Goal: Information Seeking & Learning: Learn about a topic

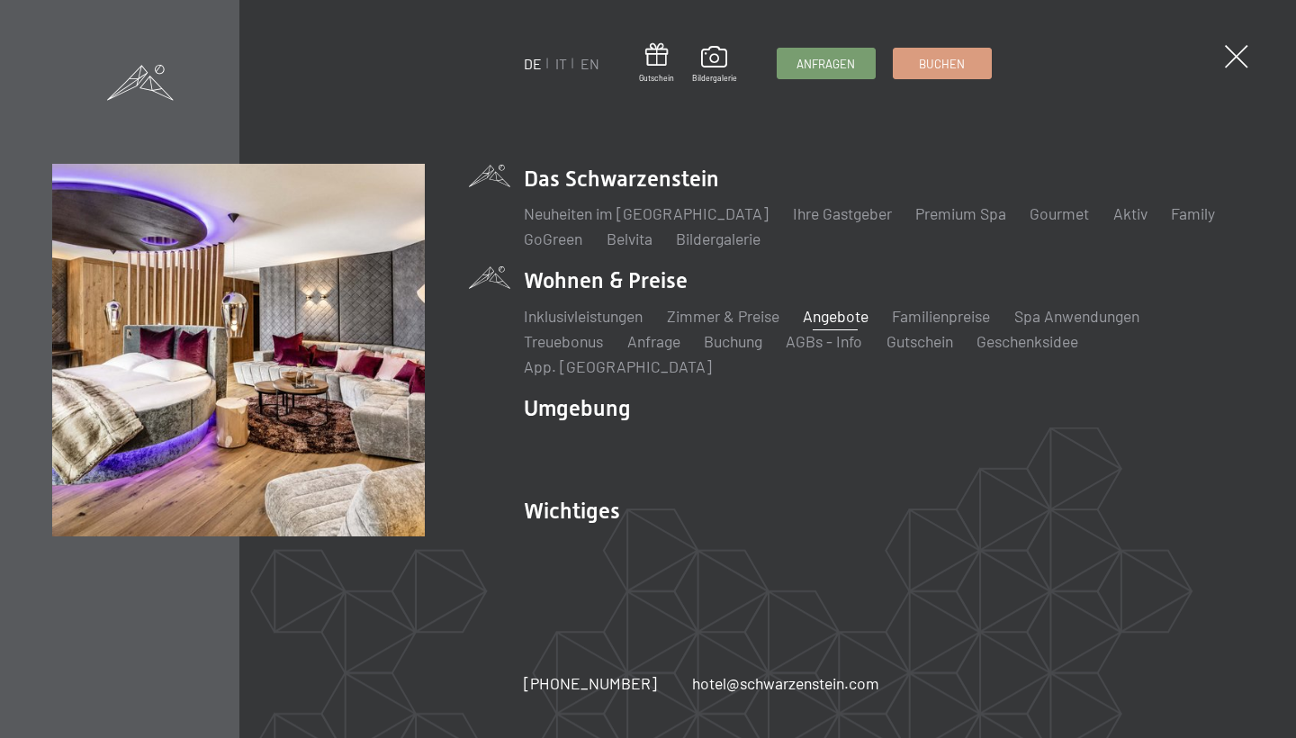
click at [842, 326] on link "Angebote" at bounding box center [836, 316] width 66 height 20
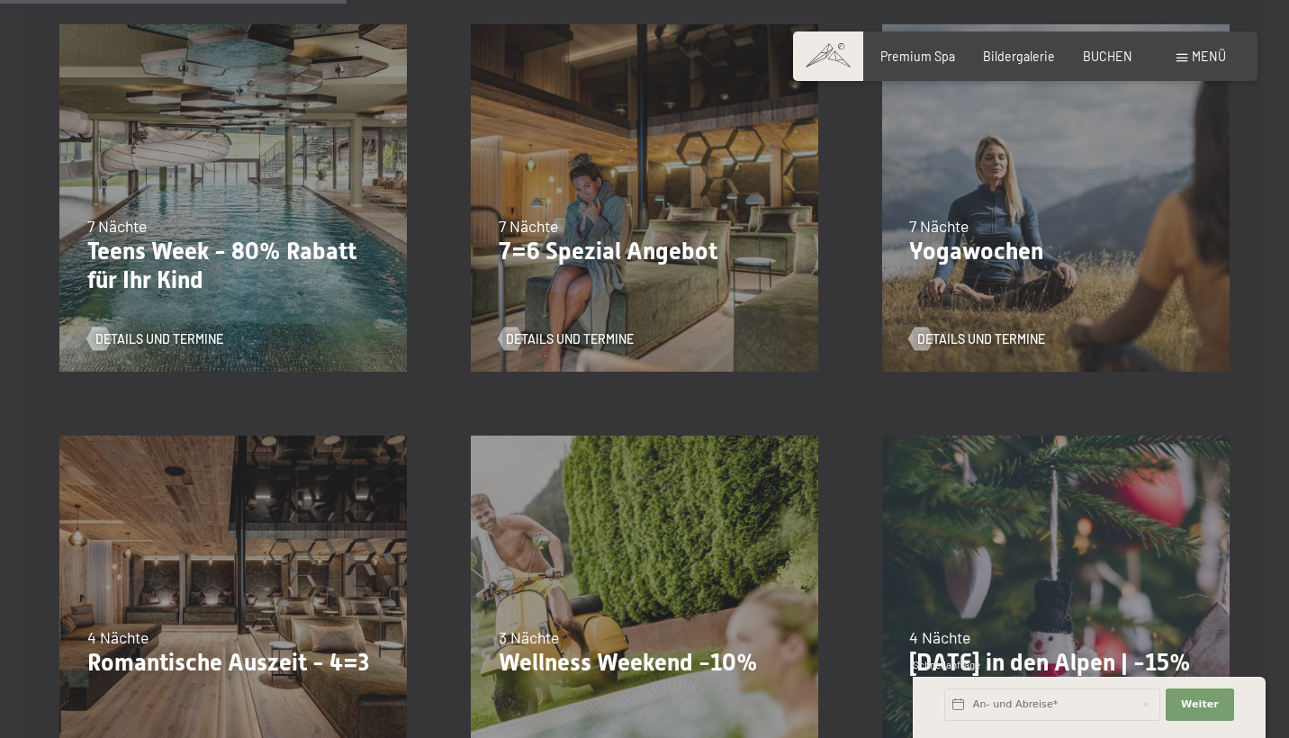
scroll to position [890, 0]
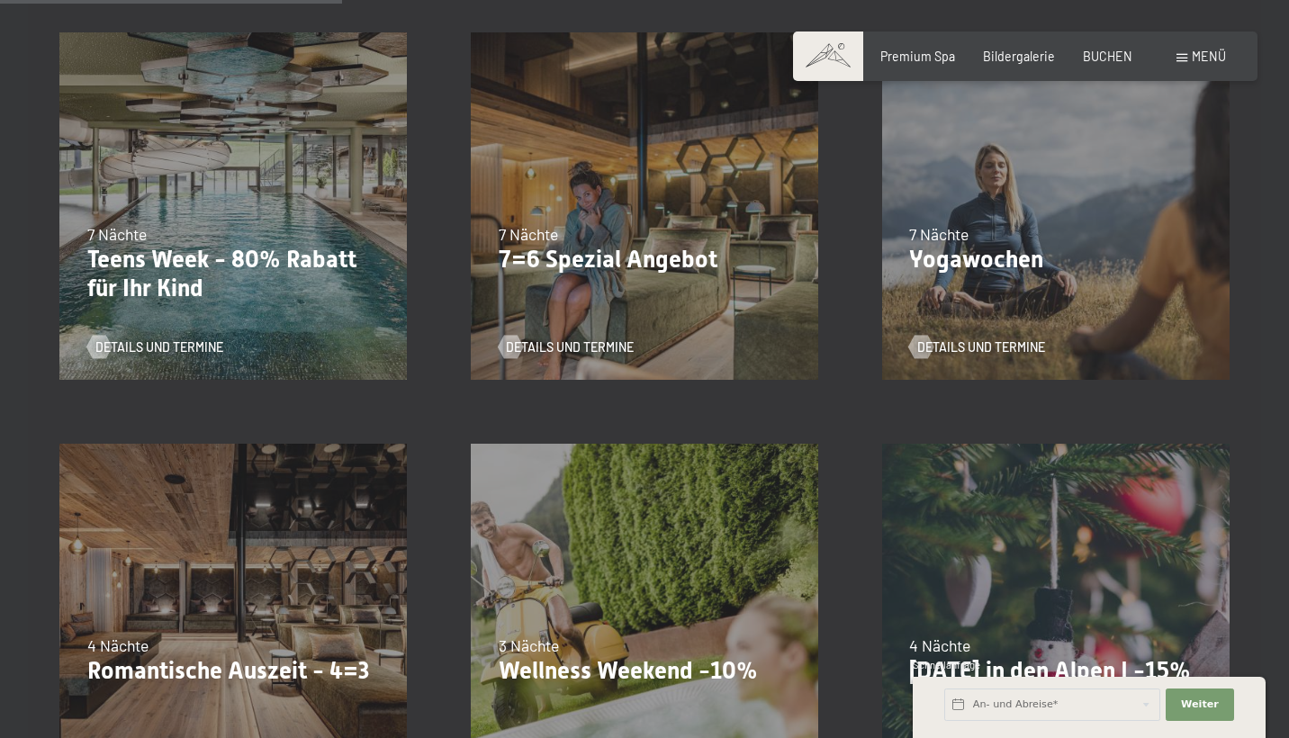
click at [957, 274] on div "02.11.–21.12.2025 01.11.–20.12.2026 7 Nächte Yogawochen Details und Termine" at bounding box center [1055, 206] width 411 height 411
click at [958, 345] on span "Details und Termine" at bounding box center [999, 347] width 128 height 18
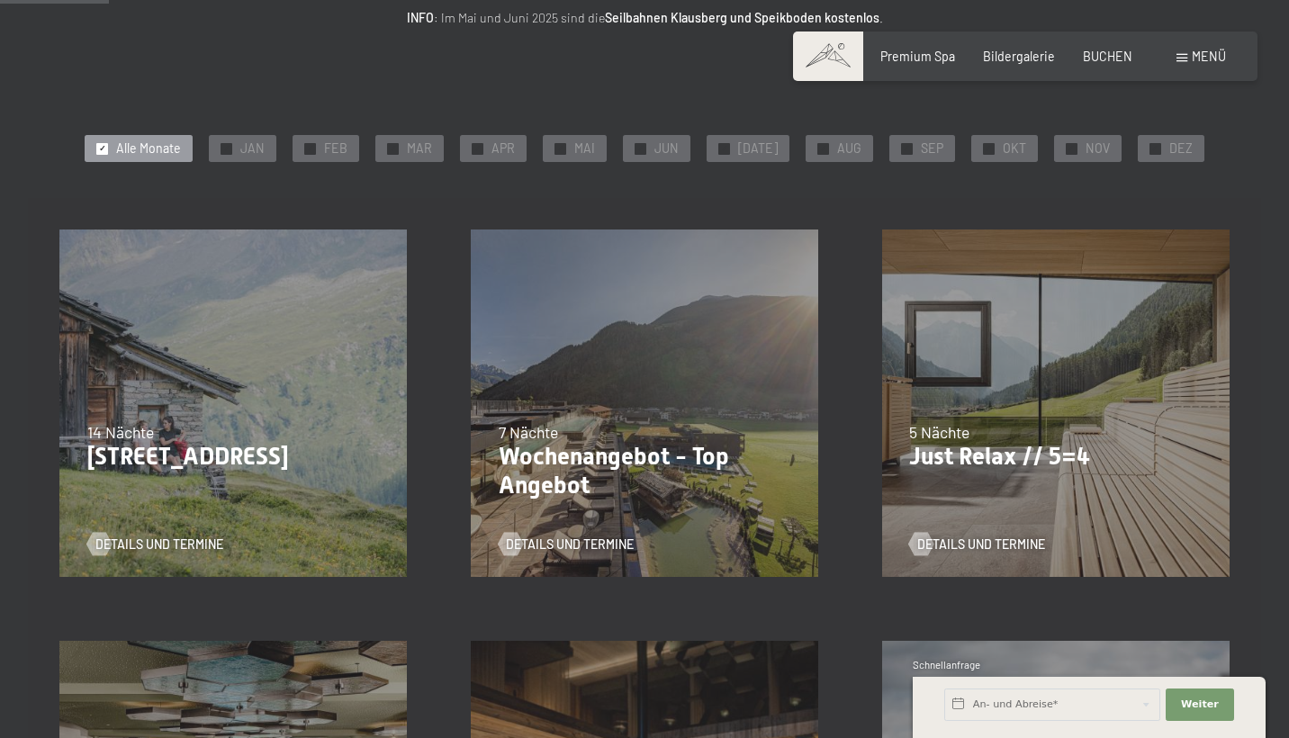
scroll to position [286, 0]
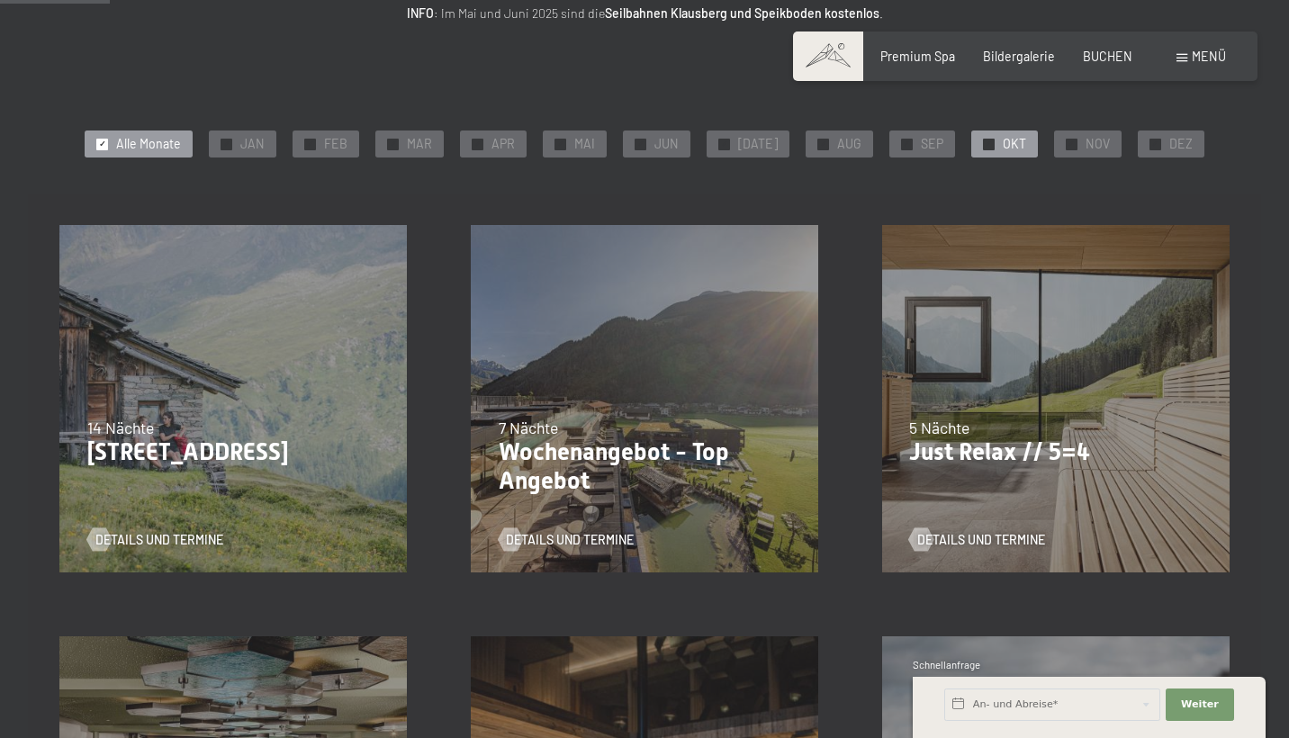
click at [990, 144] on div "✓ OKT" at bounding box center [1004, 143] width 67 height 27
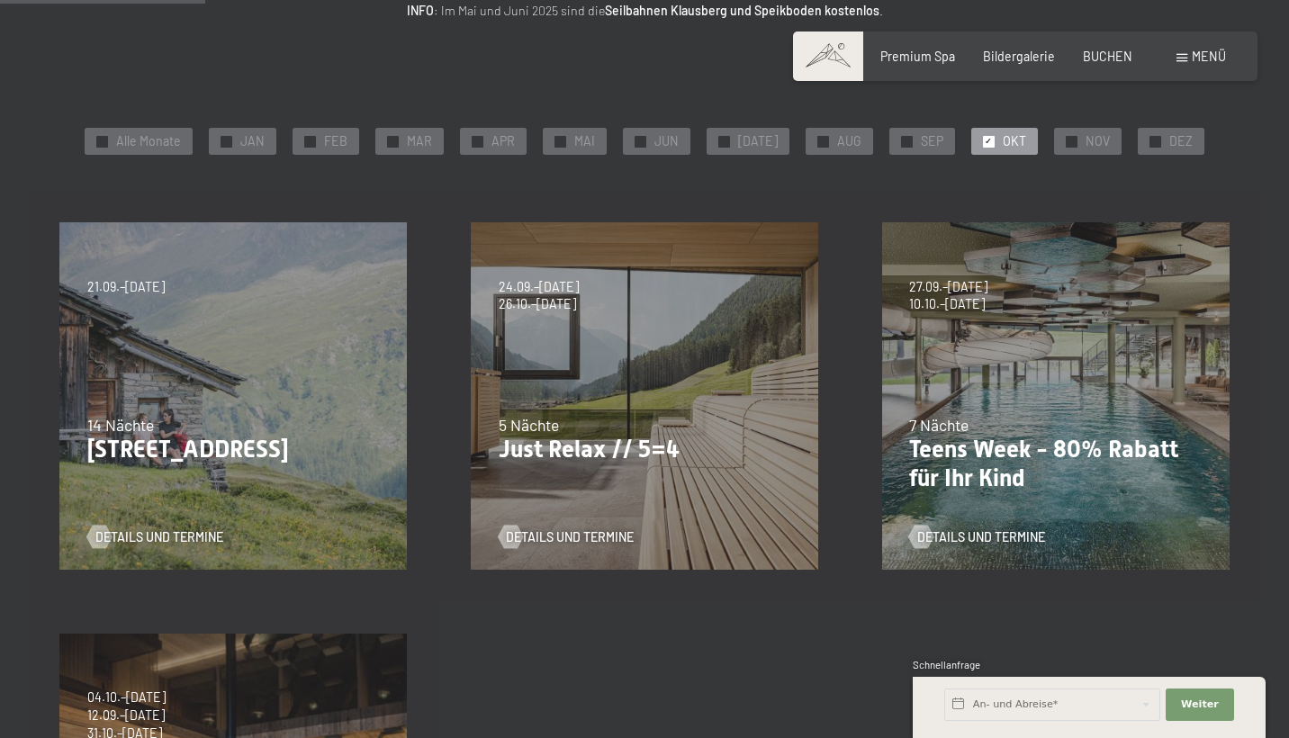
scroll to position [264, 0]
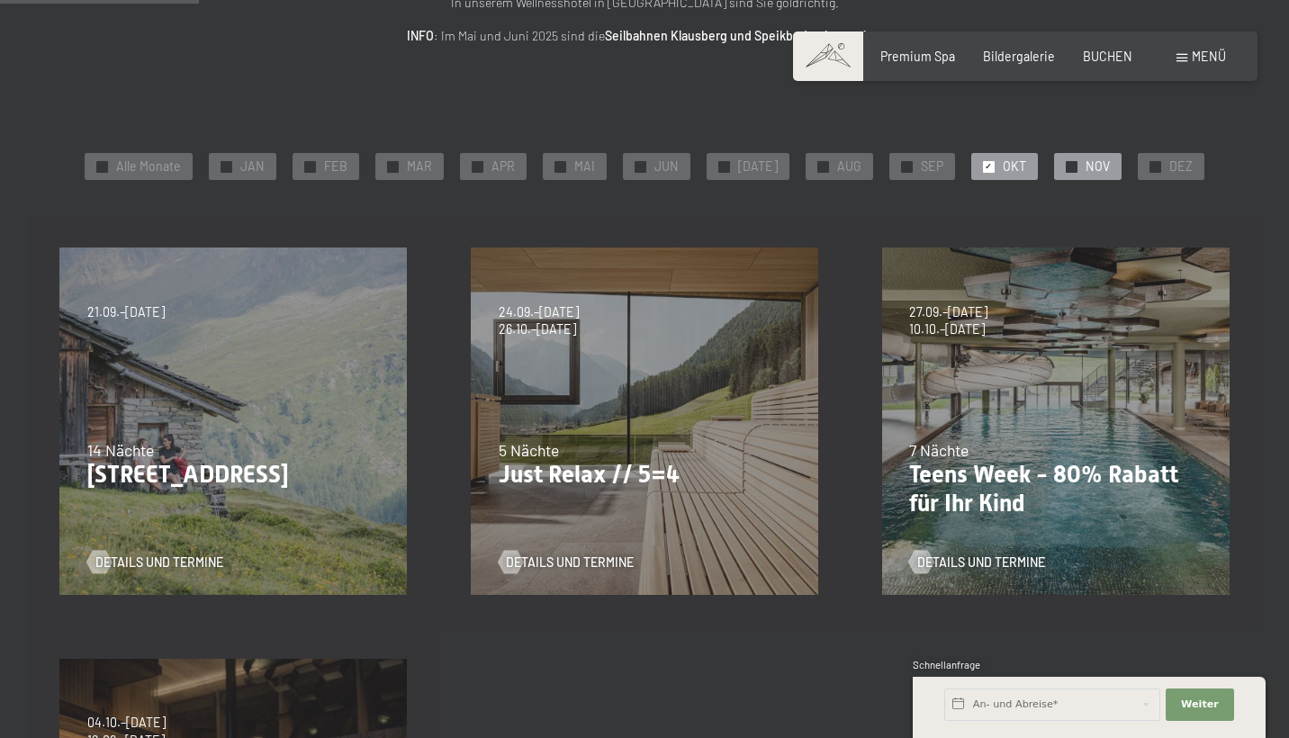
click at [1085, 166] on span "NOV" at bounding box center [1097, 166] width 24 height 18
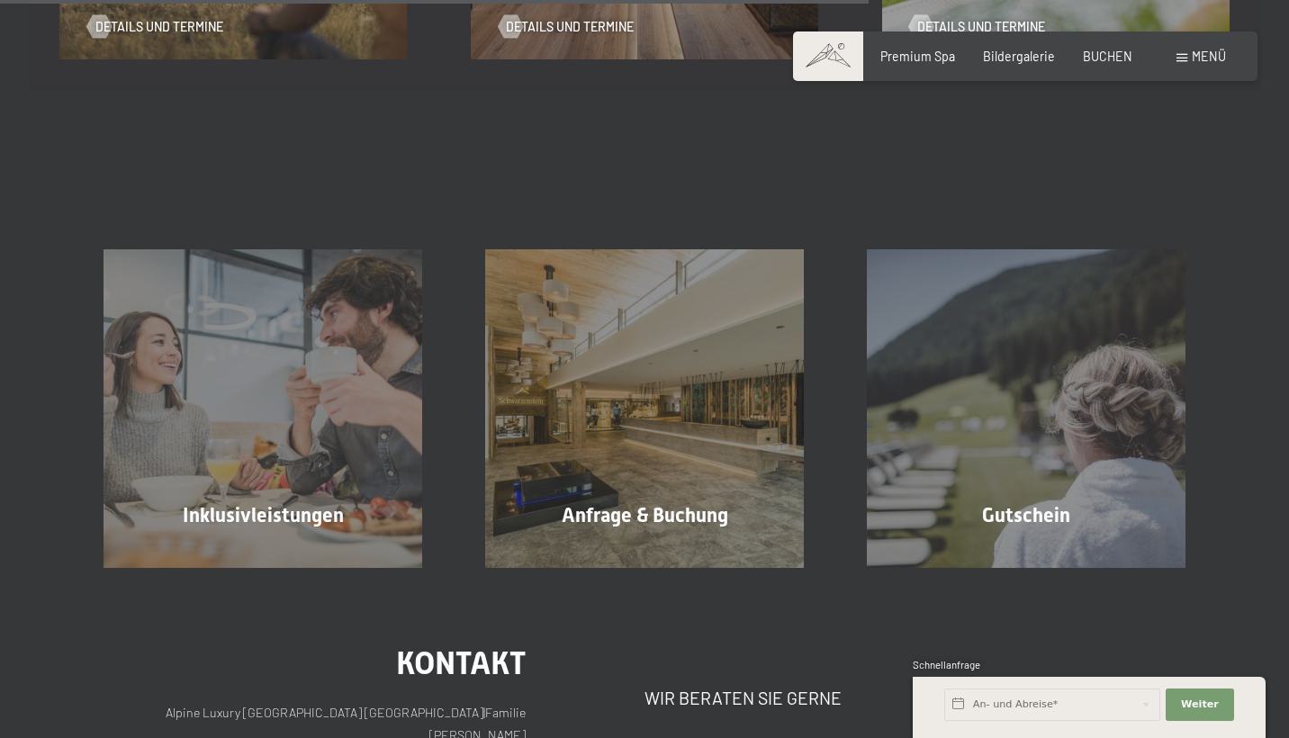
scroll to position [1215, 0]
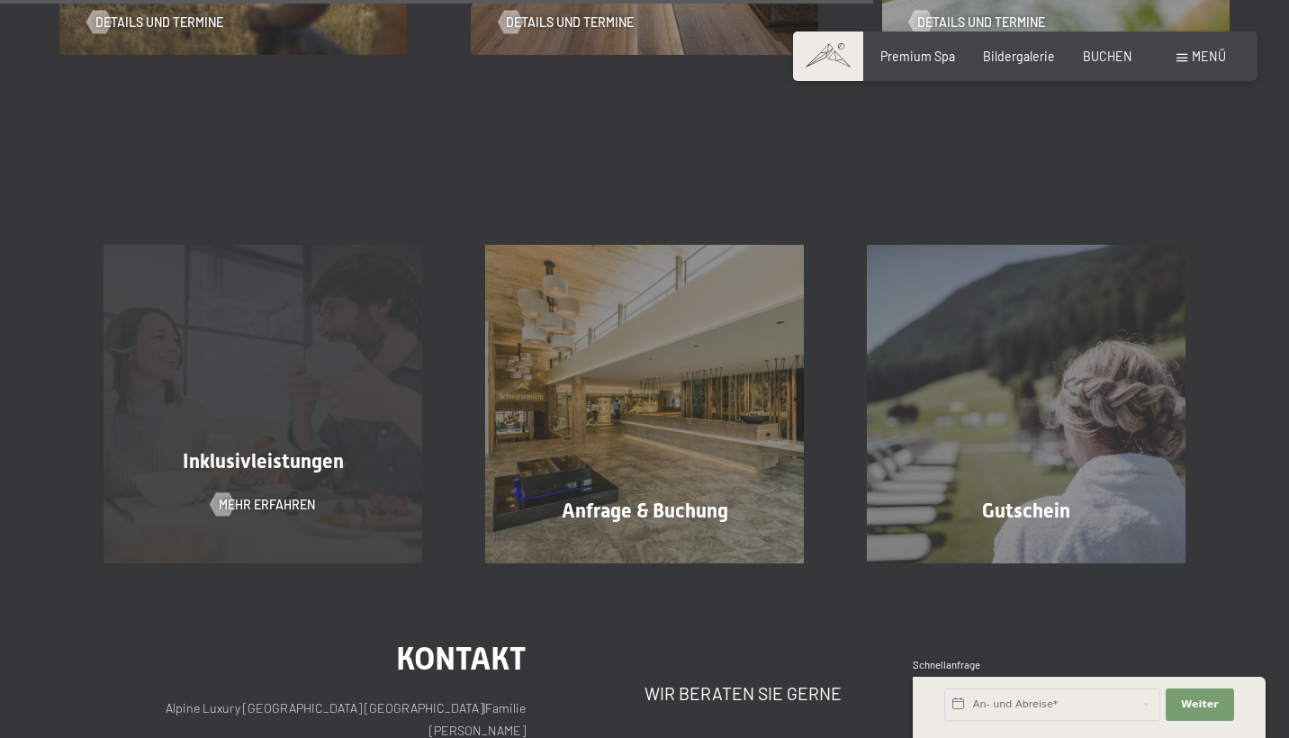
click at [364, 373] on div "Inklusivleistungen Mehr erfahren" at bounding box center [263, 404] width 382 height 318
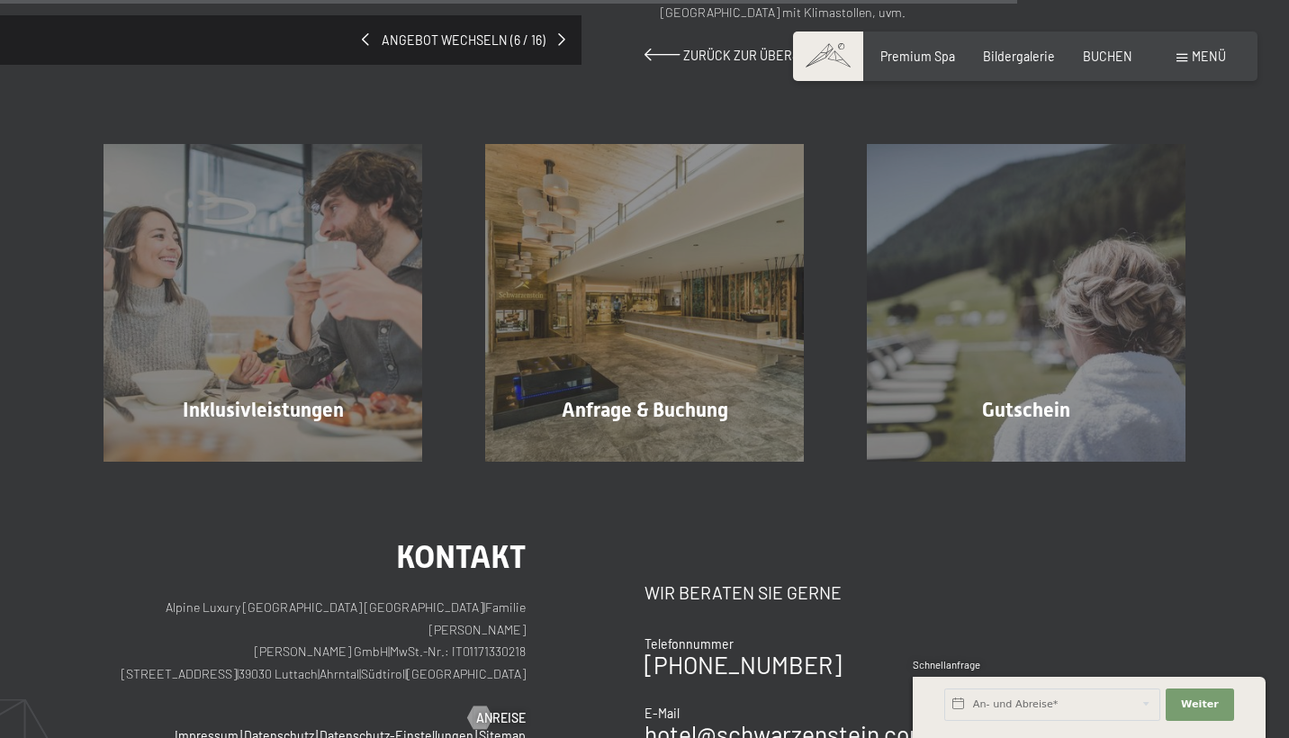
scroll to position [1704, 0]
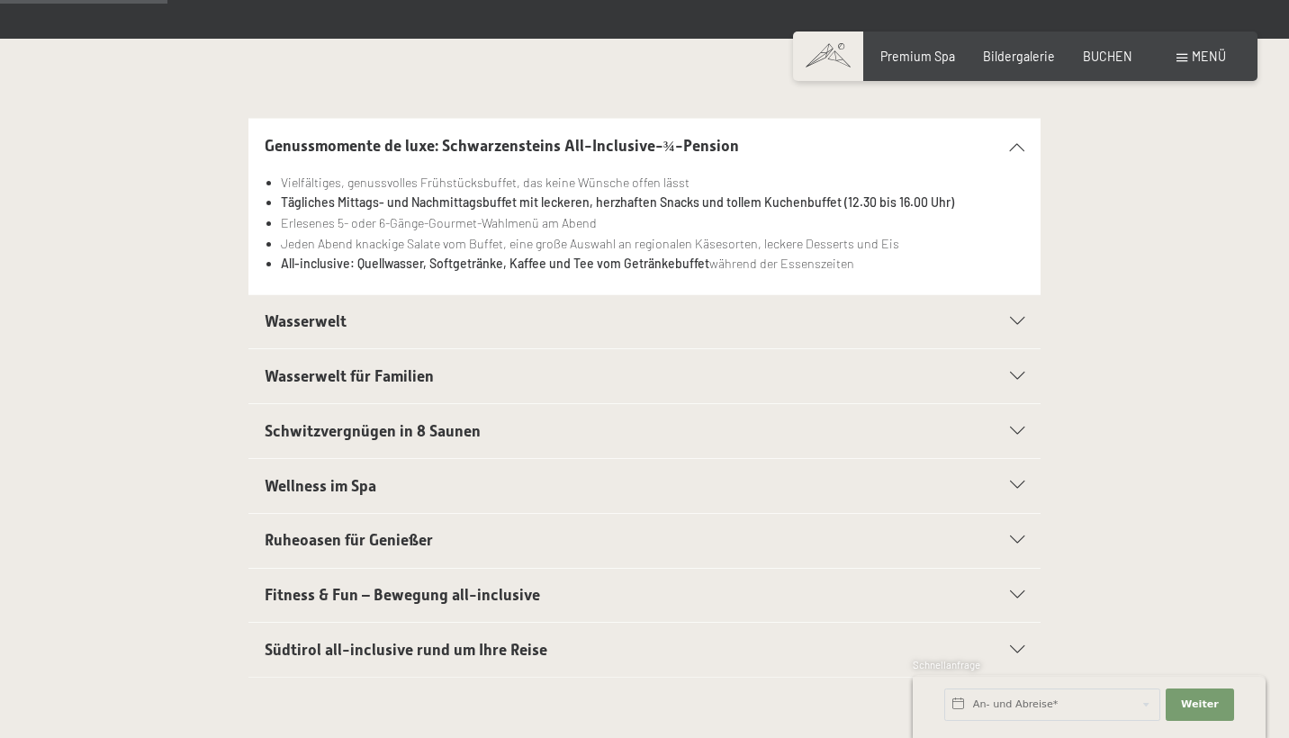
scroll to position [382, 0]
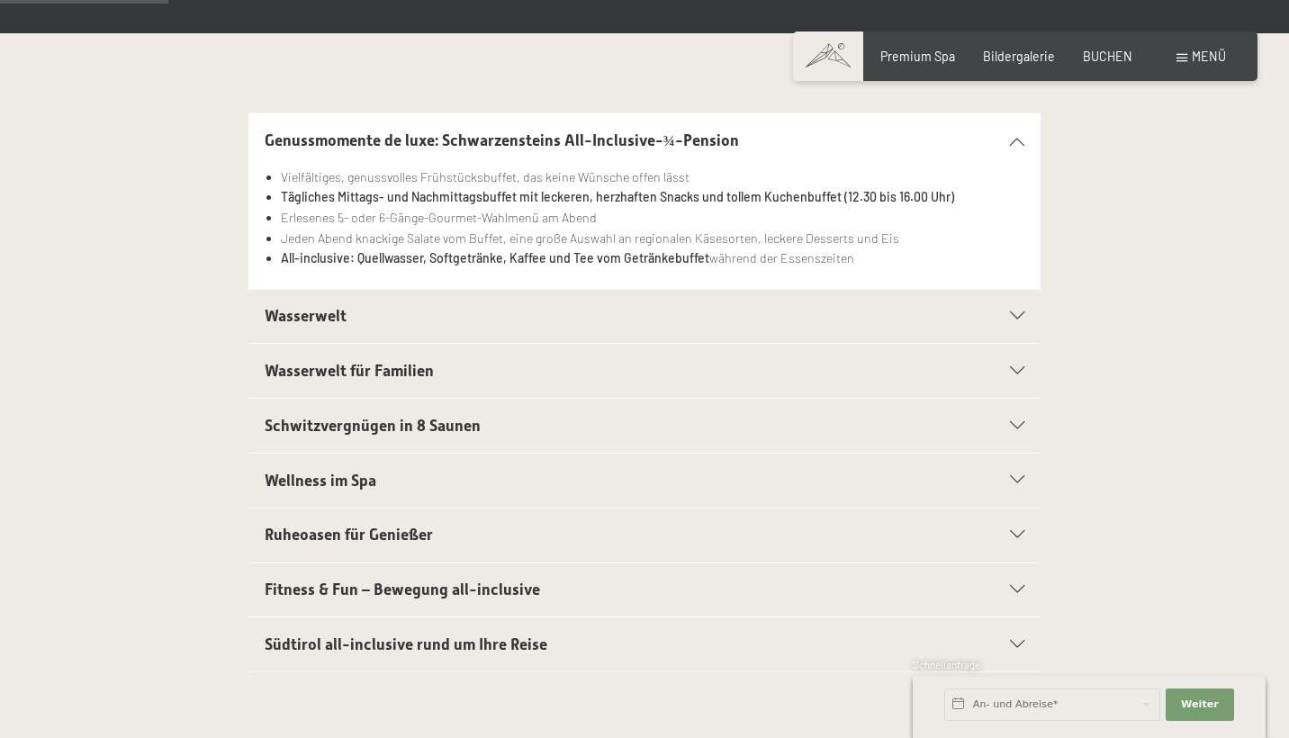
click at [350, 315] on h2 "Wasserwelt" at bounding box center [607, 316] width 684 height 22
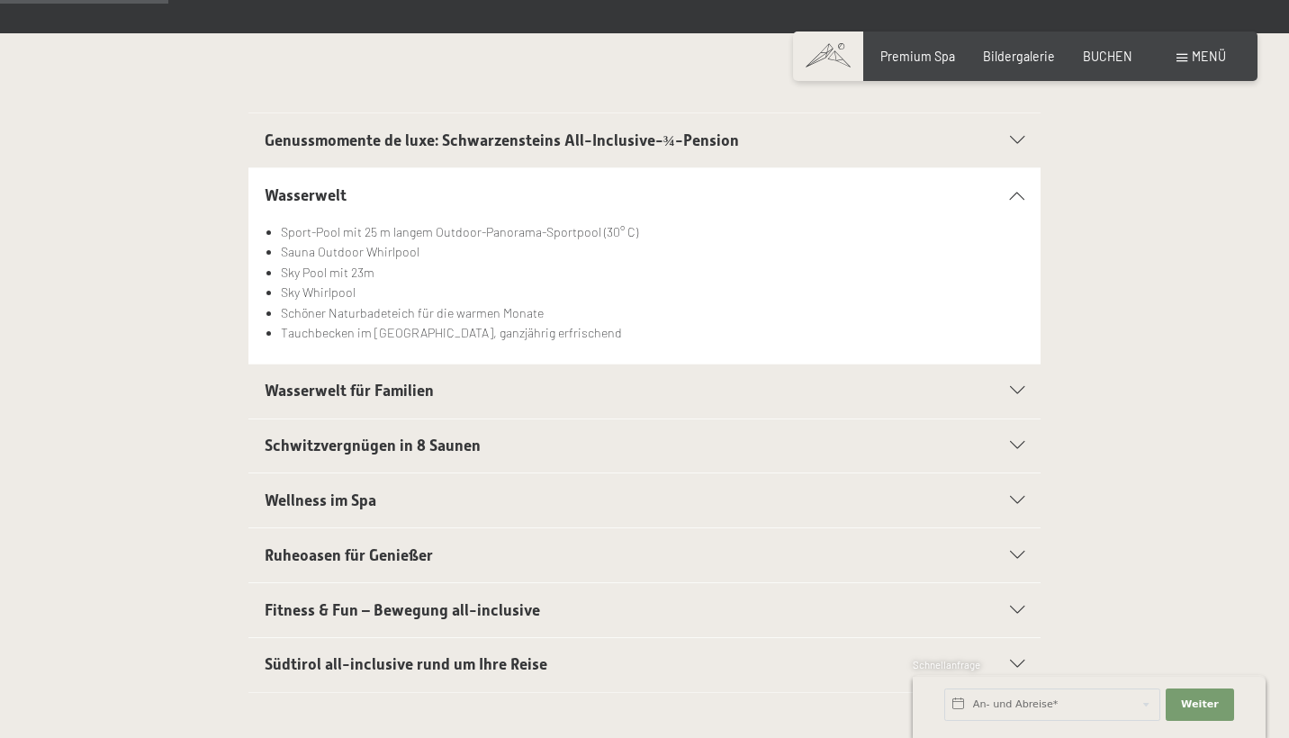
click at [412, 148] on h2 "Genussmomente de luxe: Schwarzensteins All-Inclusive-¾-Pension" at bounding box center [607, 141] width 684 height 22
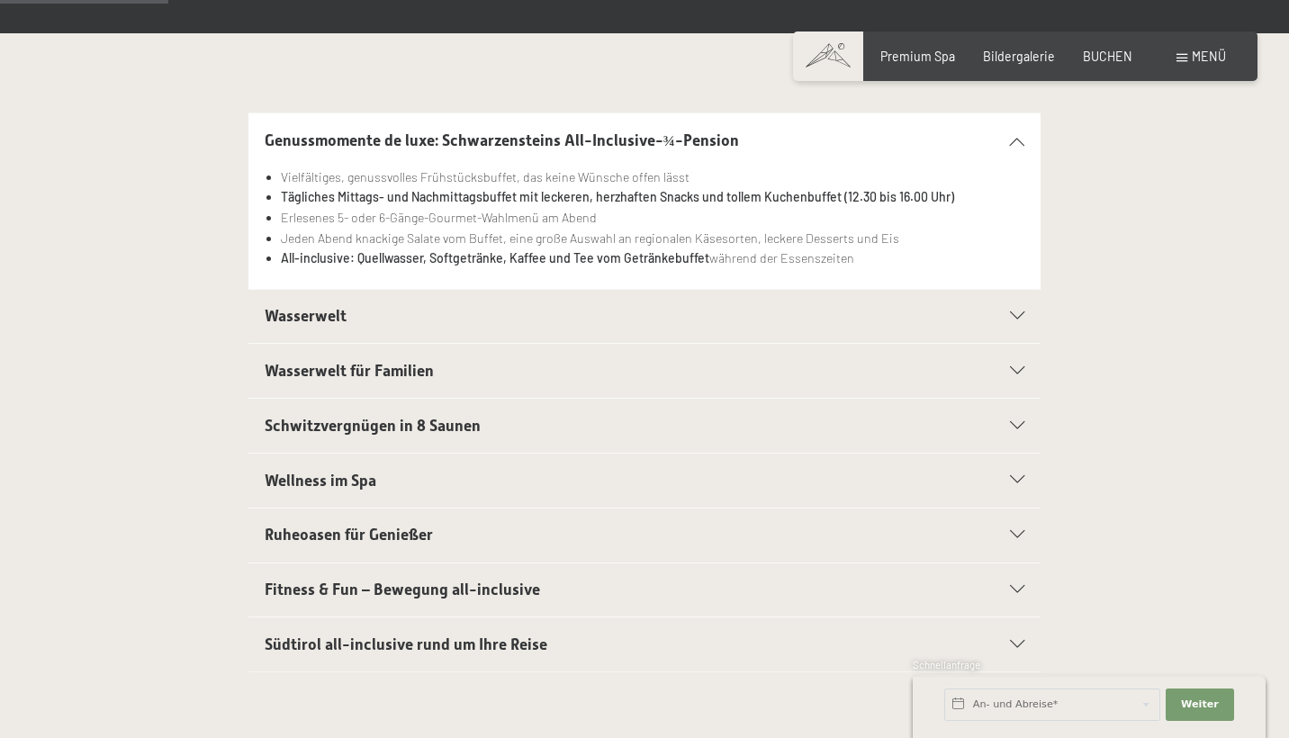
click at [342, 318] on span "Wasserwelt" at bounding box center [306, 316] width 82 height 18
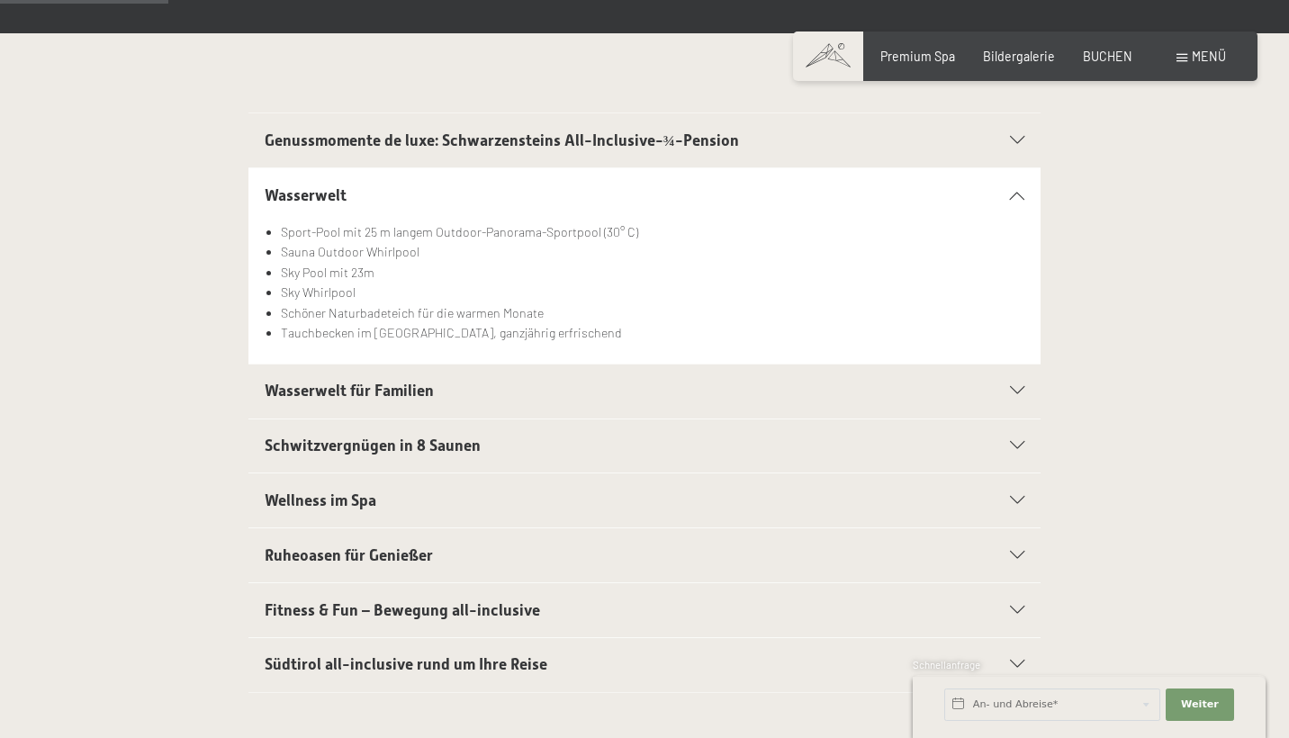
click at [341, 403] on div "Wasserwelt für Familien" at bounding box center [645, 391] width 760 height 54
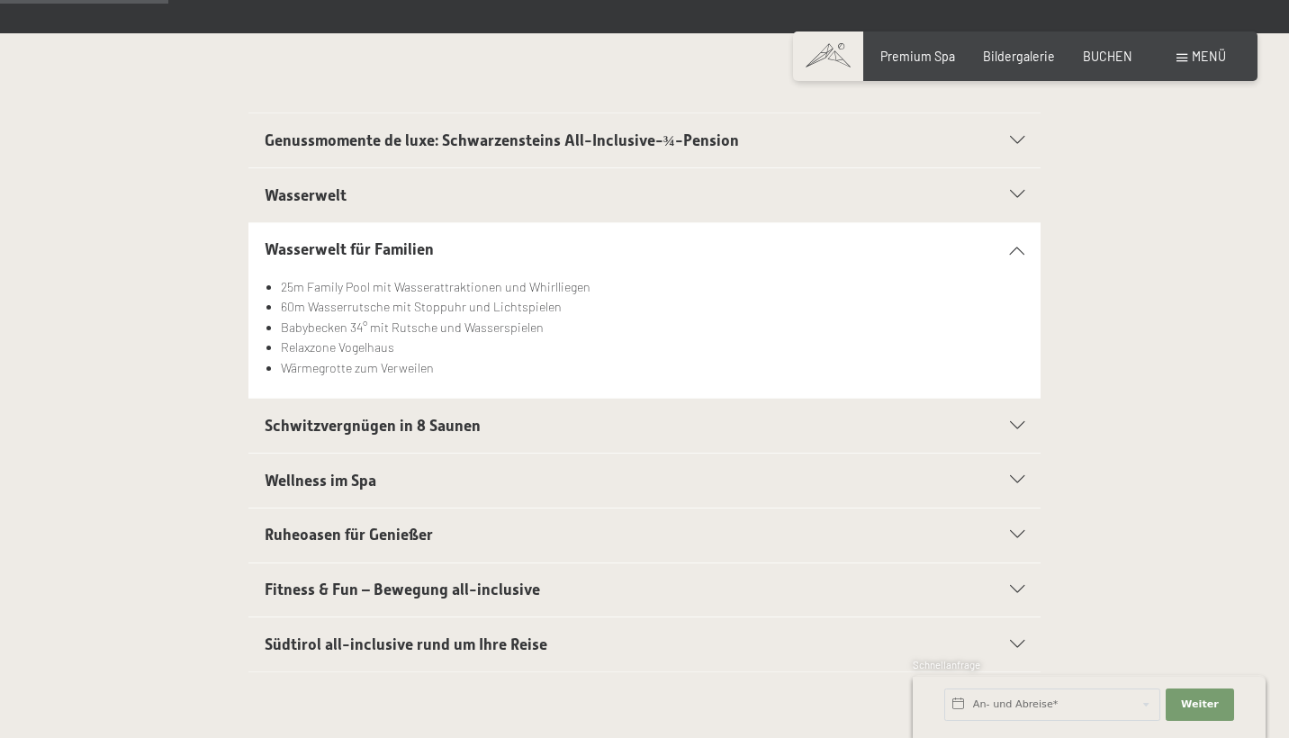
click at [343, 420] on span "Schwitzvergnügen in 8 Saunen" at bounding box center [373, 426] width 216 height 18
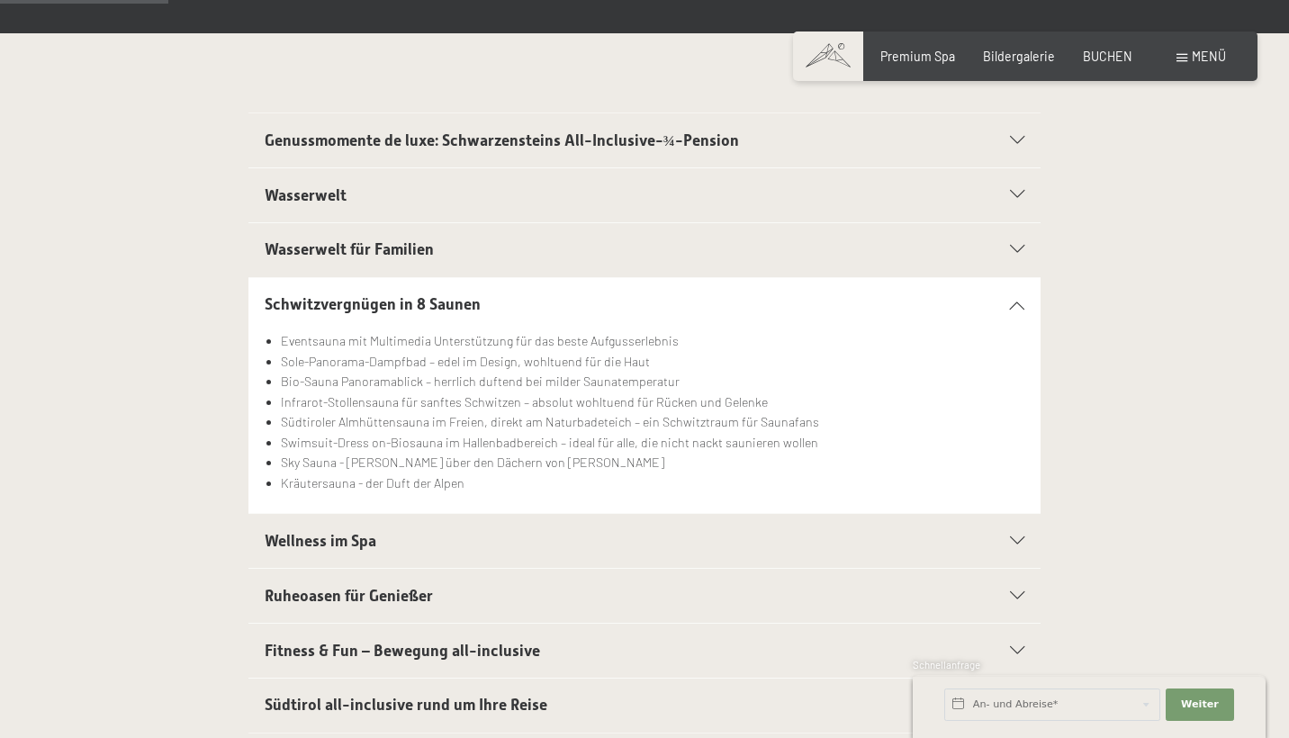
click at [345, 536] on span "Wellness im Spa" at bounding box center [321, 541] width 112 height 18
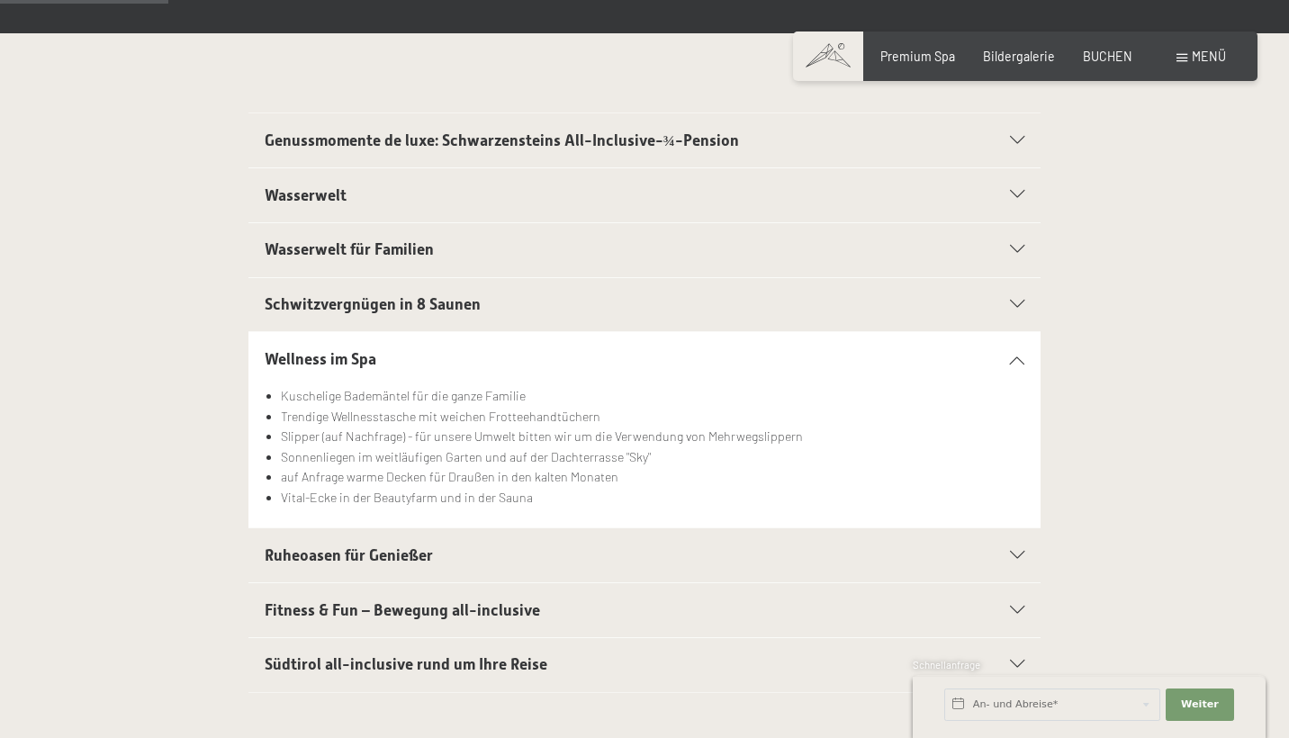
click at [347, 563] on div "Ruheoasen für Genießer" at bounding box center [645, 555] width 760 height 54
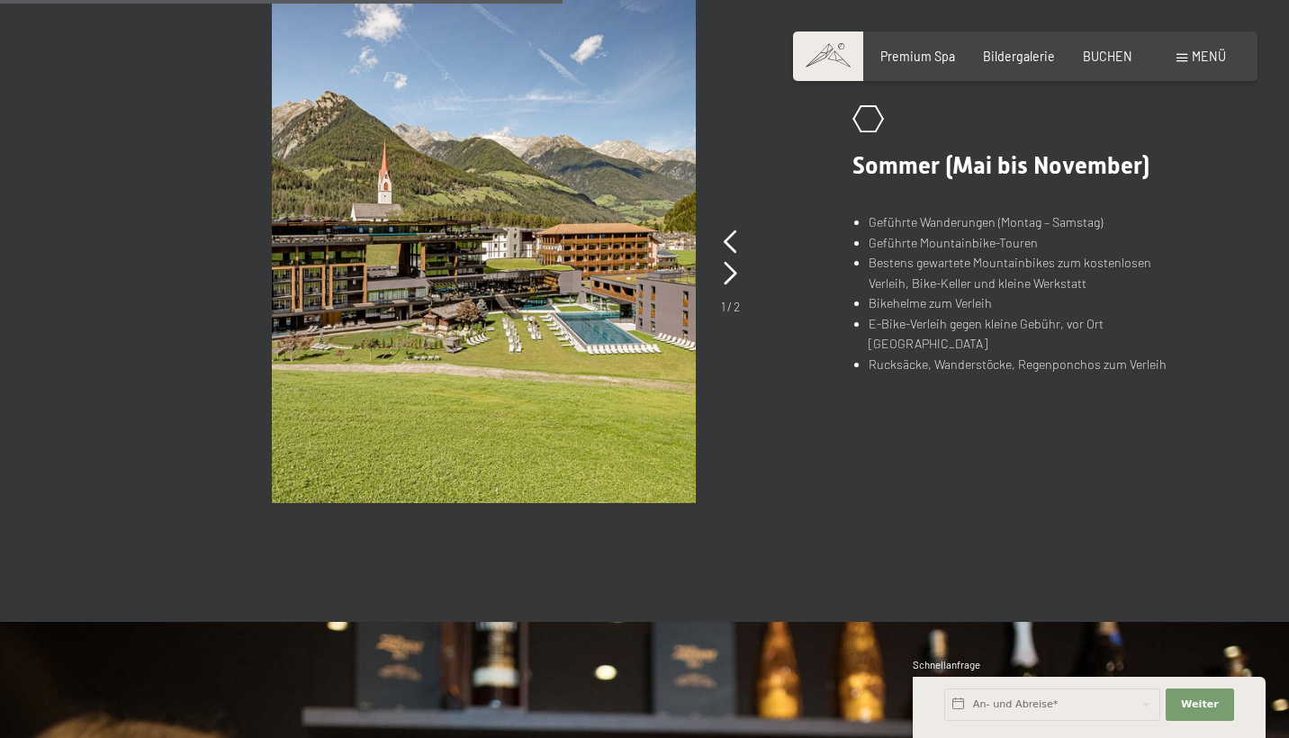
scroll to position [1298, 0]
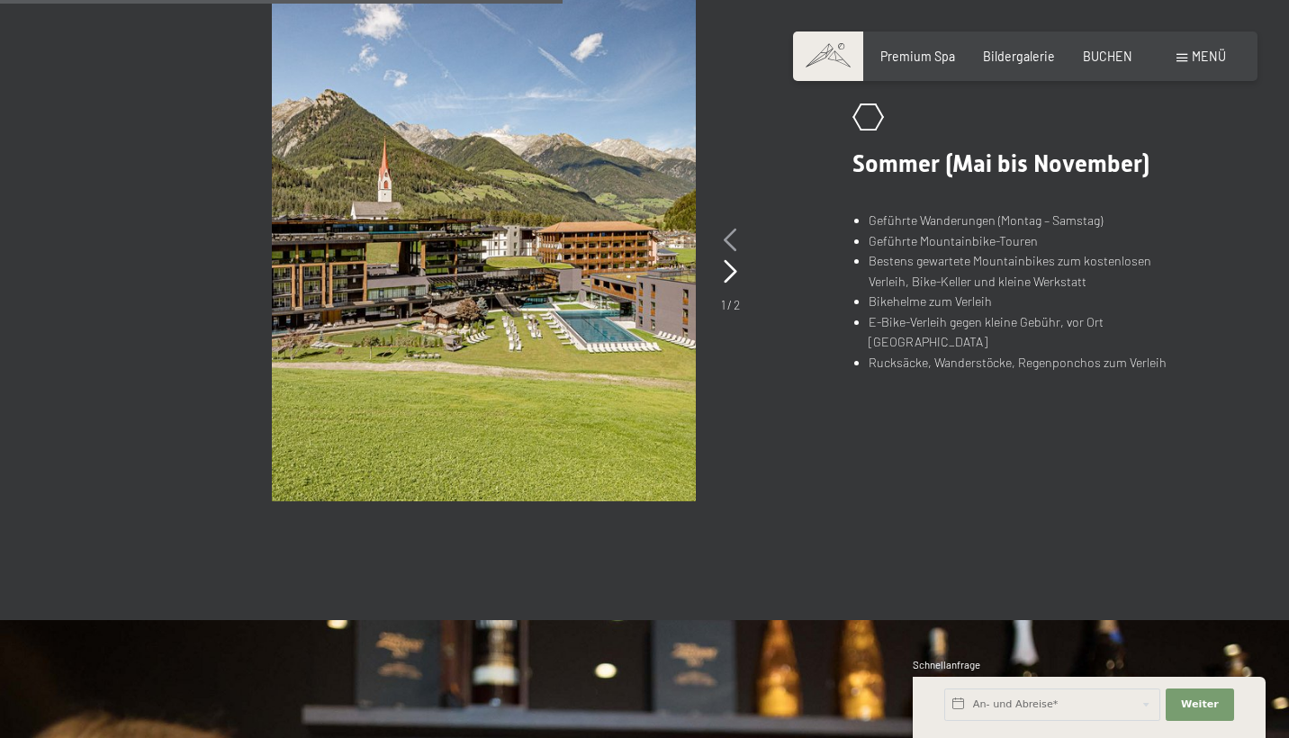
click at [734, 238] on icon at bounding box center [730, 240] width 13 height 23
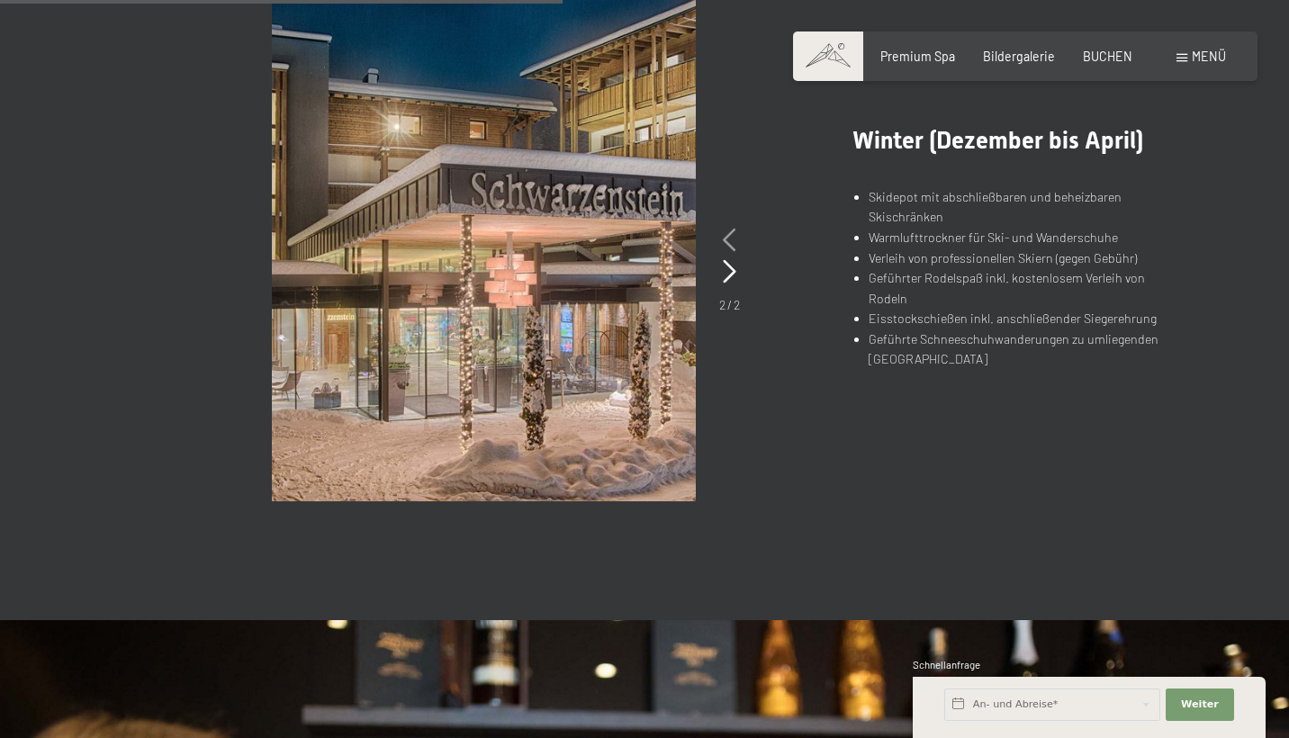
click at [734, 238] on icon at bounding box center [729, 240] width 13 height 23
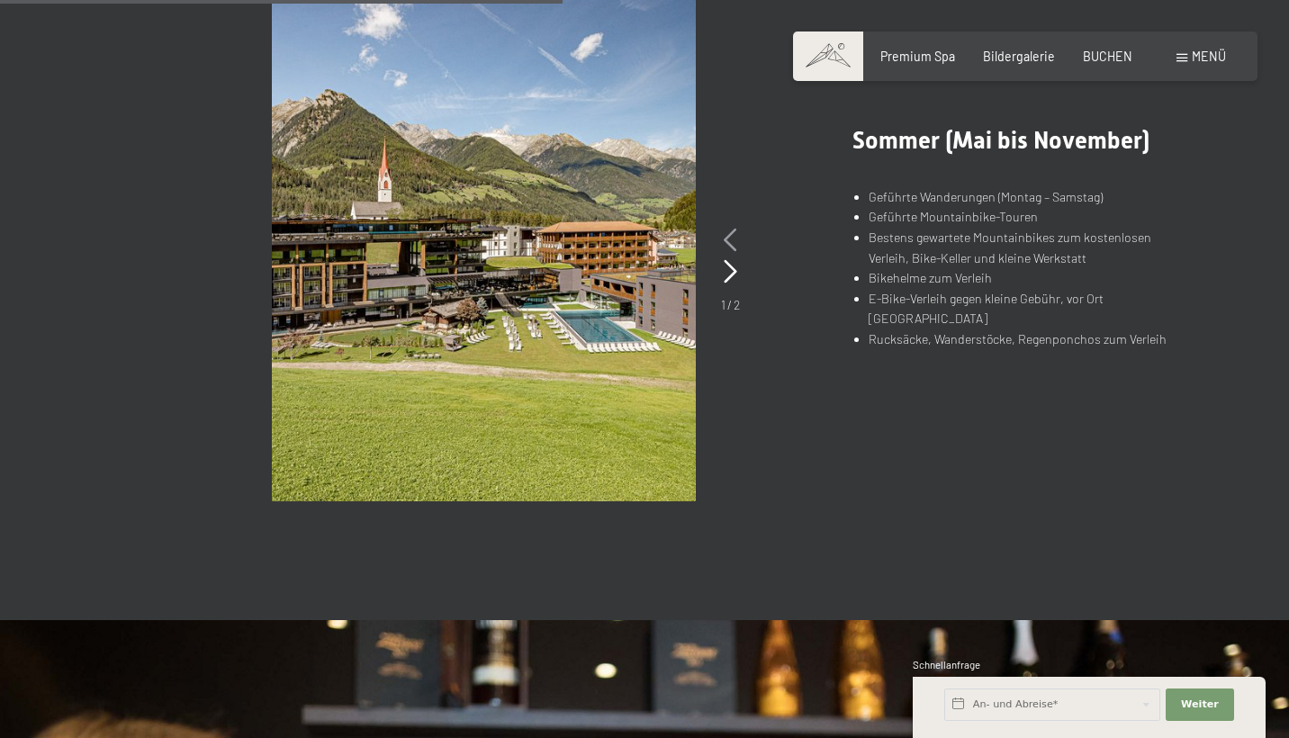
click at [734, 238] on icon at bounding box center [730, 240] width 13 height 23
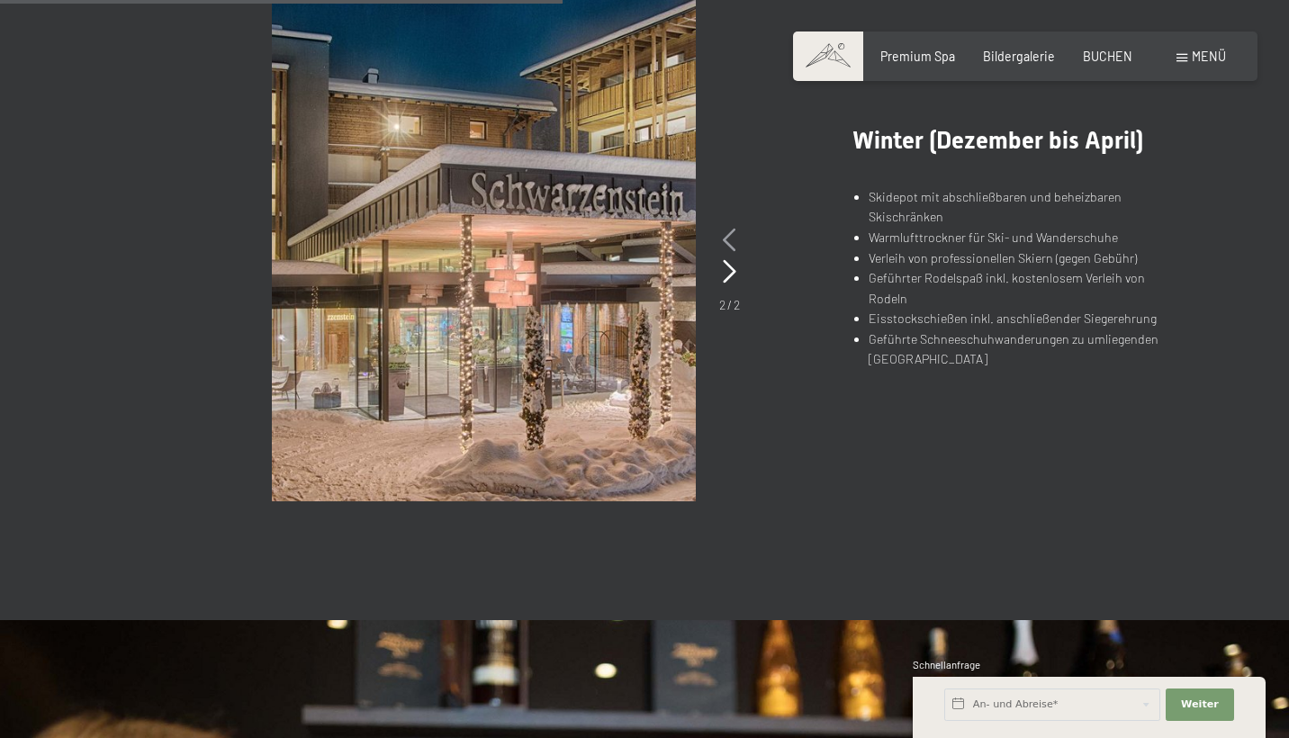
click at [734, 238] on icon at bounding box center [729, 240] width 13 height 23
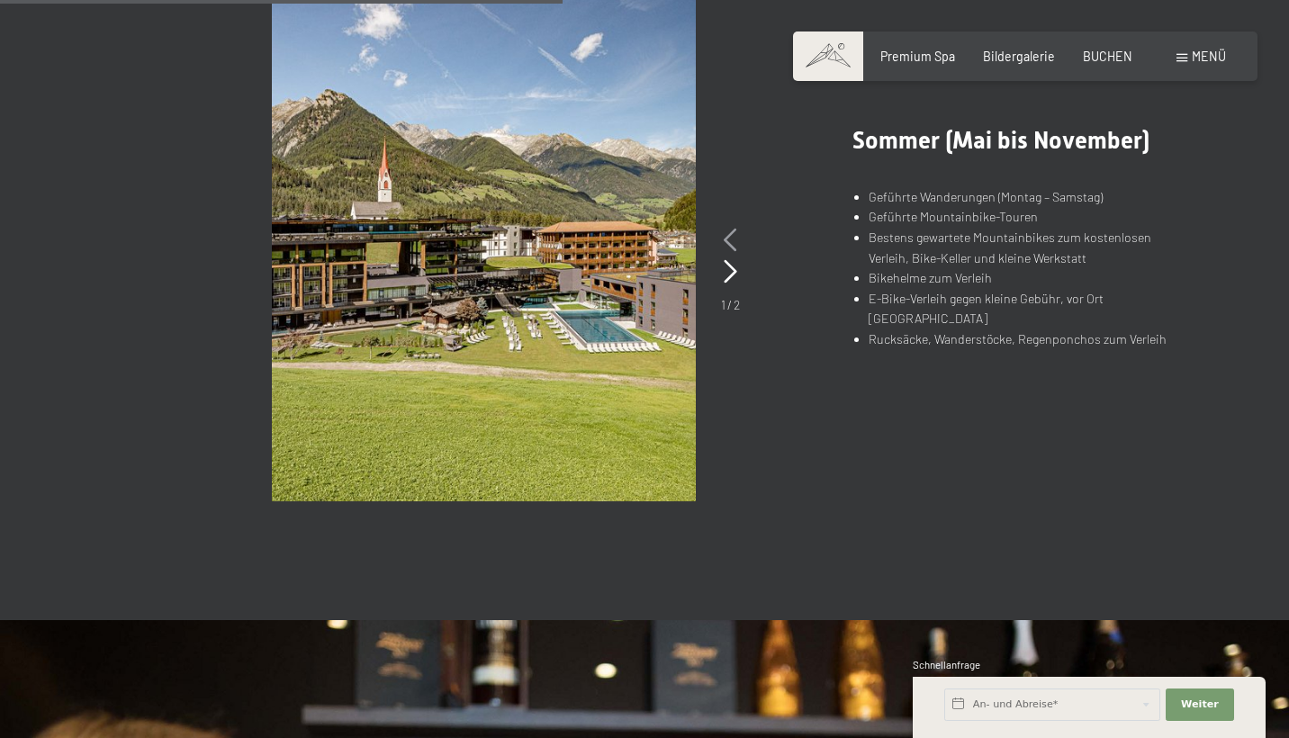
click at [734, 238] on icon at bounding box center [730, 240] width 13 height 23
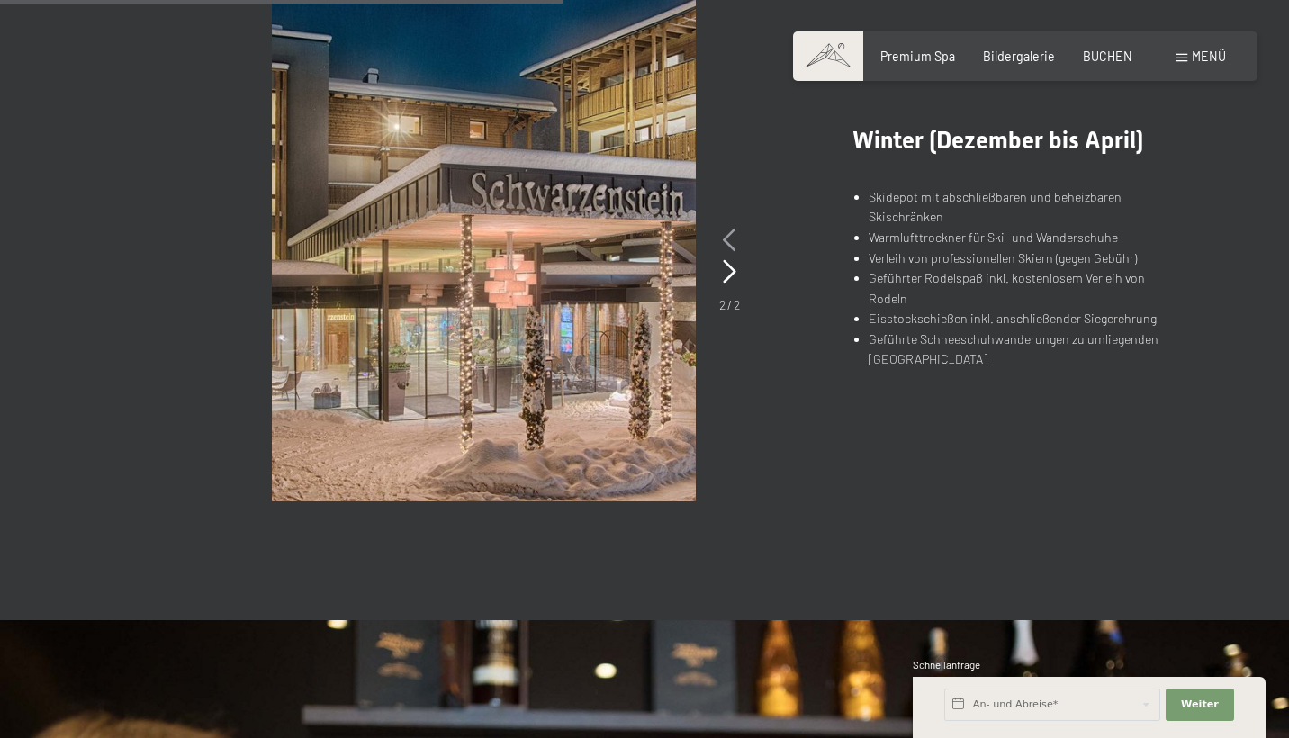
click at [734, 238] on icon at bounding box center [729, 240] width 13 height 23
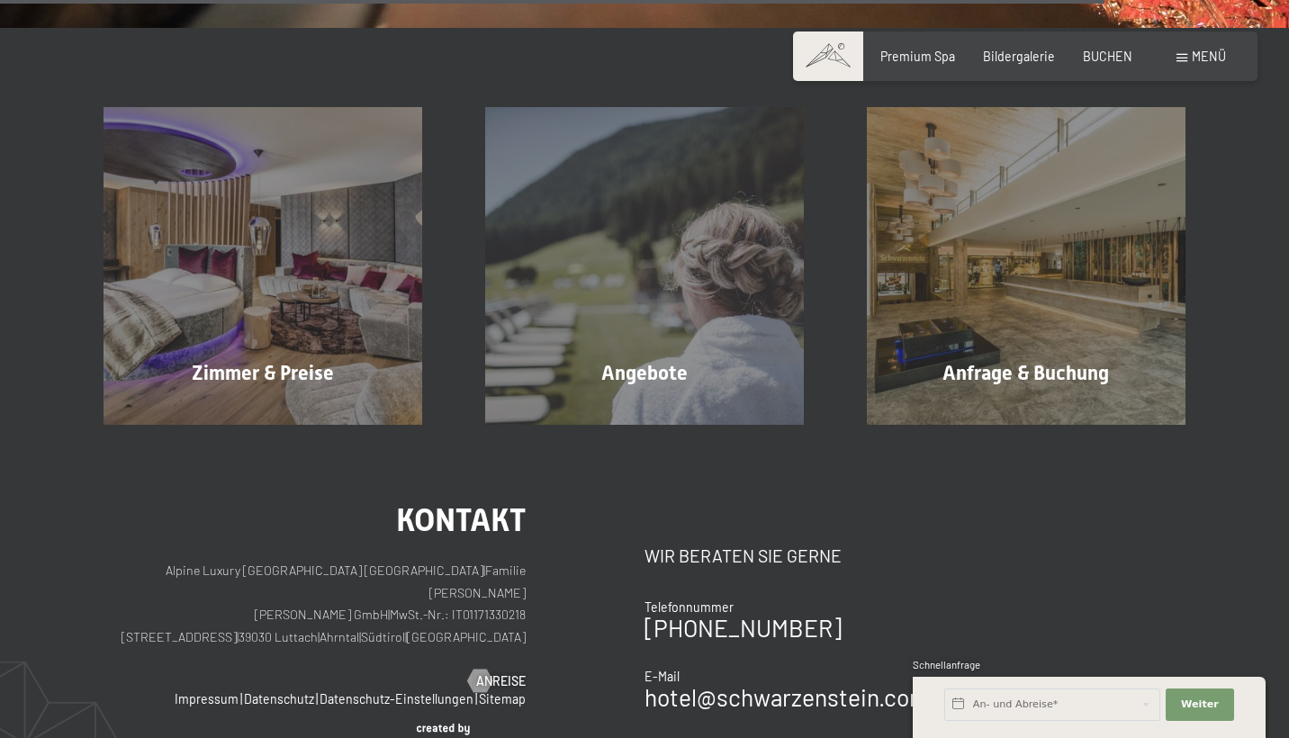
scroll to position [2616, 0]
click at [1034, 53] on span "Bildergalerie" at bounding box center [1019, 53] width 72 height 15
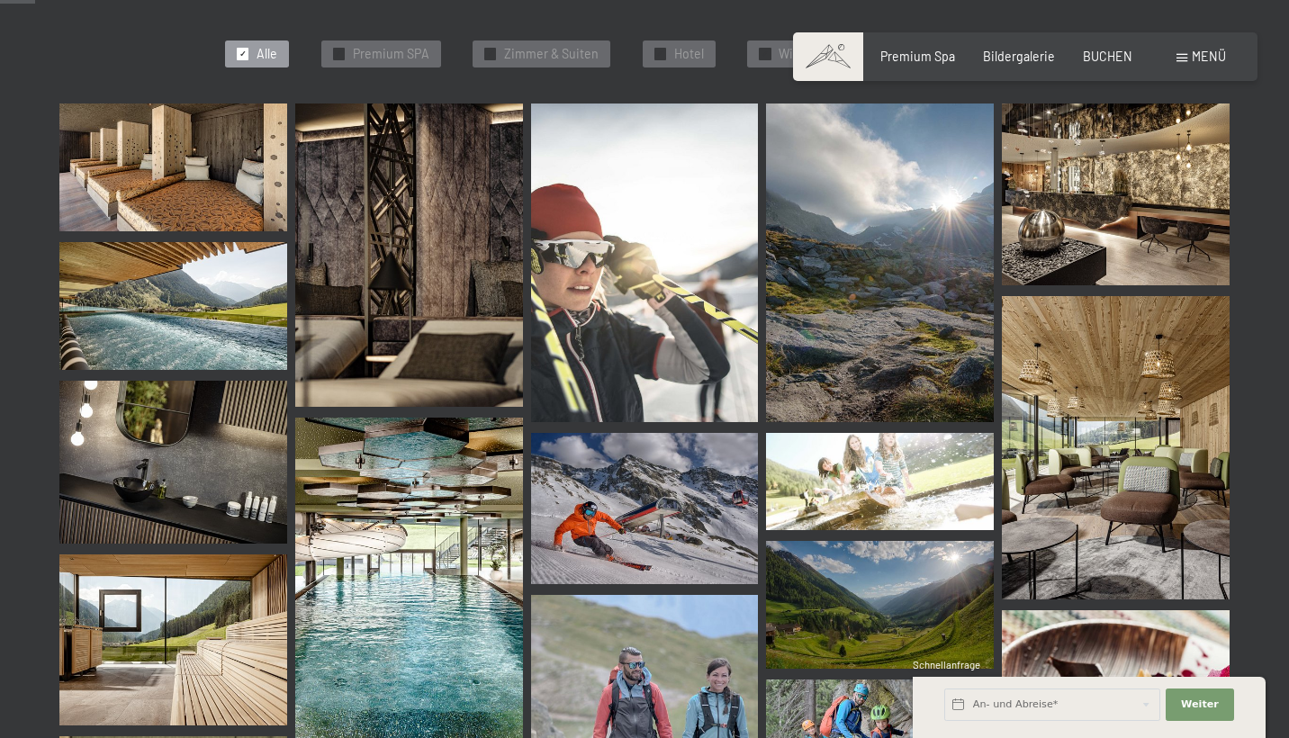
scroll to position [507, 0]
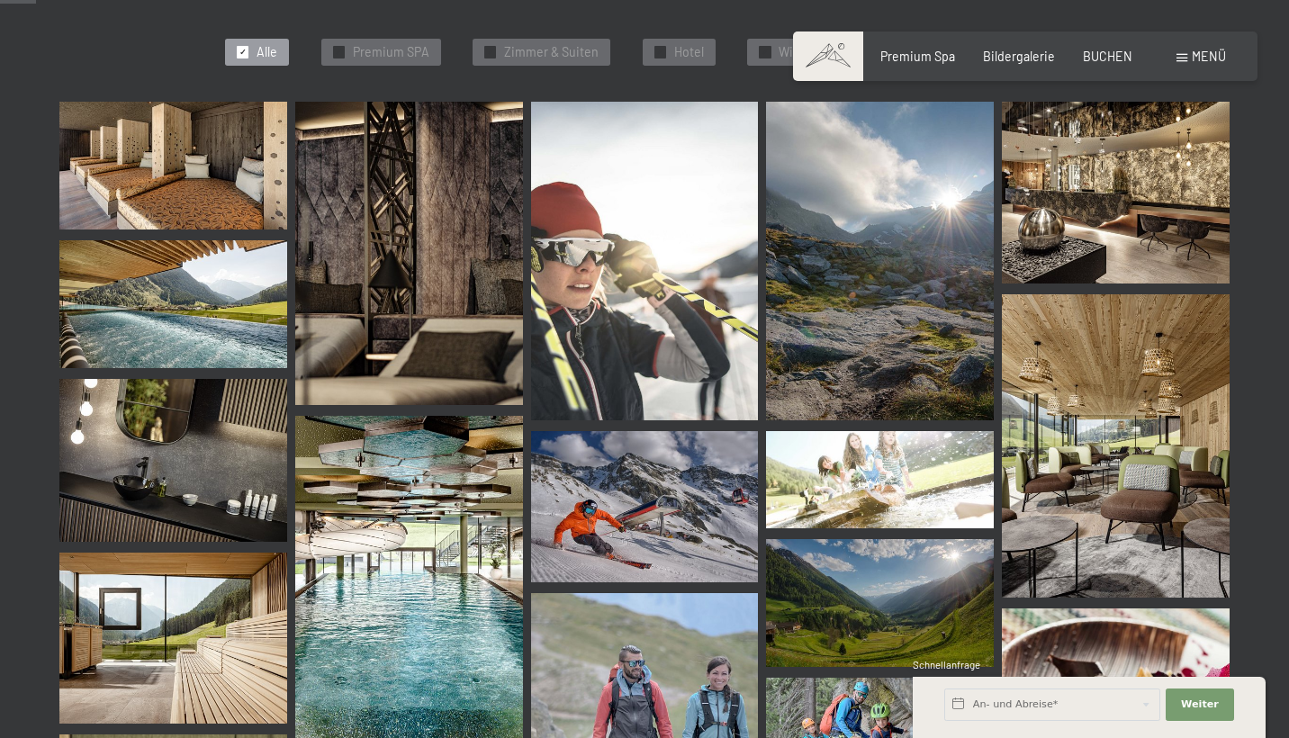
click at [241, 187] on img at bounding box center [173, 166] width 228 height 128
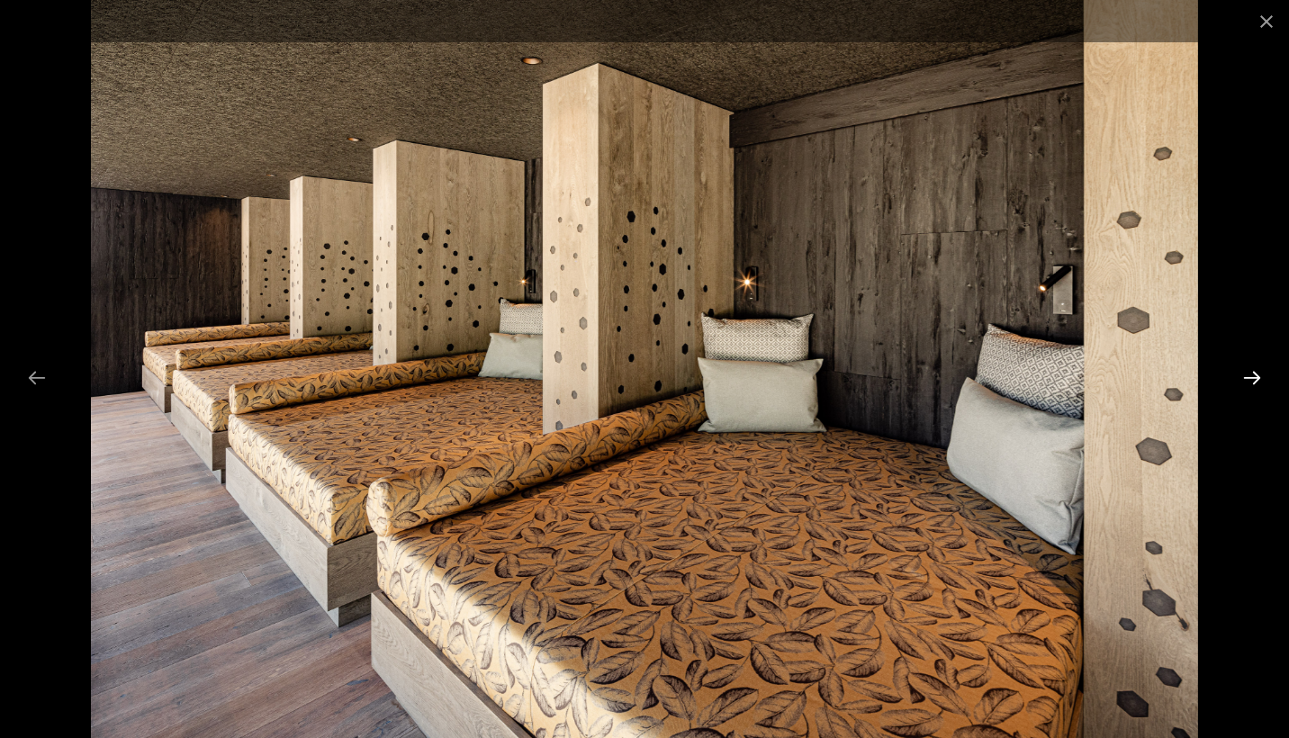
click at [1252, 380] on button "Next slide" at bounding box center [1252, 377] width 38 height 35
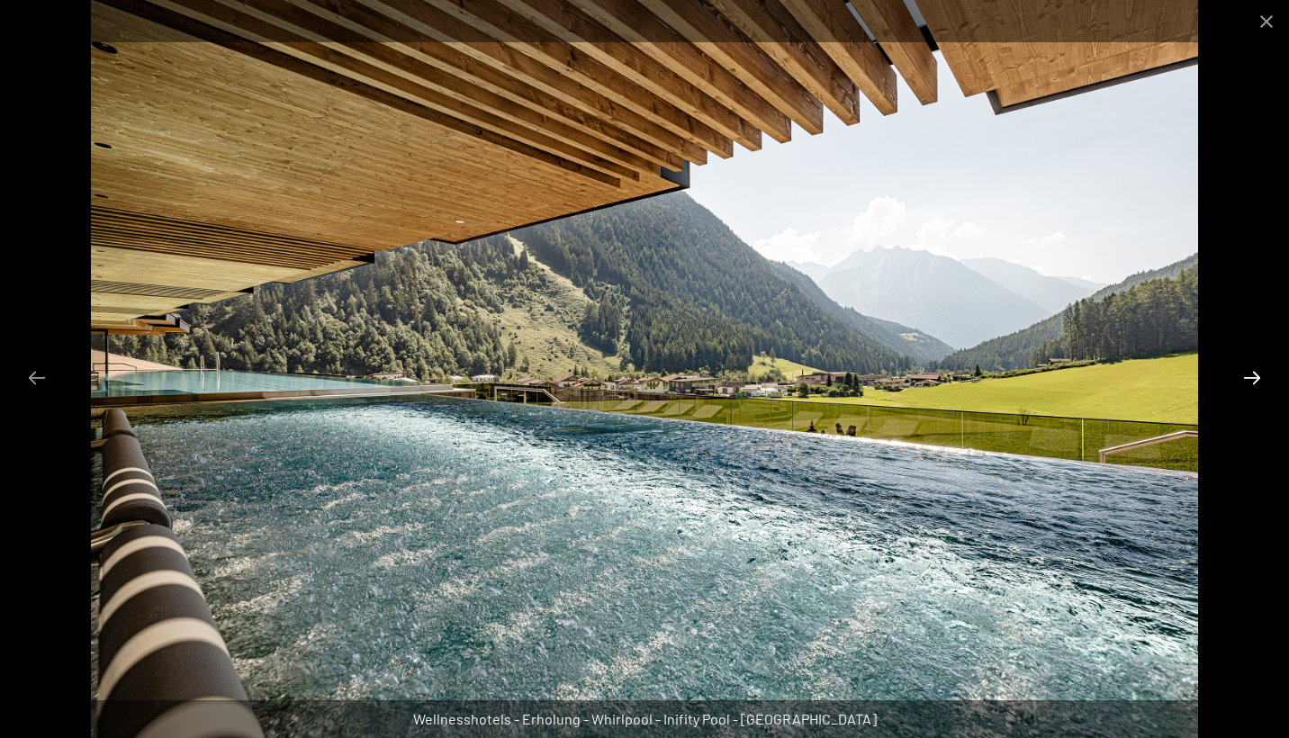
click at [1252, 380] on button "Next slide" at bounding box center [1252, 377] width 38 height 35
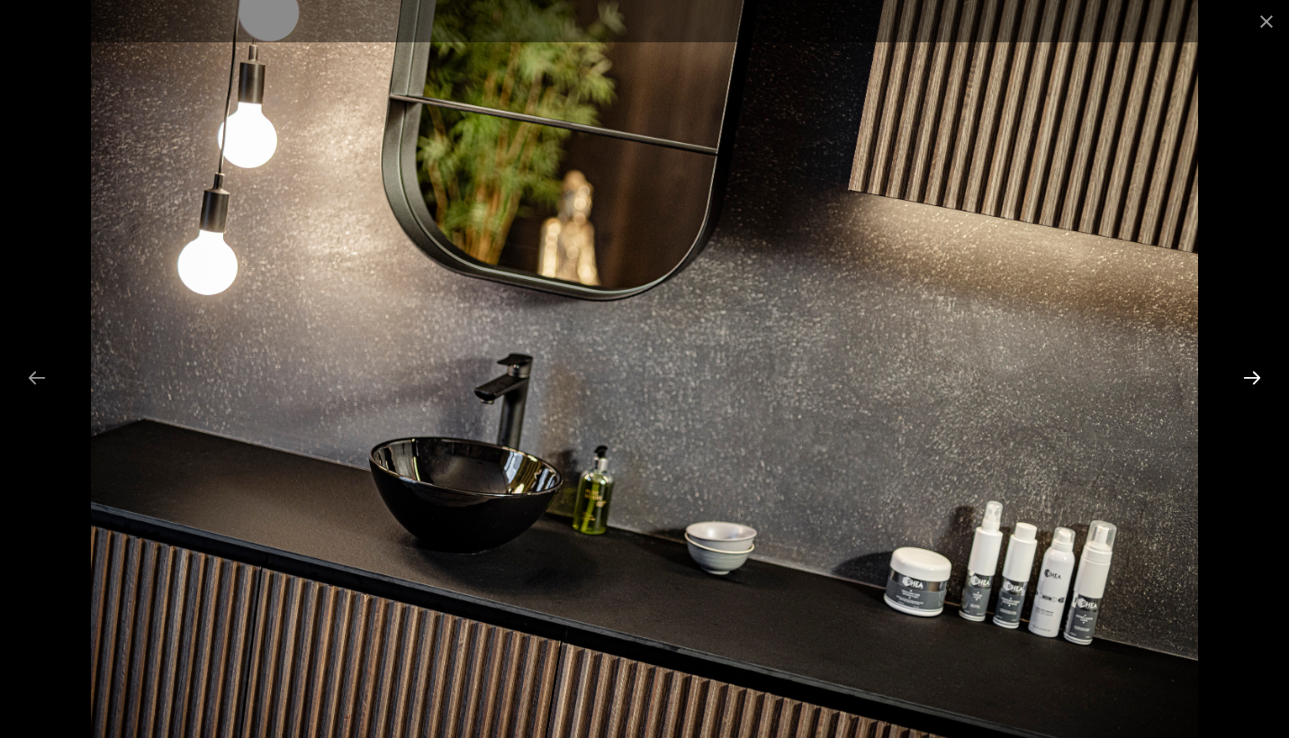
click at [1252, 380] on button "Next slide" at bounding box center [1252, 377] width 38 height 35
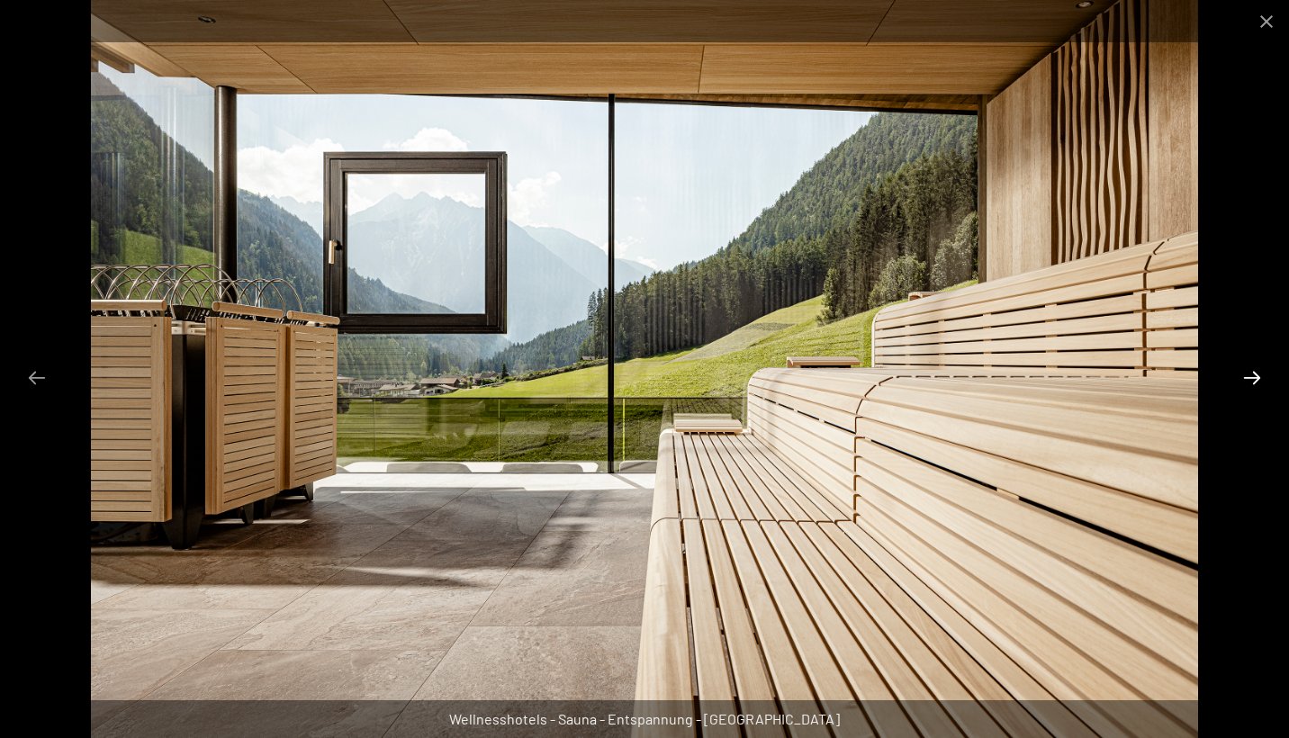
click at [1252, 380] on button "Next slide" at bounding box center [1252, 377] width 38 height 35
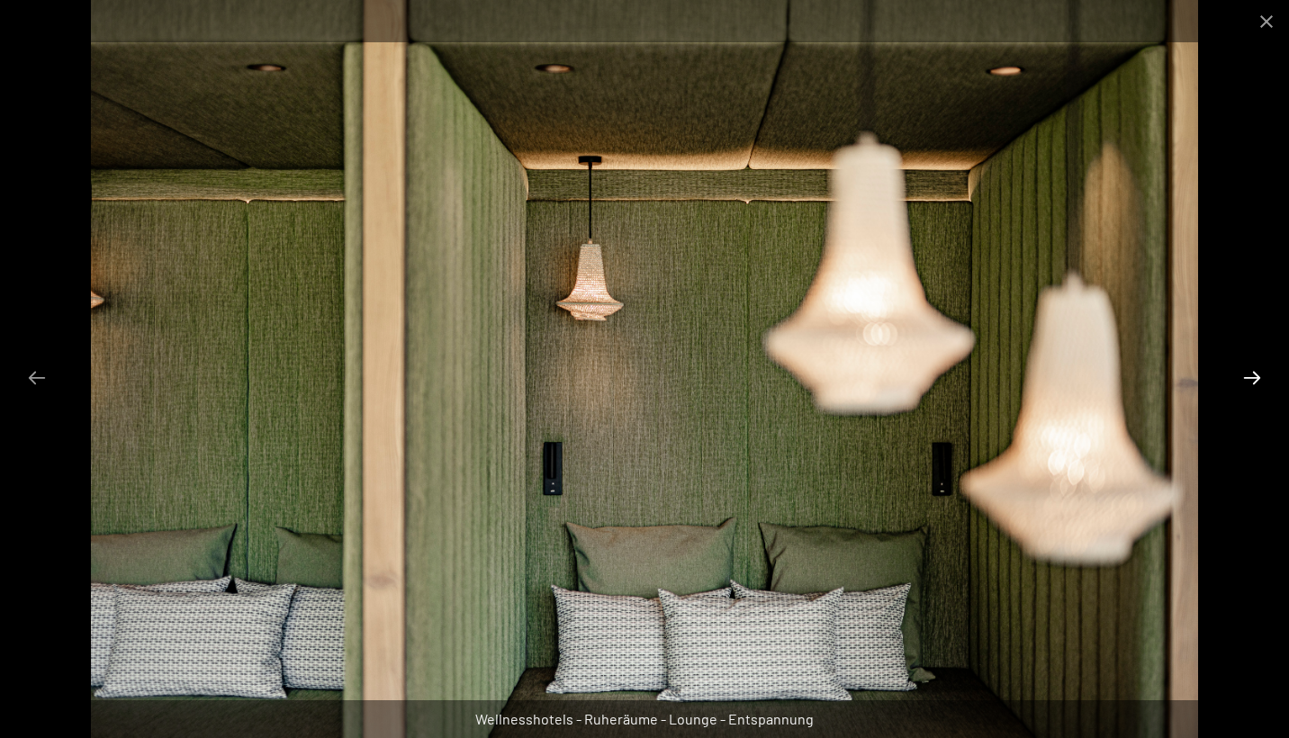
click at [1252, 380] on button "Next slide" at bounding box center [1252, 377] width 38 height 35
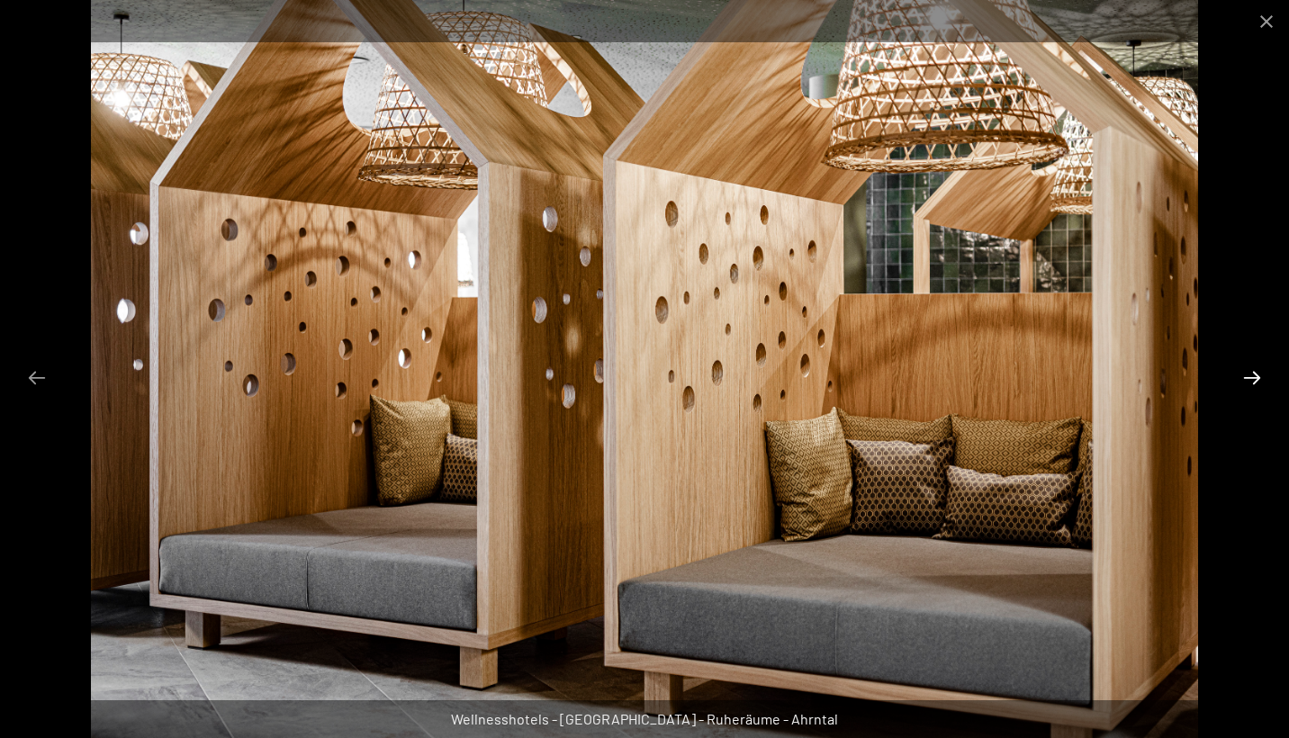
click at [1252, 380] on button "Next slide" at bounding box center [1252, 377] width 38 height 35
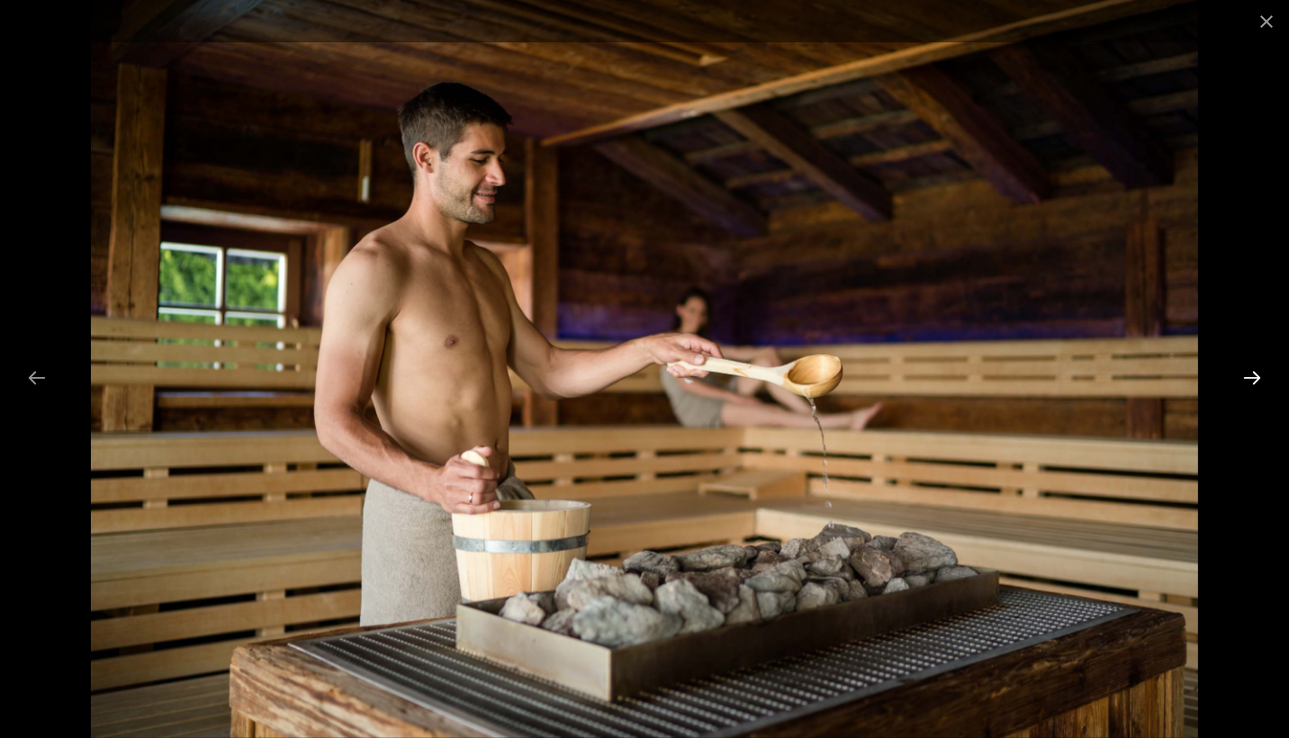
click at [1252, 380] on button "Next slide" at bounding box center [1252, 377] width 38 height 35
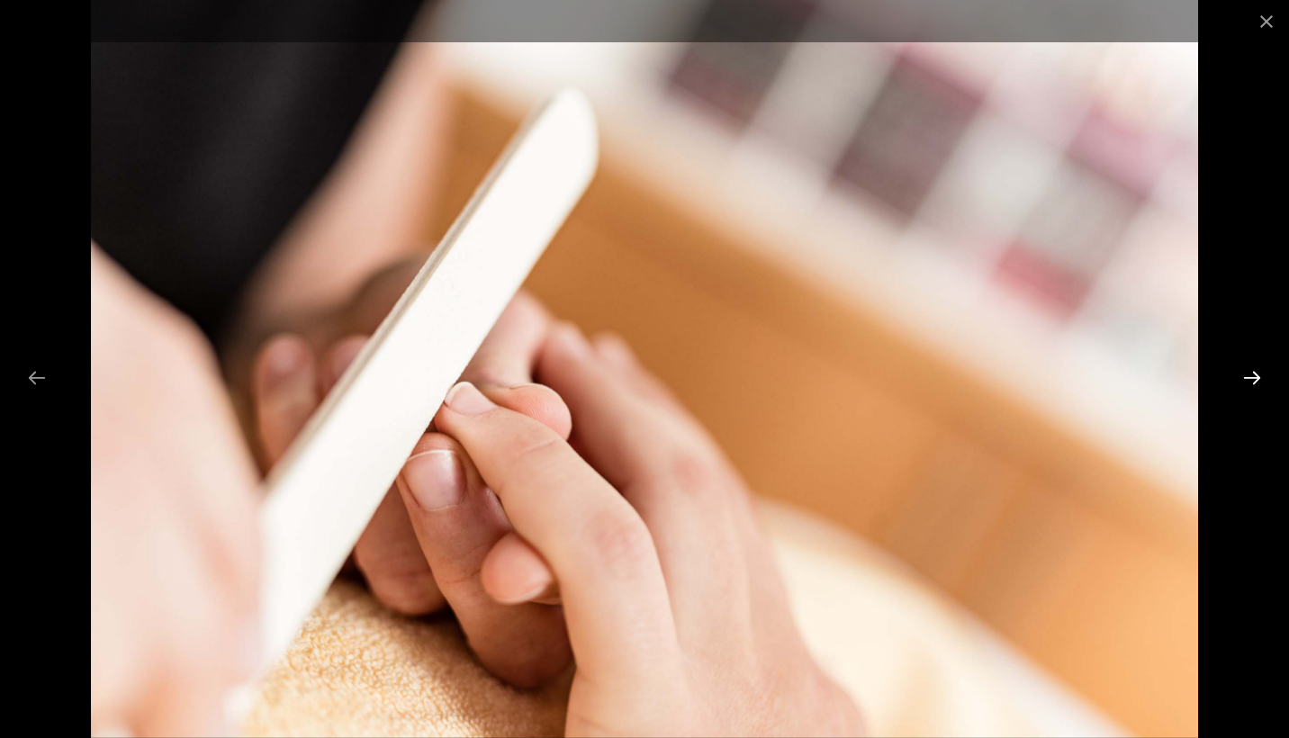
click at [1252, 380] on button "Next slide" at bounding box center [1252, 377] width 38 height 35
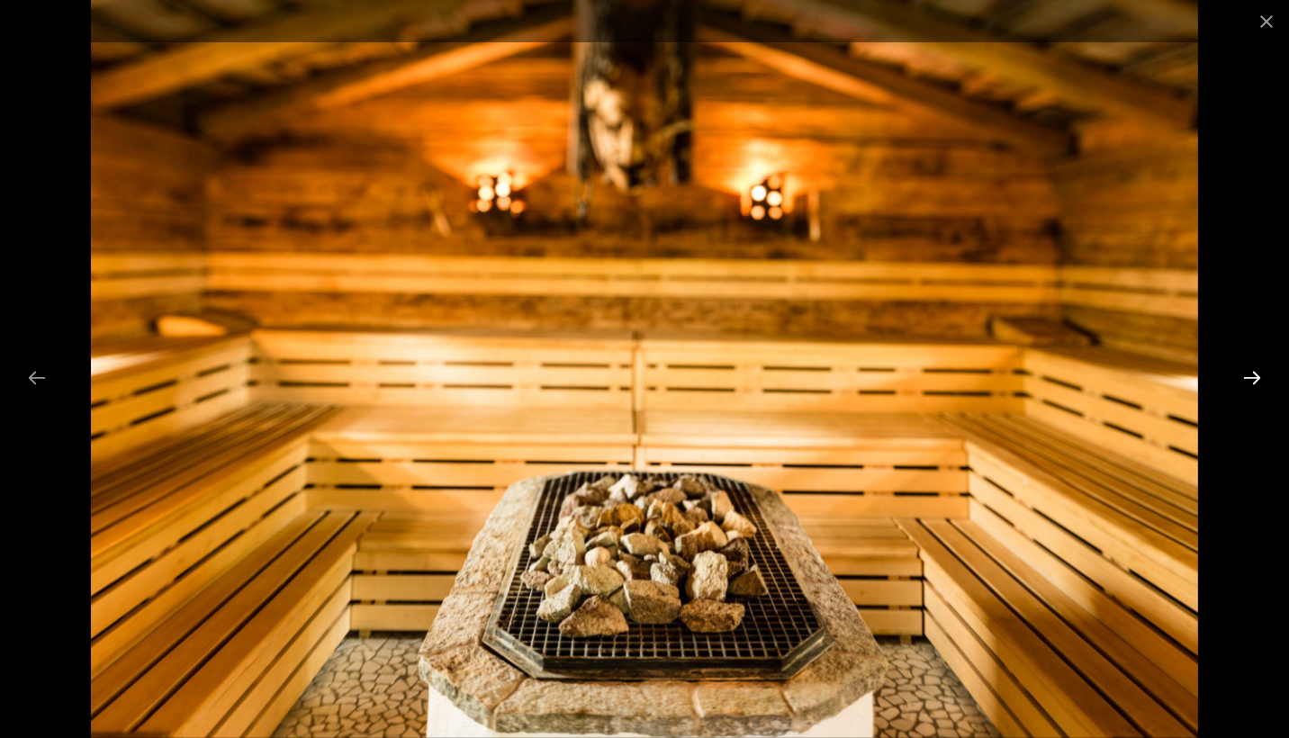
click at [1252, 380] on button "Next slide" at bounding box center [1252, 377] width 38 height 35
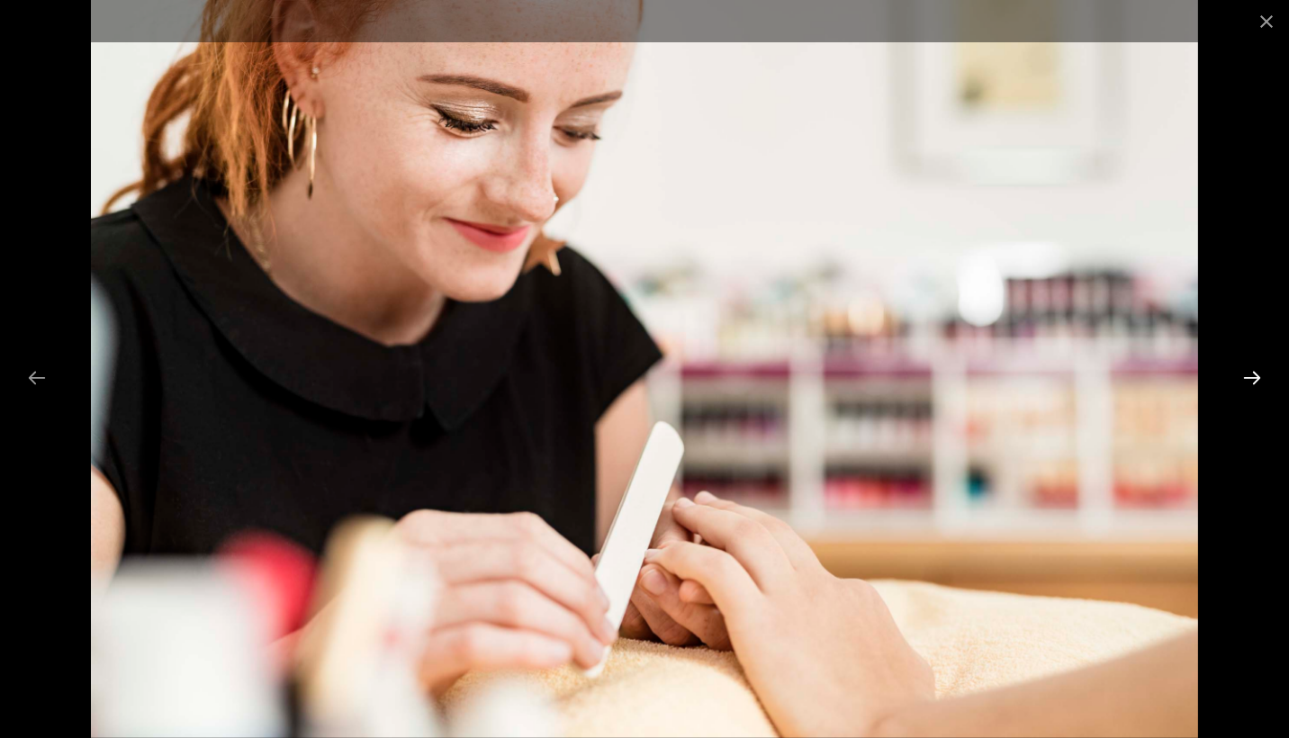
click at [1252, 380] on button "Next slide" at bounding box center [1252, 377] width 38 height 35
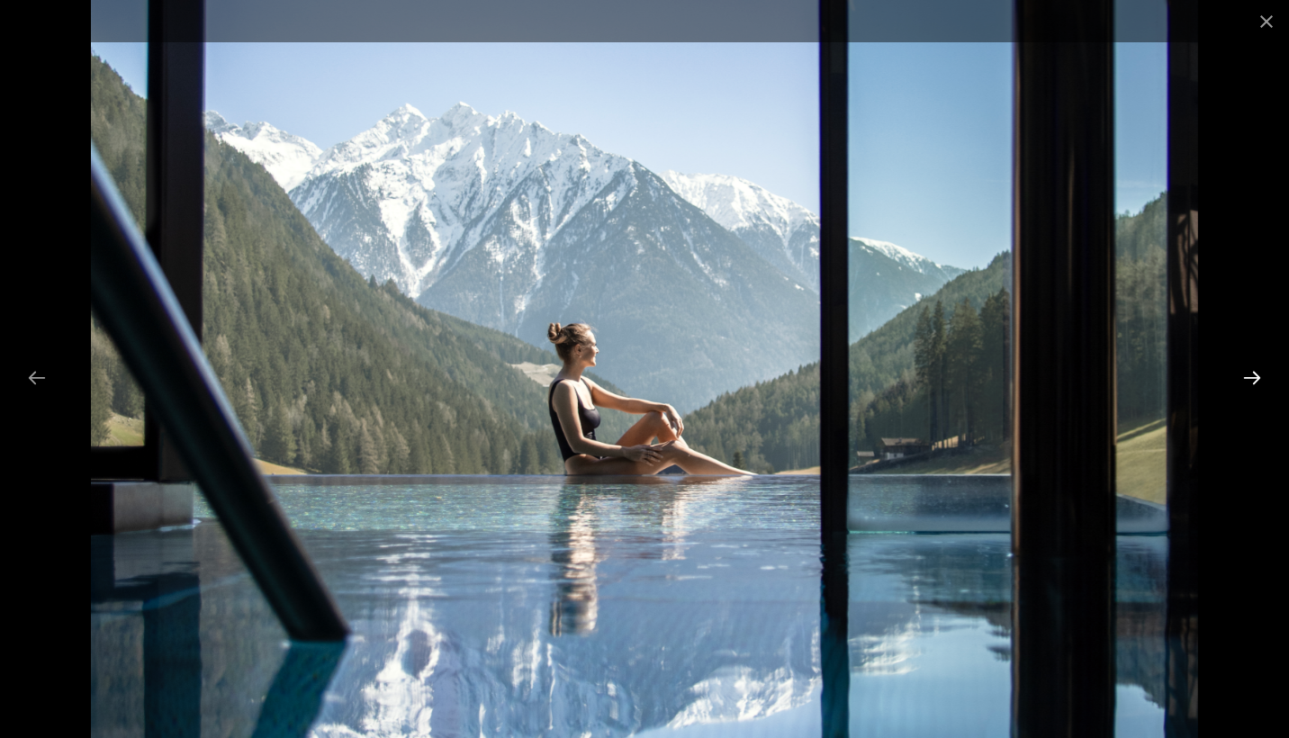
click at [1252, 380] on button "Next slide" at bounding box center [1252, 377] width 38 height 35
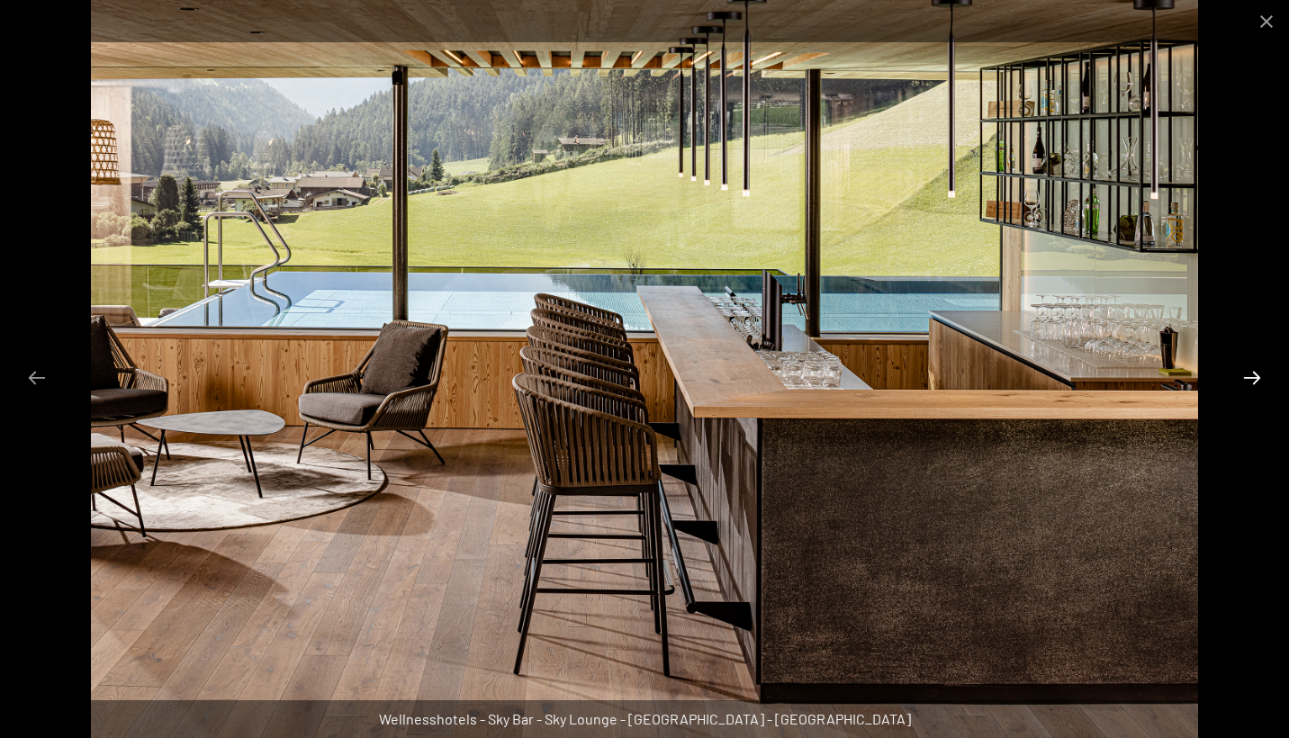
click at [1252, 380] on button "Next slide" at bounding box center [1252, 377] width 38 height 35
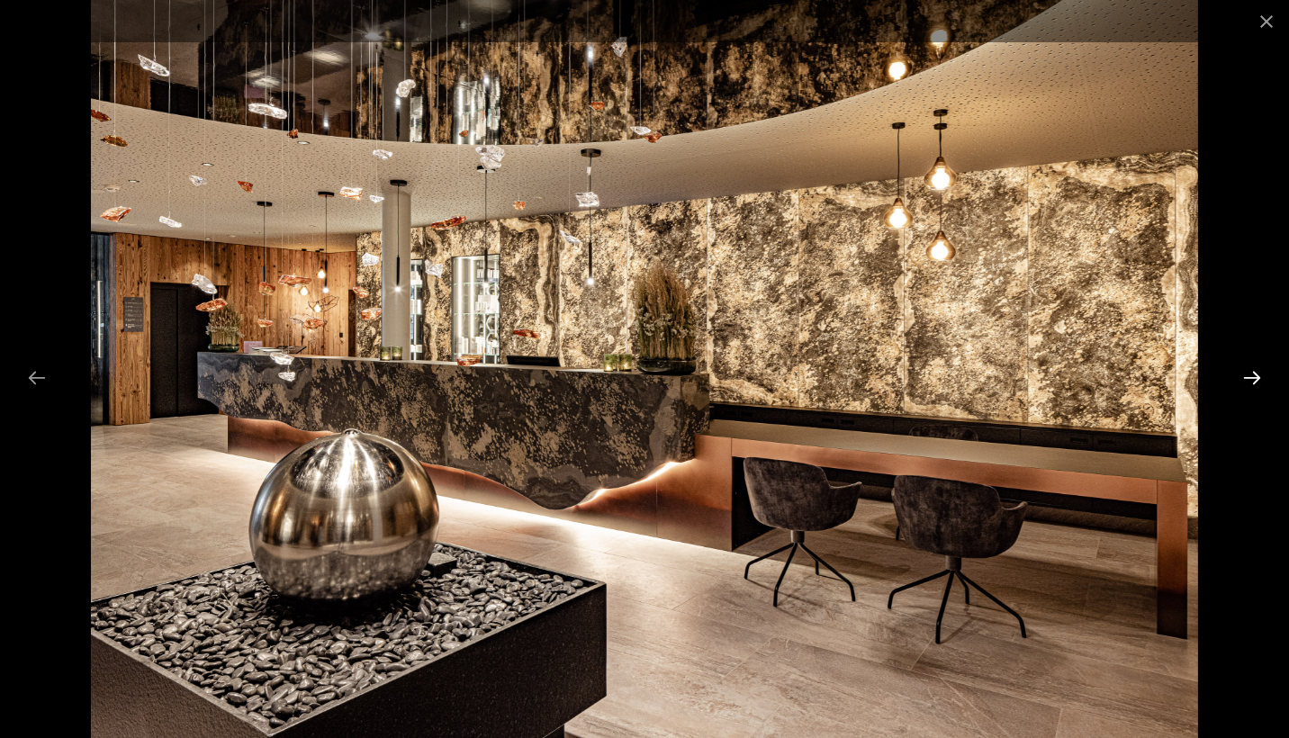
click at [1252, 380] on button "Next slide" at bounding box center [1252, 377] width 38 height 35
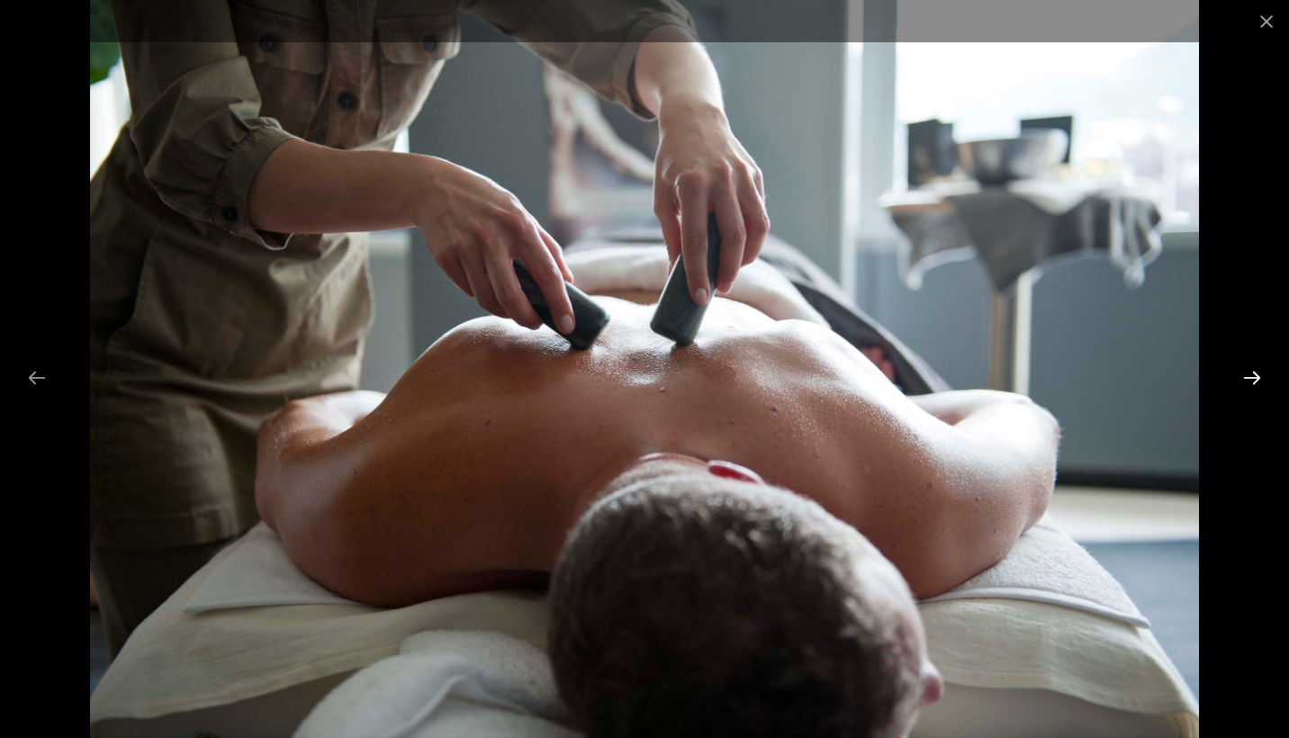
click at [1252, 380] on button "Next slide" at bounding box center [1252, 377] width 38 height 35
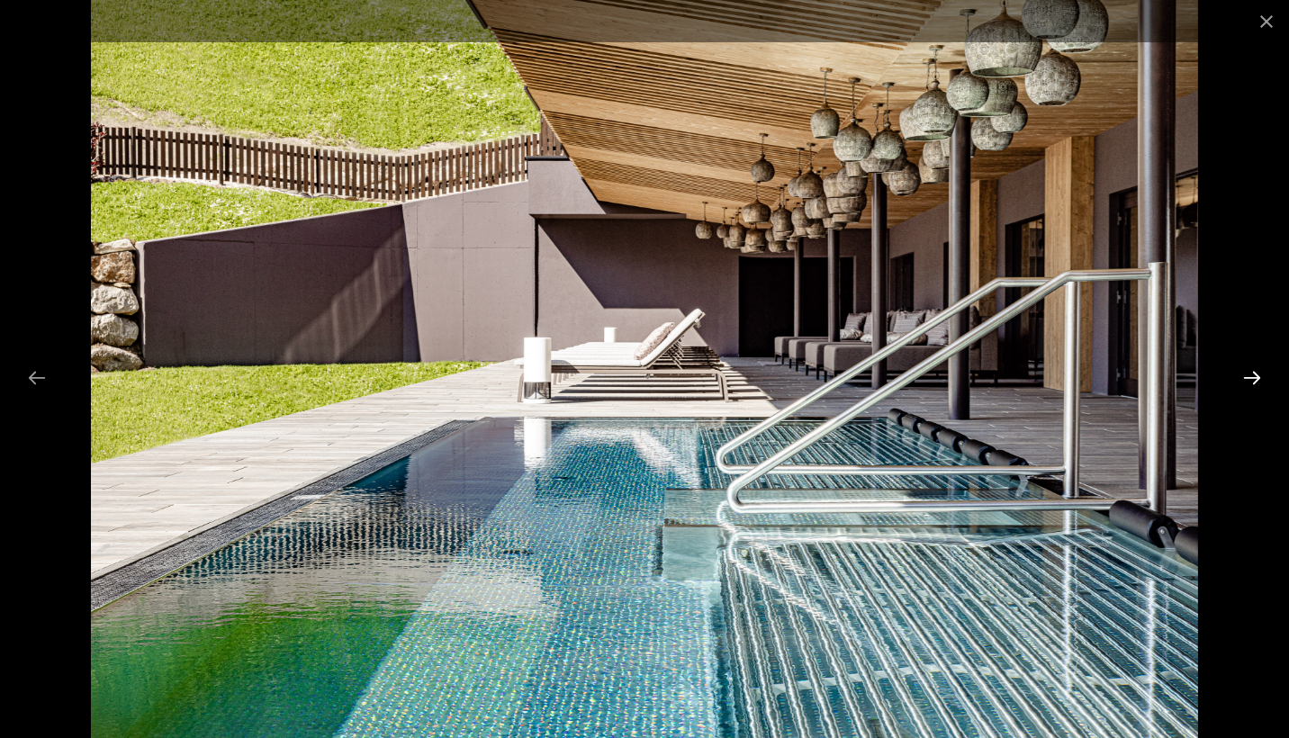
click at [1252, 380] on button "Next slide" at bounding box center [1252, 377] width 38 height 35
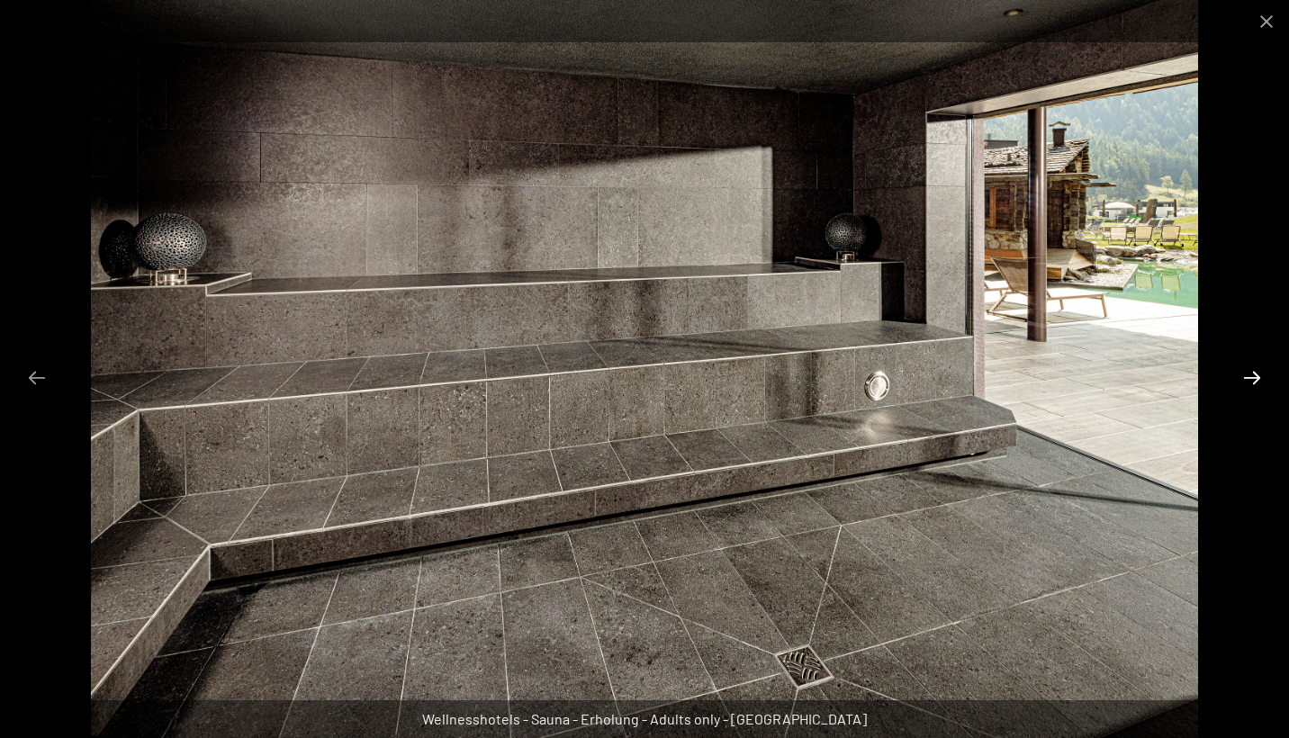
click at [1252, 380] on button "Next slide" at bounding box center [1252, 377] width 38 height 35
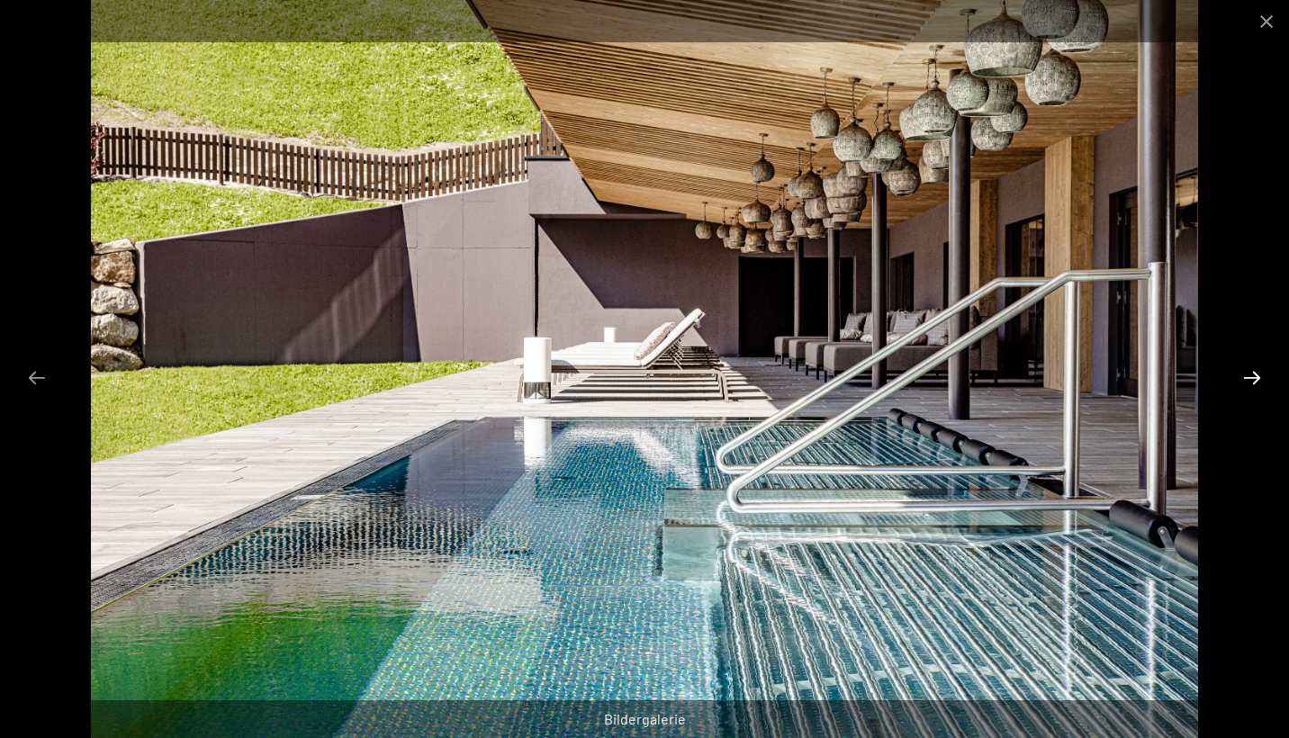
click at [1252, 380] on button "Next slide" at bounding box center [1252, 377] width 38 height 35
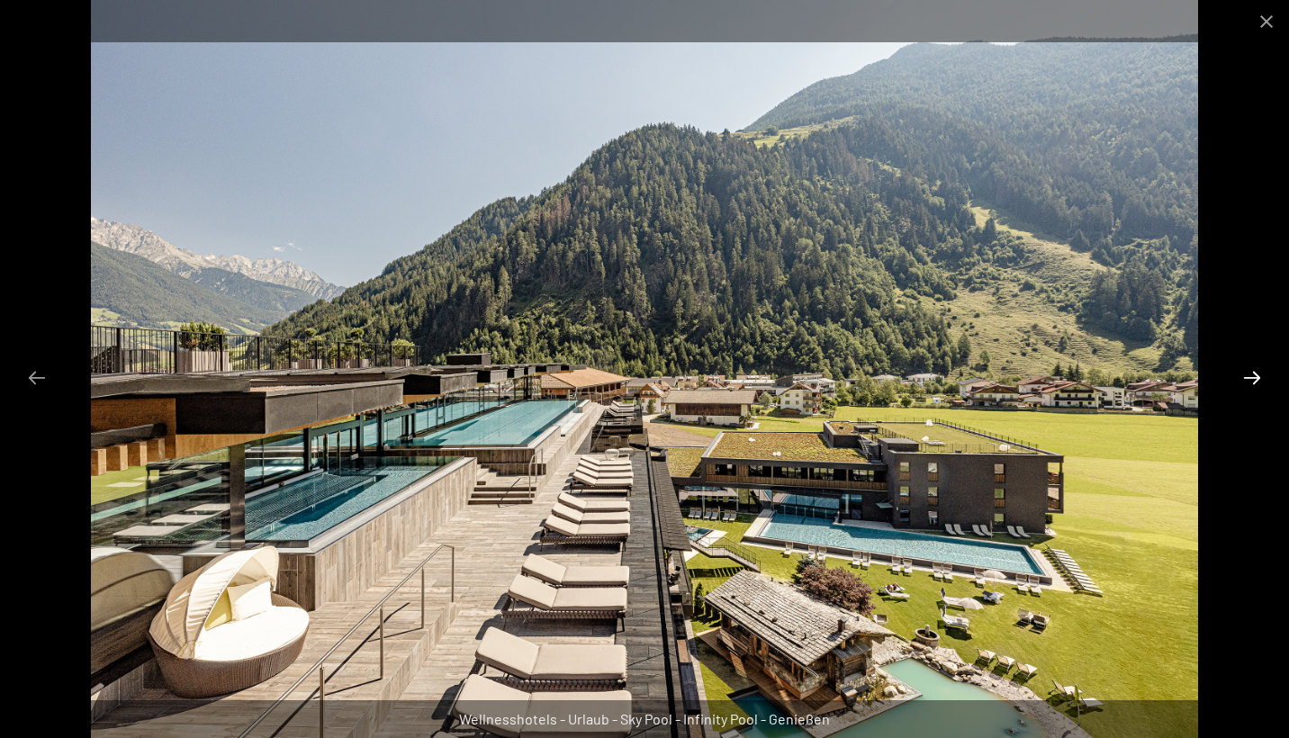
click at [1252, 380] on button "Next slide" at bounding box center [1252, 377] width 38 height 35
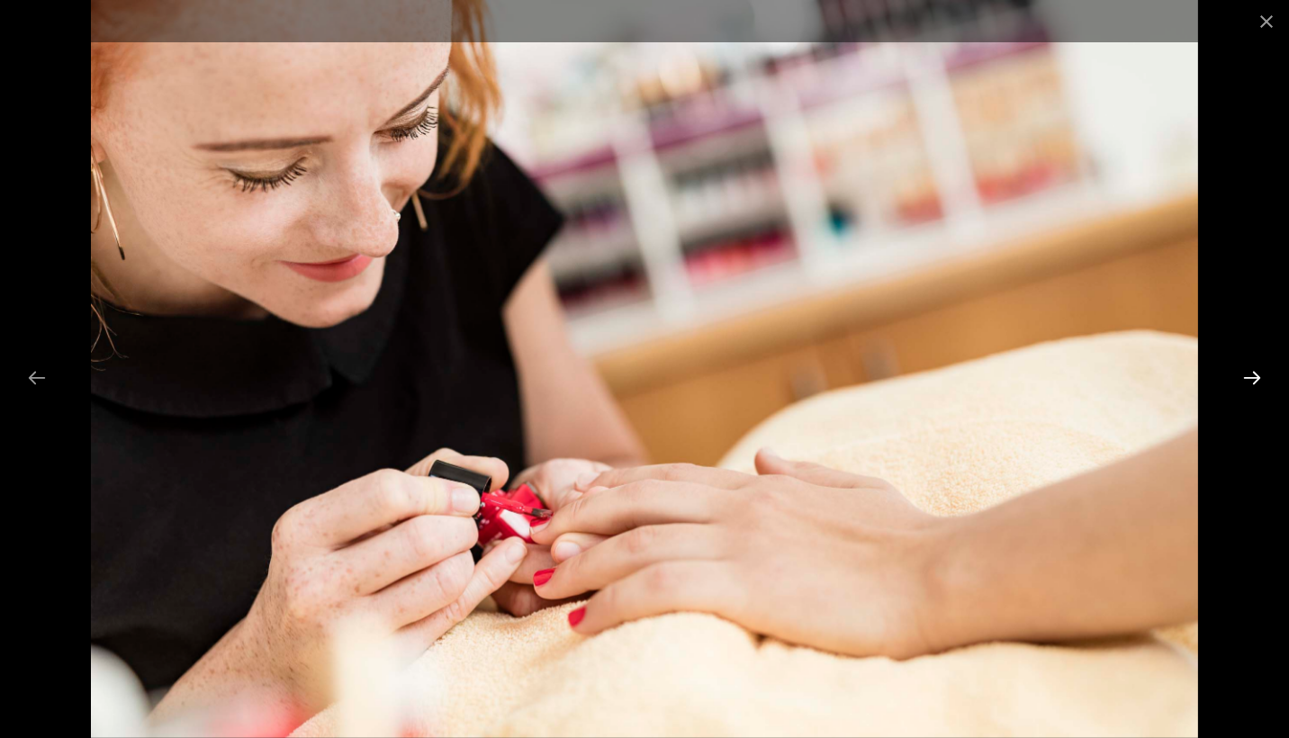
click at [1252, 380] on button "Next slide" at bounding box center [1252, 377] width 38 height 35
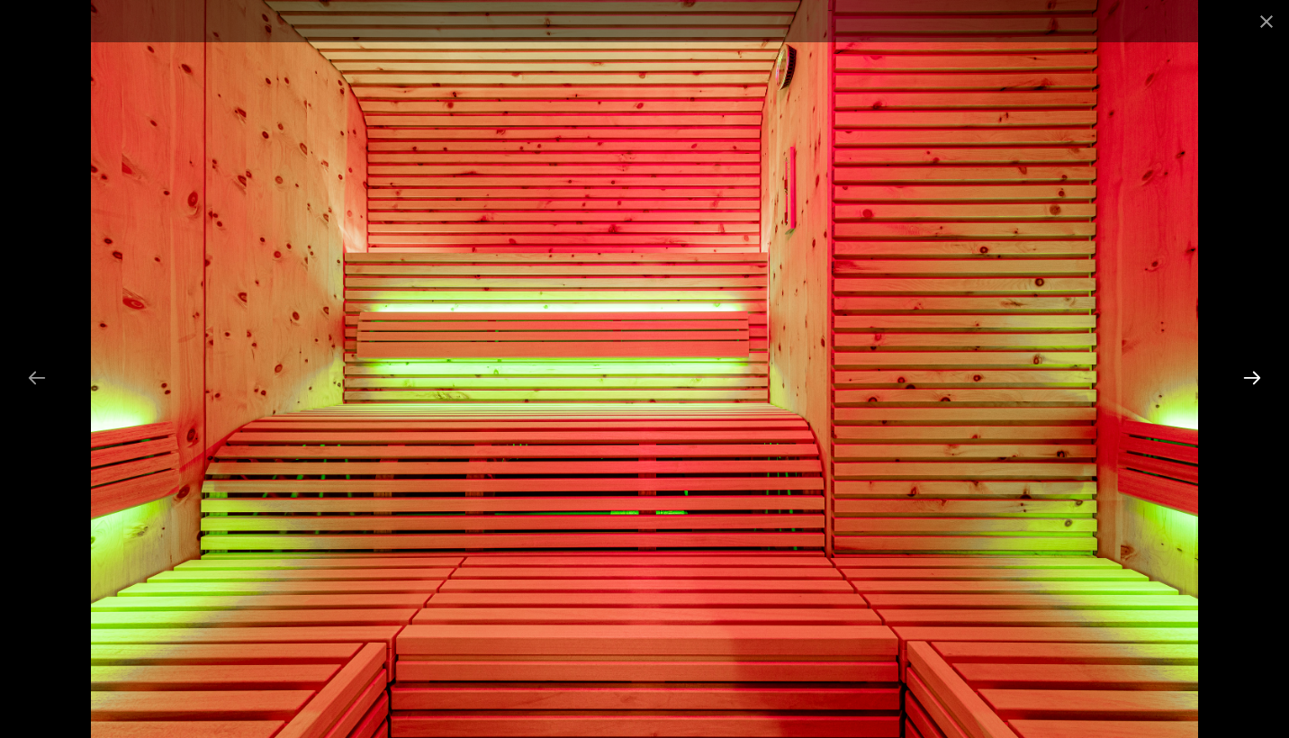
click at [1252, 380] on button "Next slide" at bounding box center [1252, 377] width 38 height 35
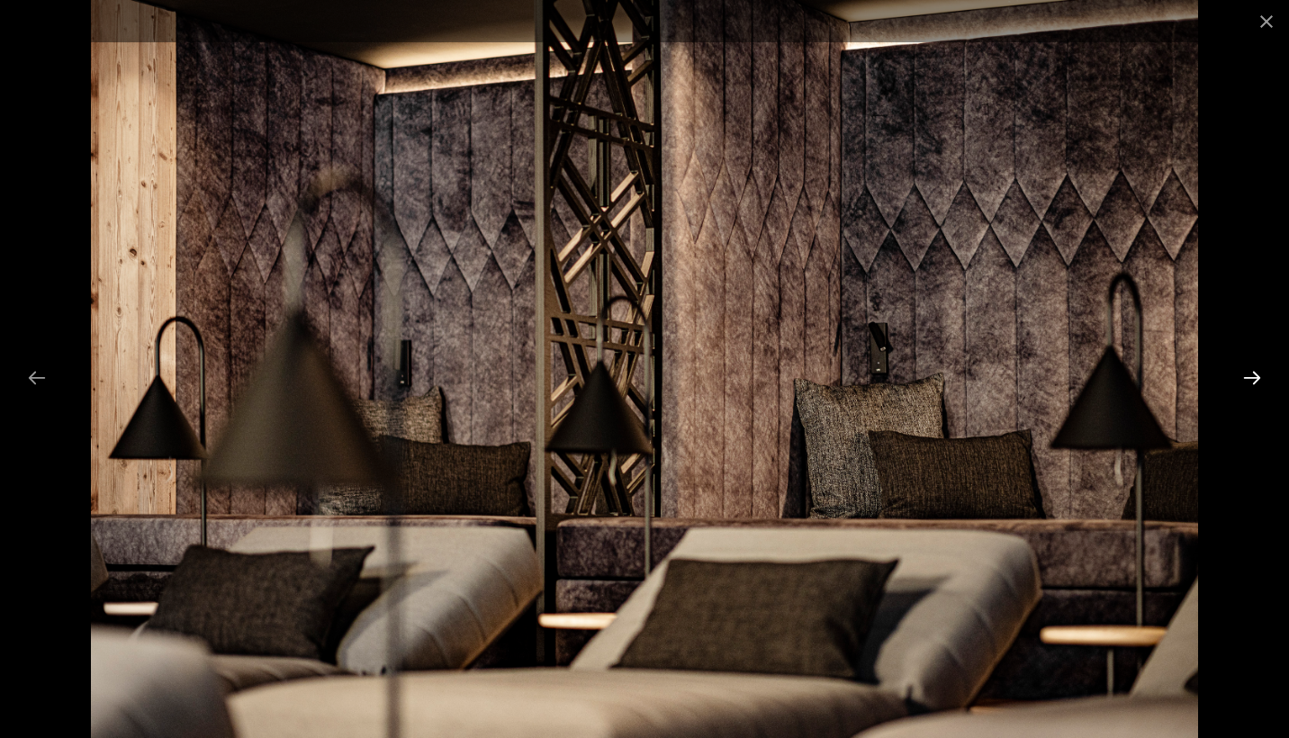
click at [1252, 380] on button "Next slide" at bounding box center [1252, 377] width 38 height 35
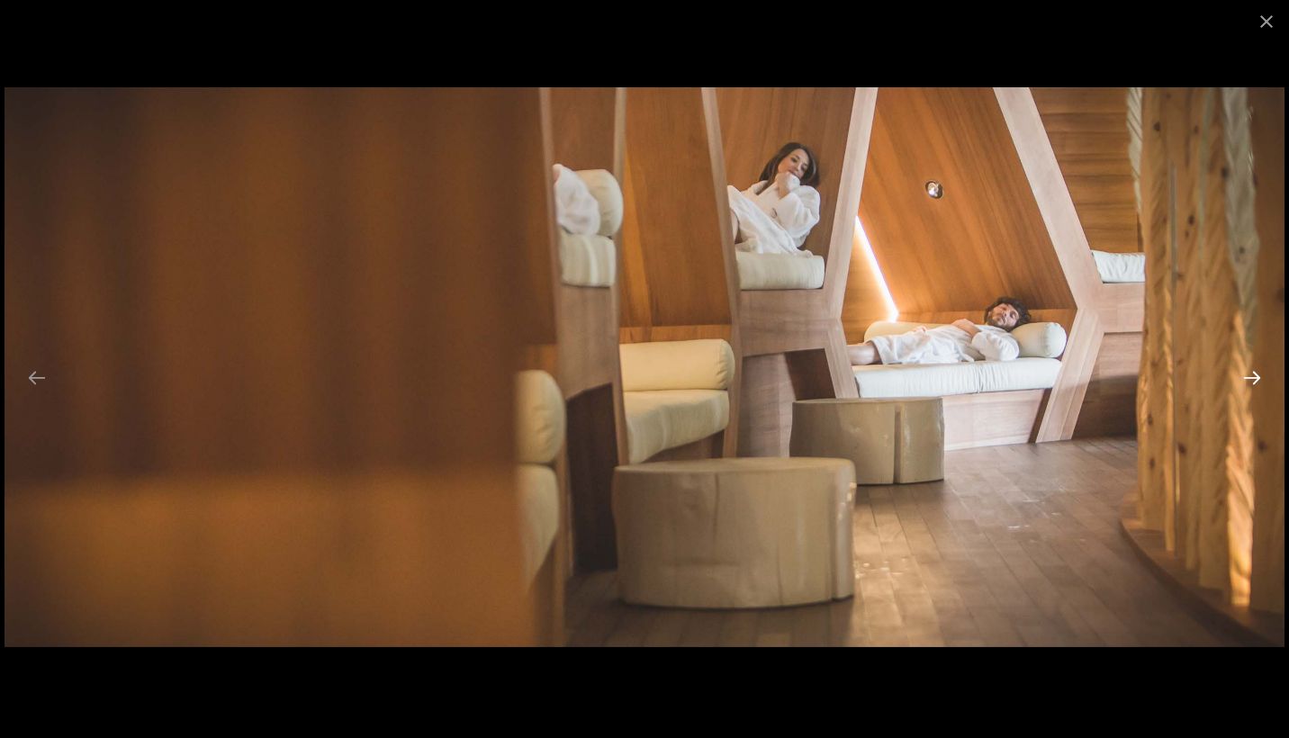
click at [1252, 380] on button "Next slide" at bounding box center [1252, 377] width 38 height 35
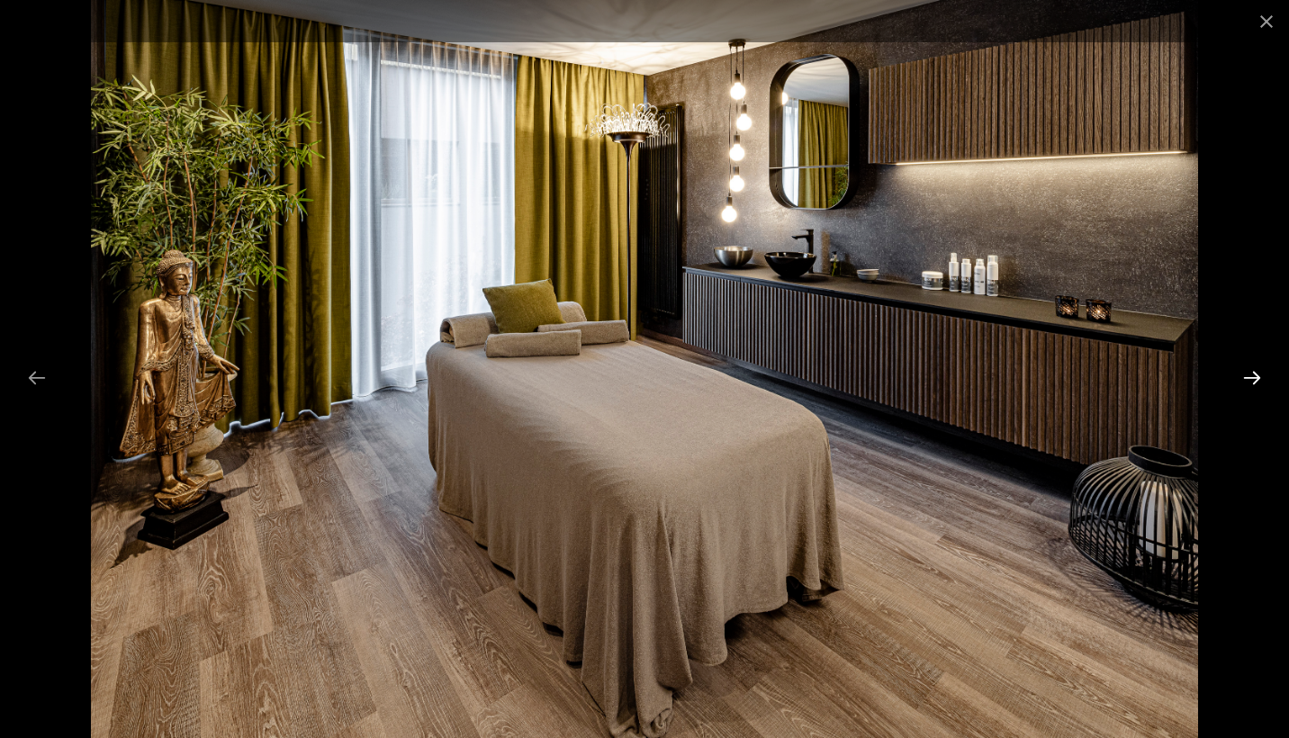
click at [1252, 380] on button "Next slide" at bounding box center [1252, 377] width 38 height 35
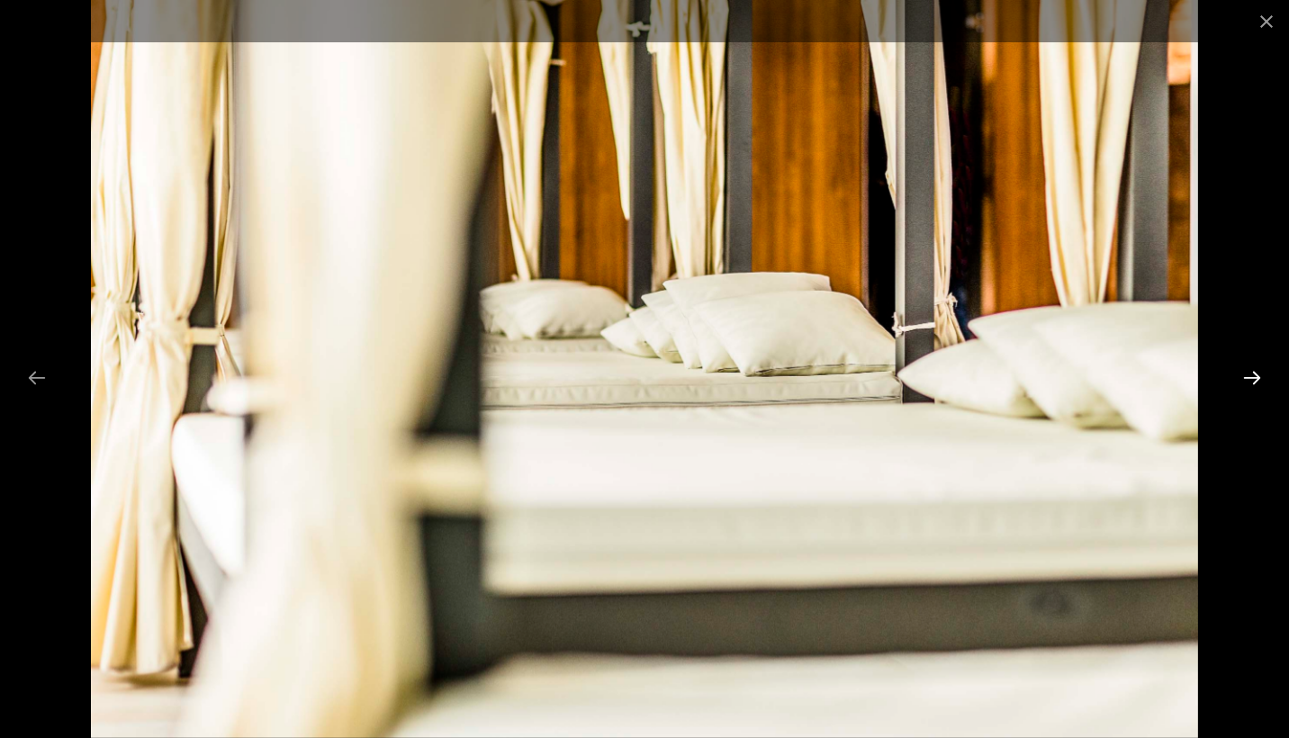
click at [1252, 380] on button "Next slide" at bounding box center [1252, 377] width 38 height 35
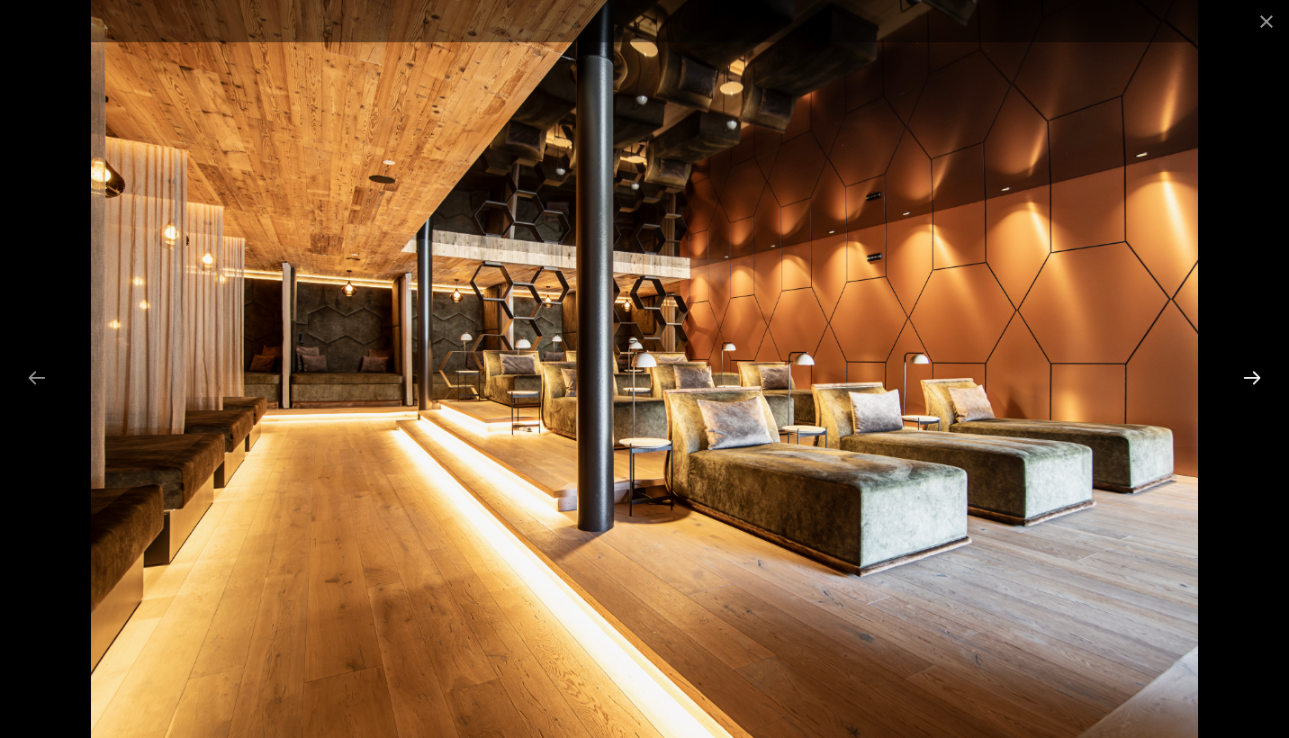
click at [1252, 380] on button "Next slide" at bounding box center [1252, 377] width 38 height 35
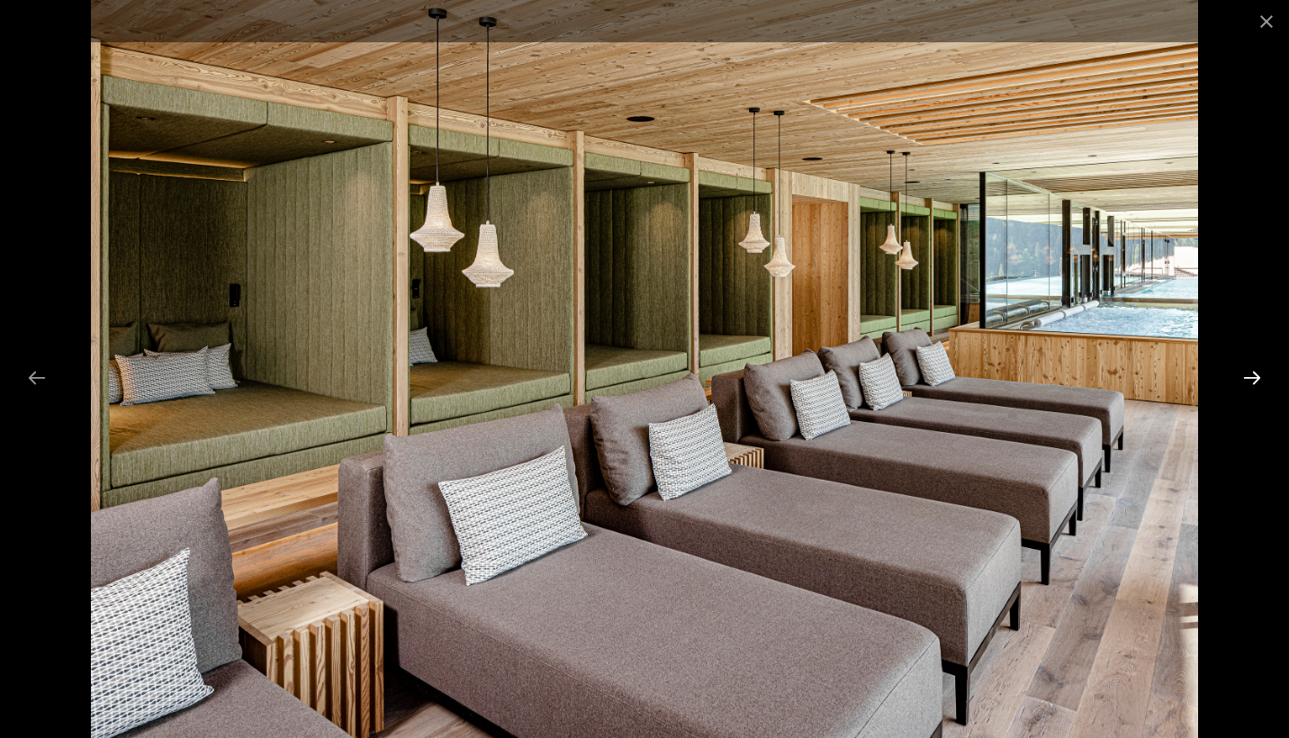
click at [1252, 380] on button "Next slide" at bounding box center [1252, 377] width 38 height 35
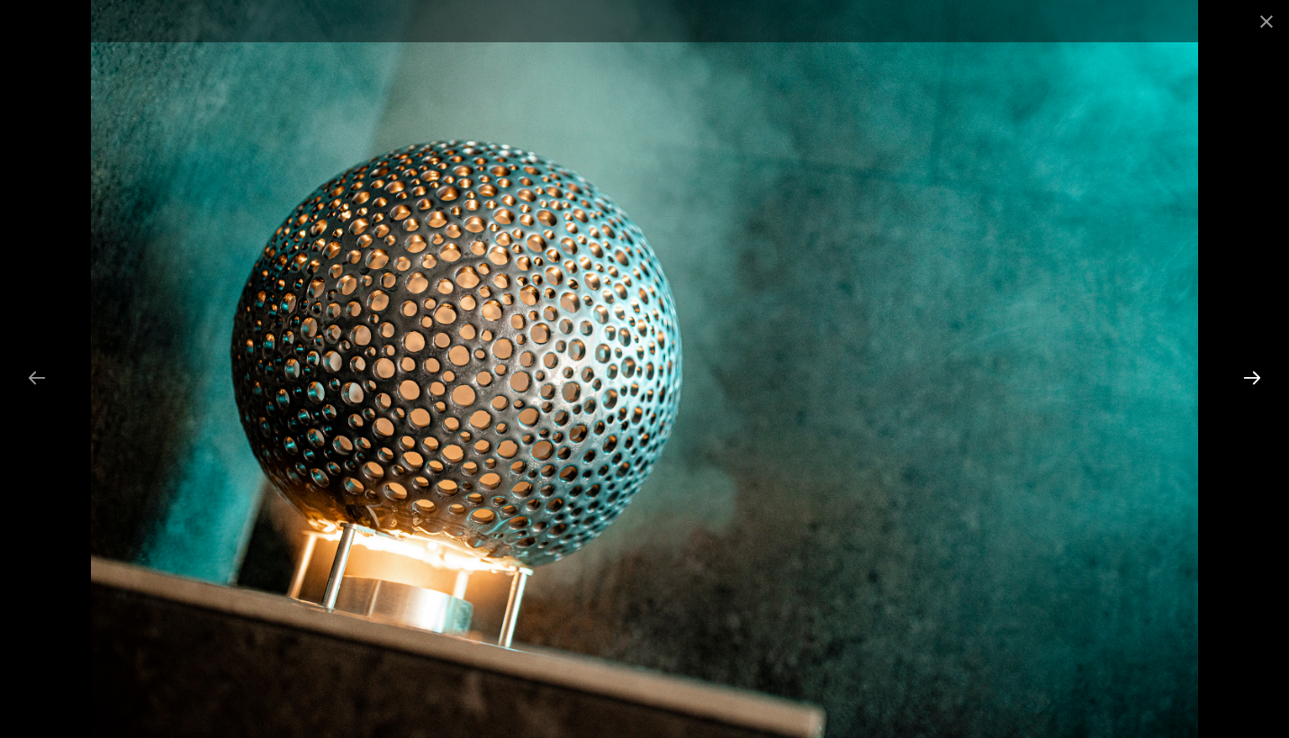
click at [1252, 380] on button "Next slide" at bounding box center [1252, 377] width 38 height 35
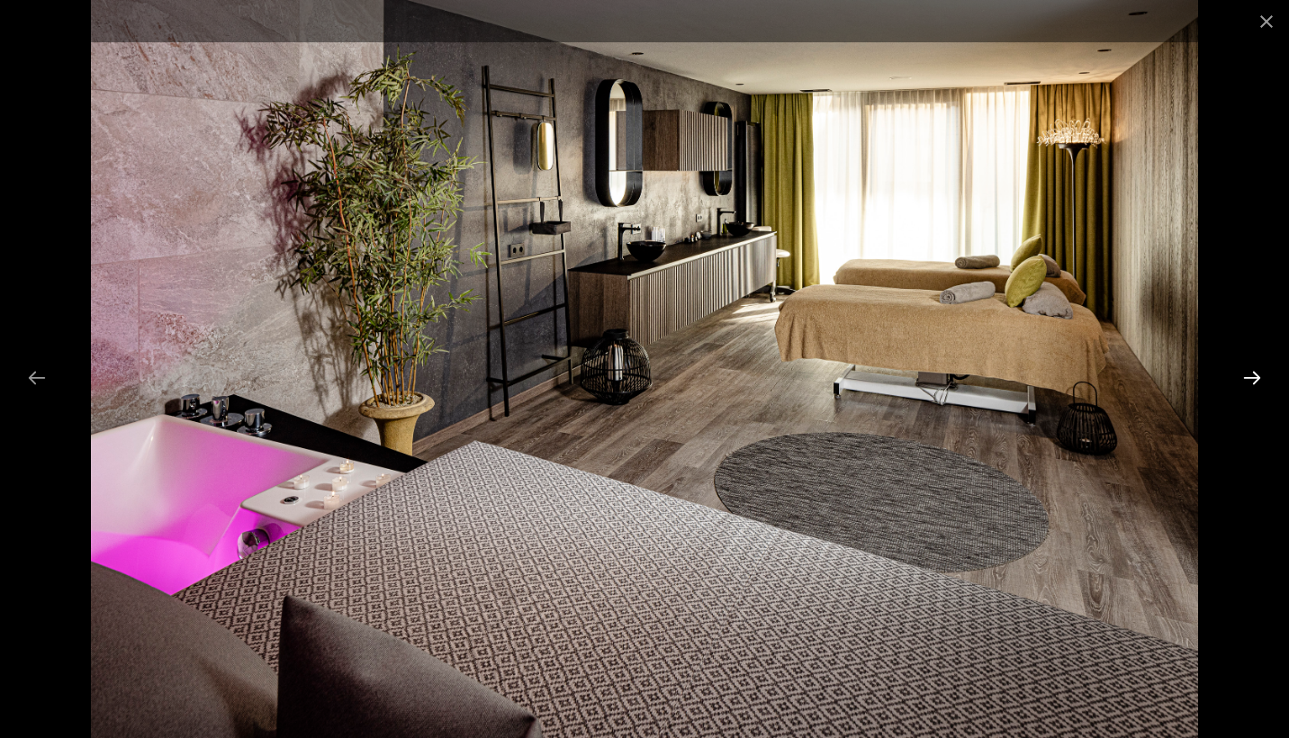
click at [1252, 380] on button "Next slide" at bounding box center [1252, 377] width 38 height 35
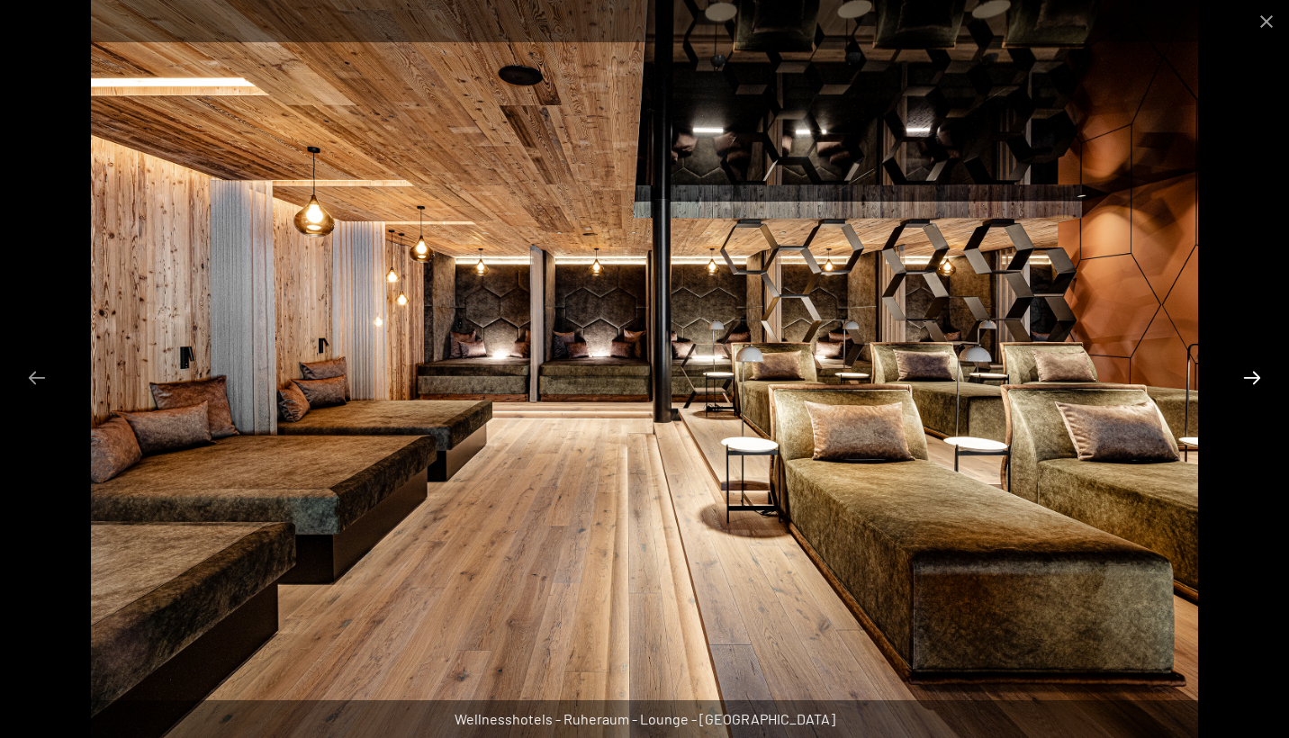
click at [1252, 380] on button "Next slide" at bounding box center [1252, 377] width 38 height 35
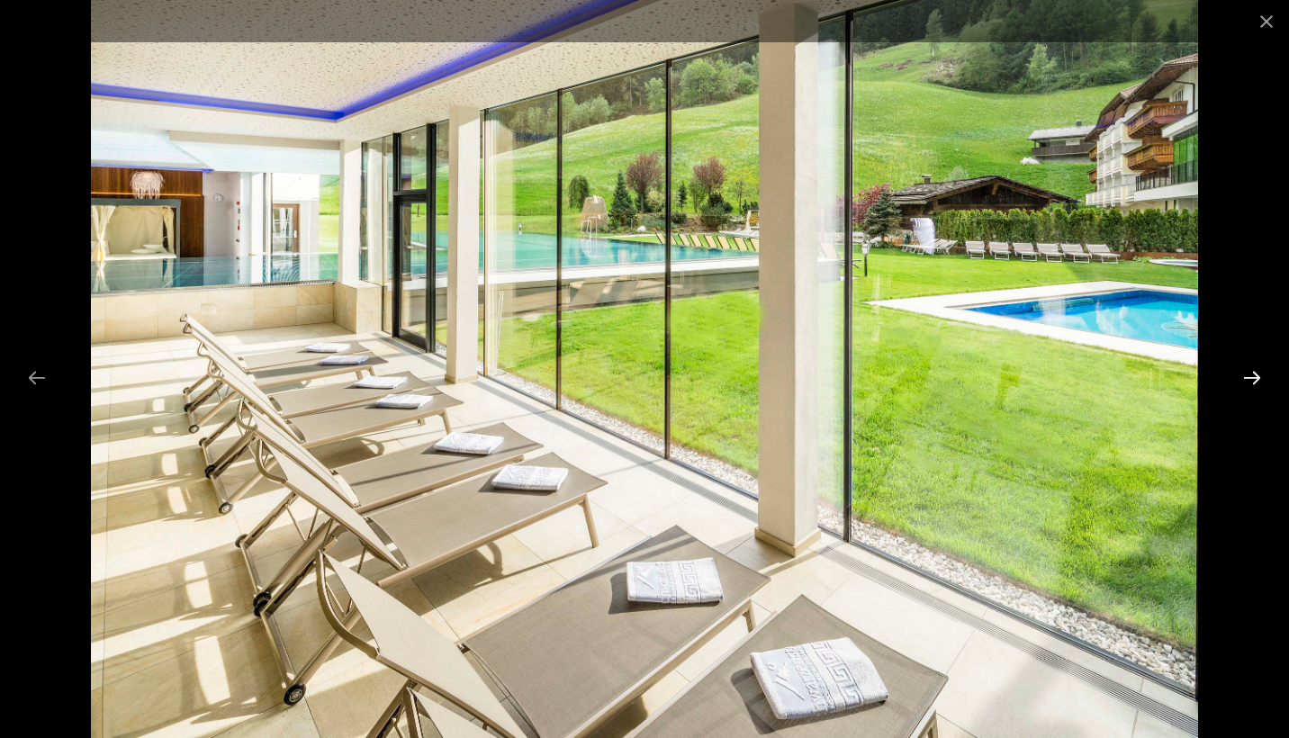
click at [1252, 380] on button "Next slide" at bounding box center [1252, 377] width 38 height 35
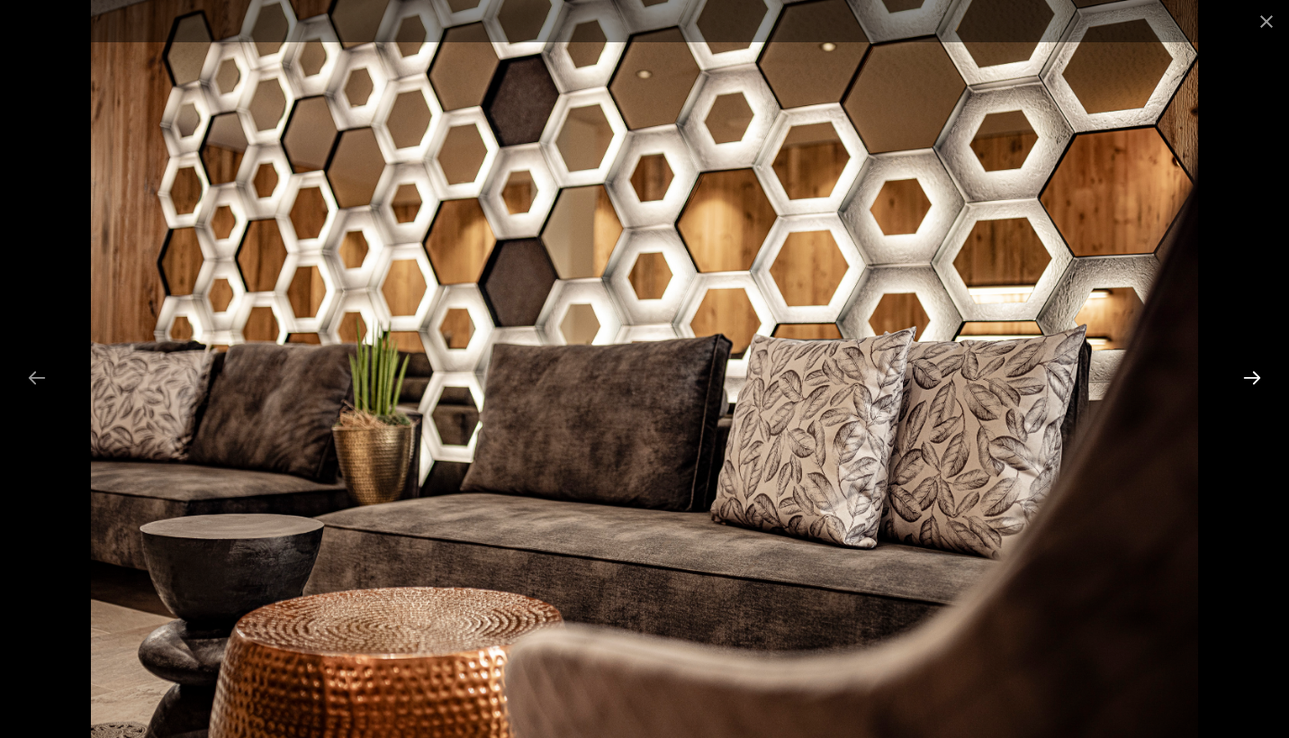
click at [1252, 380] on button "Next slide" at bounding box center [1252, 377] width 38 height 35
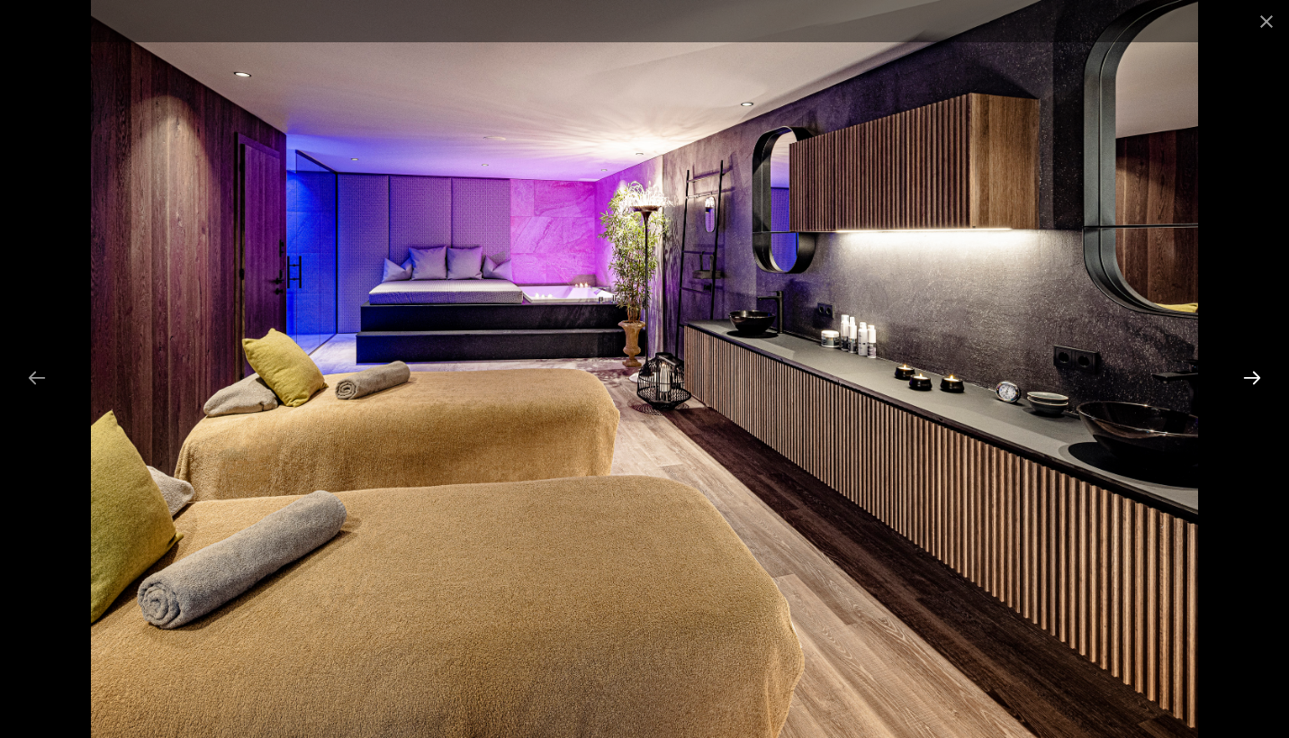
click at [1252, 380] on button "Next slide" at bounding box center [1252, 377] width 38 height 35
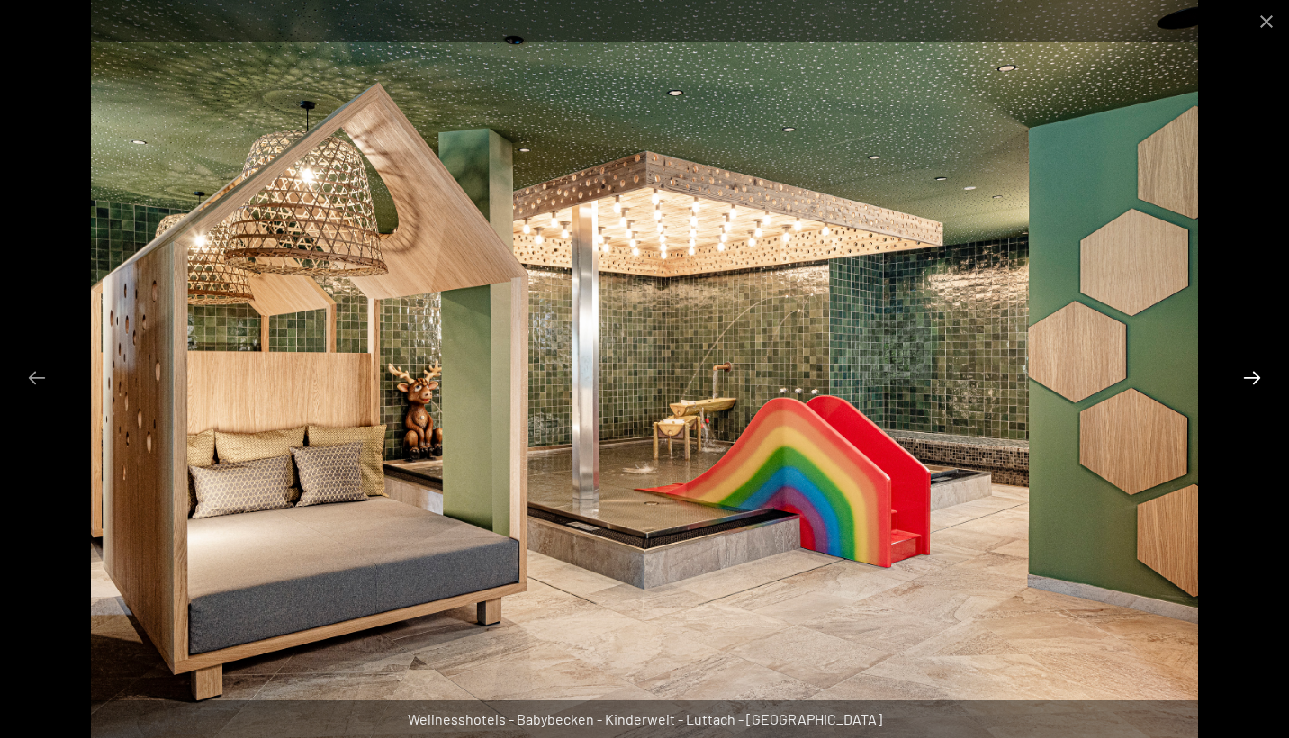
click at [1252, 380] on button "Next slide" at bounding box center [1252, 377] width 38 height 35
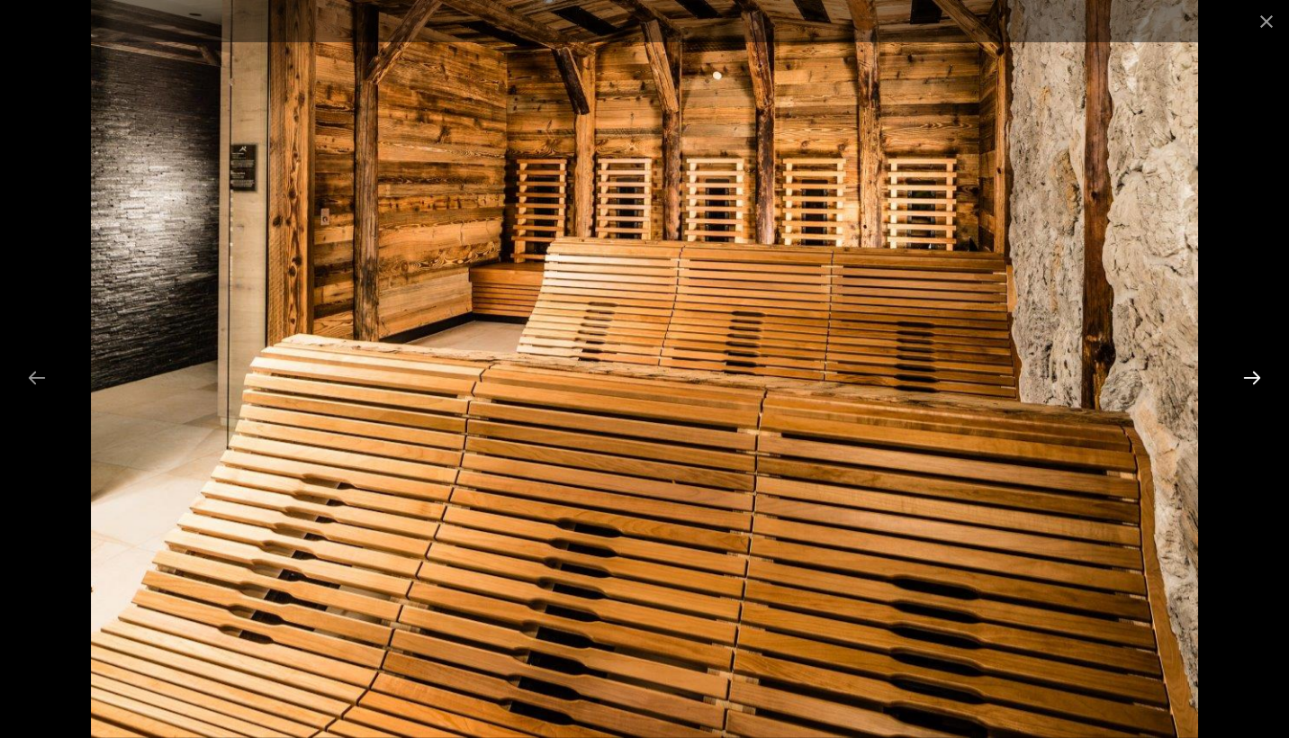
click at [1252, 380] on button "Next slide" at bounding box center [1252, 377] width 38 height 35
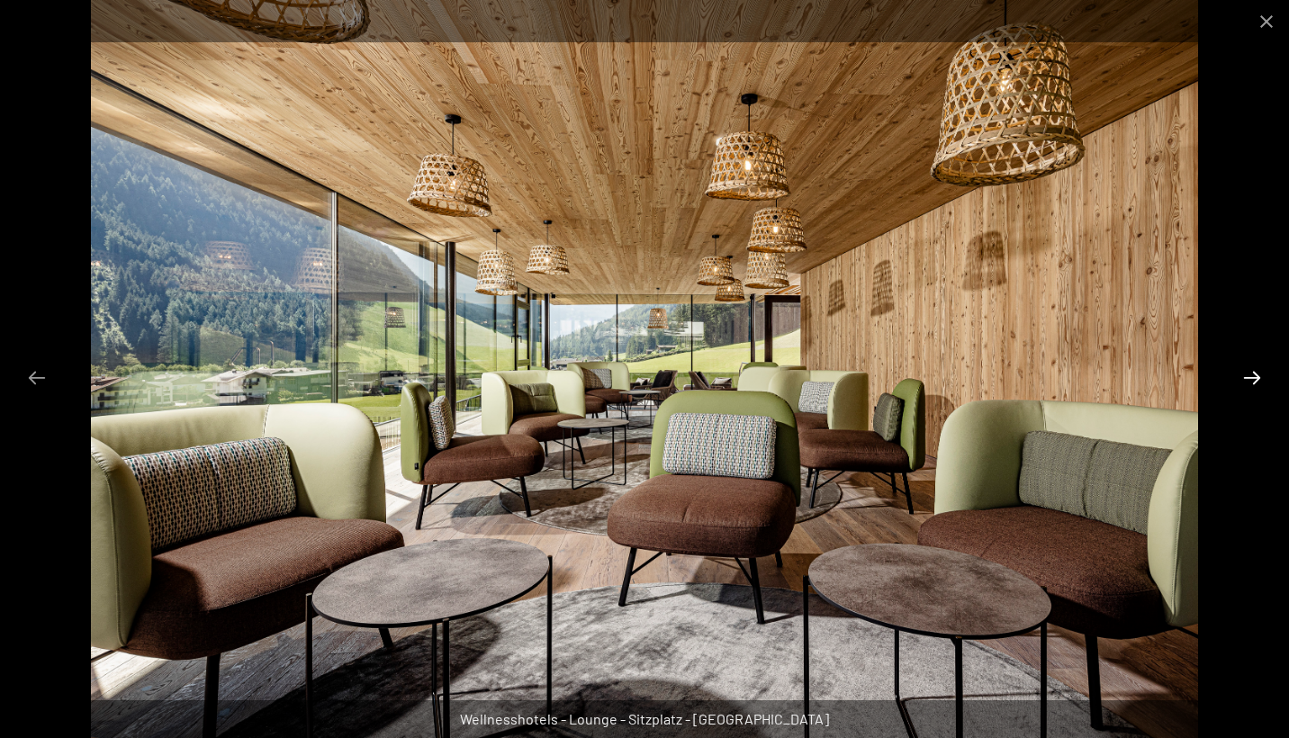
click at [1252, 380] on button "Next slide" at bounding box center [1252, 377] width 38 height 35
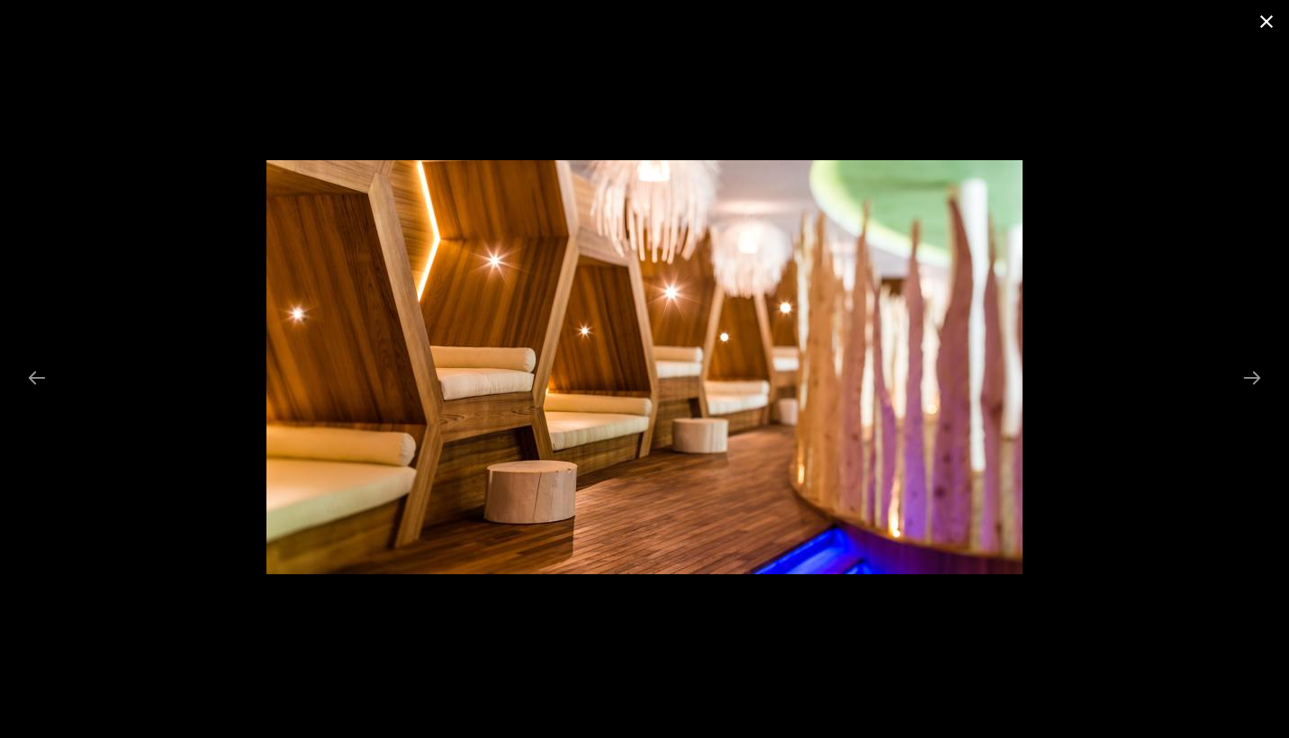
click at [1264, 20] on button "Close gallery" at bounding box center [1266, 21] width 45 height 42
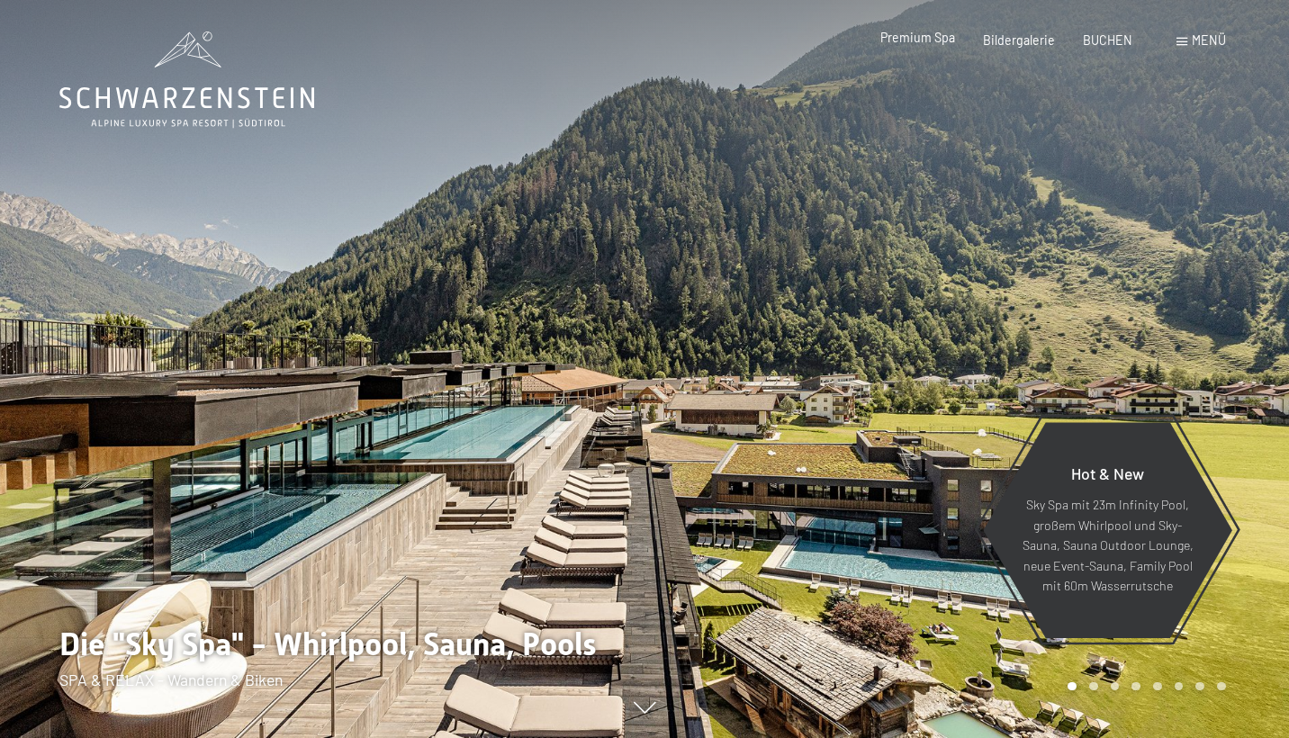
click at [937, 40] on span "Premium Spa" at bounding box center [917, 37] width 75 height 15
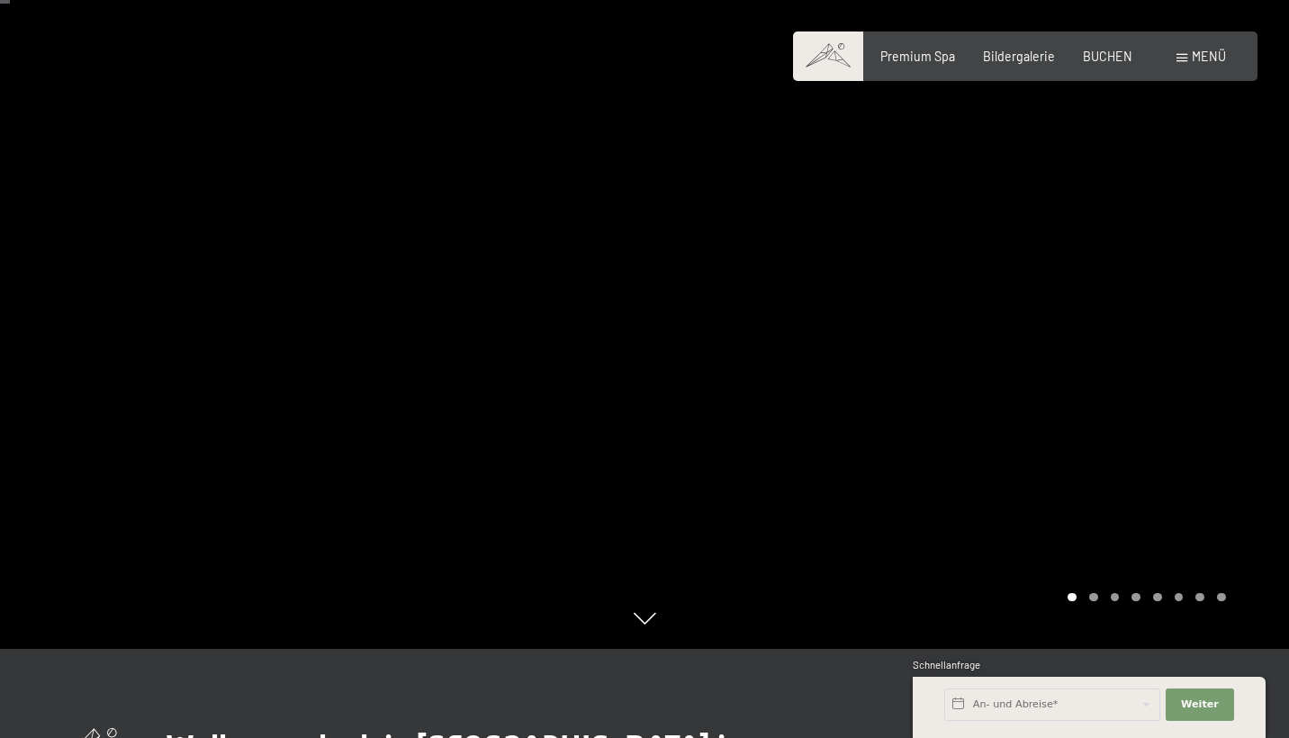
scroll to position [87, 0]
click at [1010, 296] on div at bounding box center [966, 282] width 644 height 738
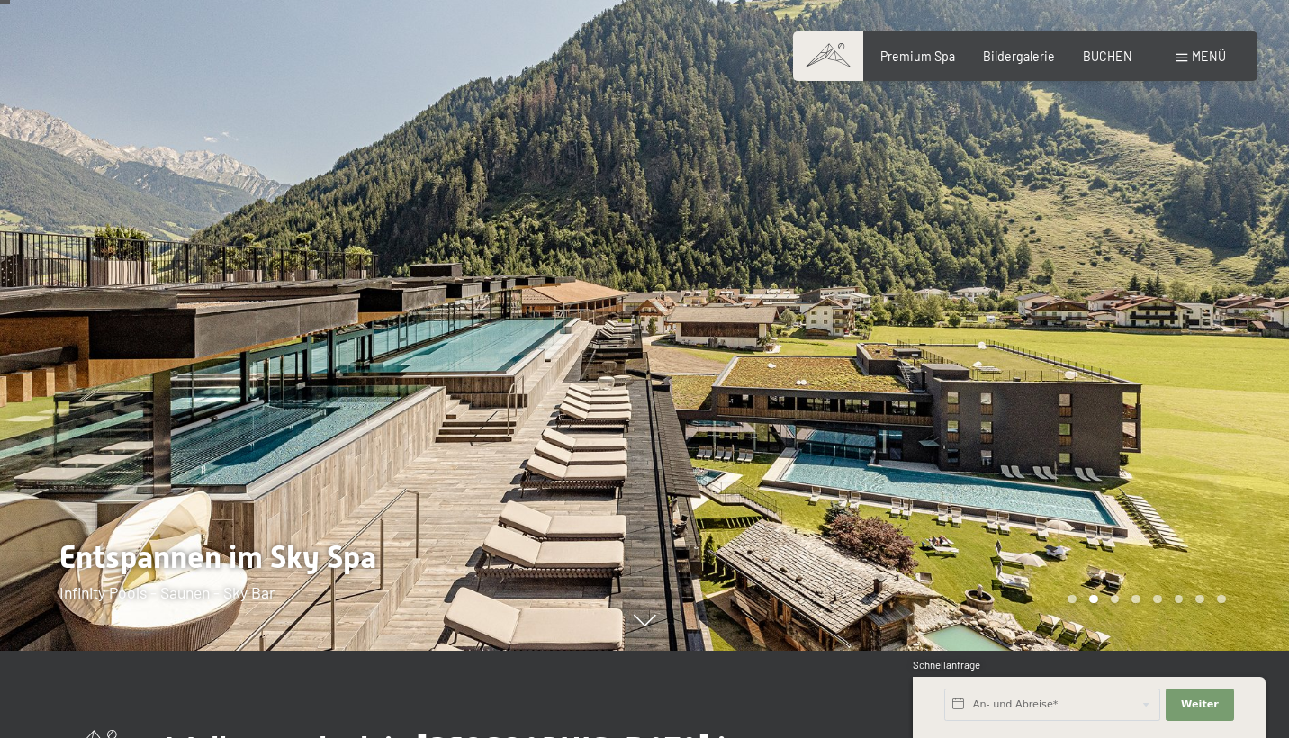
click at [1010, 296] on div at bounding box center [966, 282] width 644 height 738
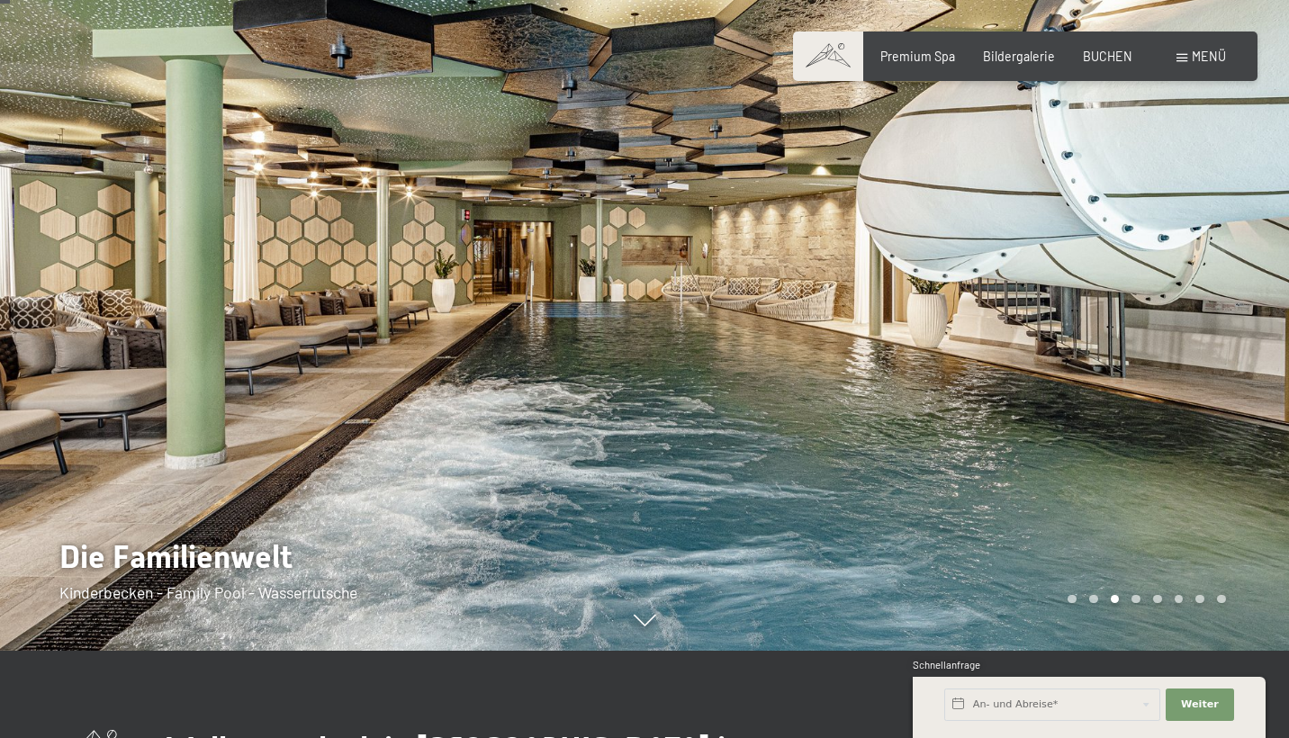
click at [1010, 296] on div at bounding box center [966, 282] width 644 height 738
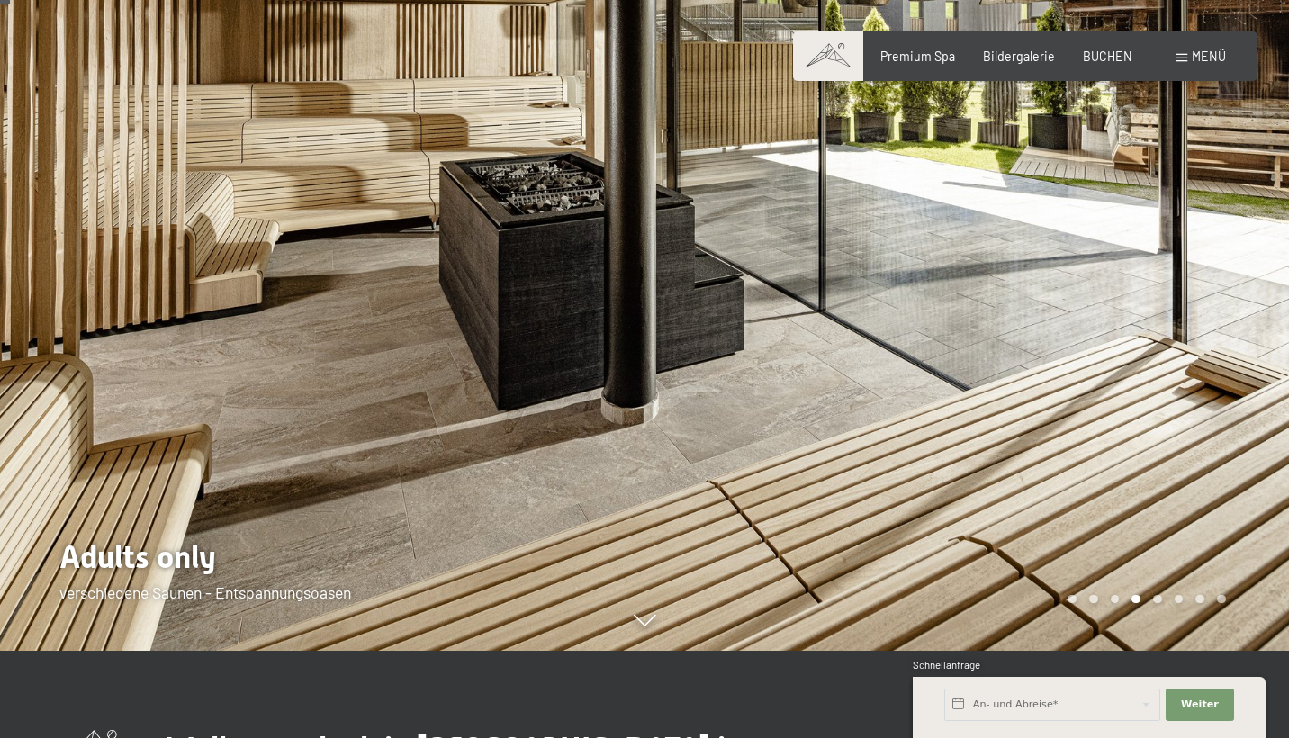
click at [1010, 296] on div at bounding box center [966, 282] width 644 height 738
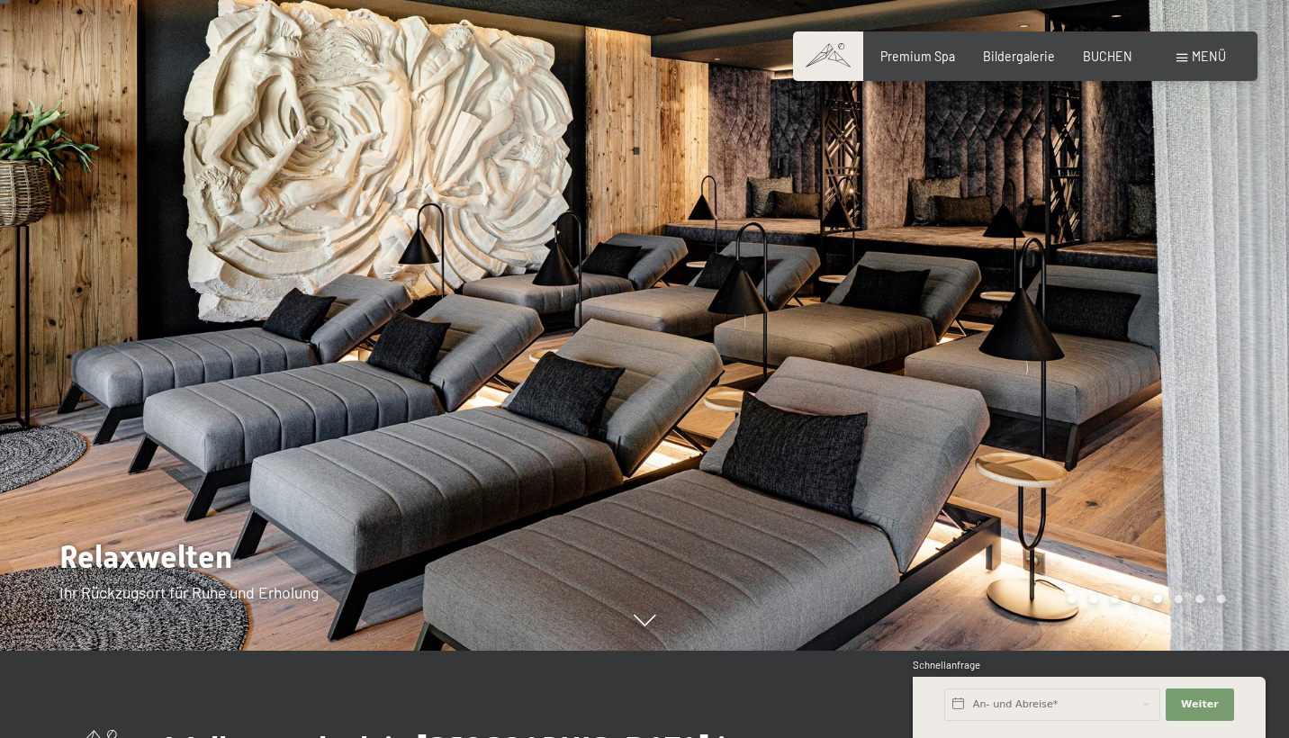
click at [1010, 296] on div at bounding box center [966, 282] width 644 height 738
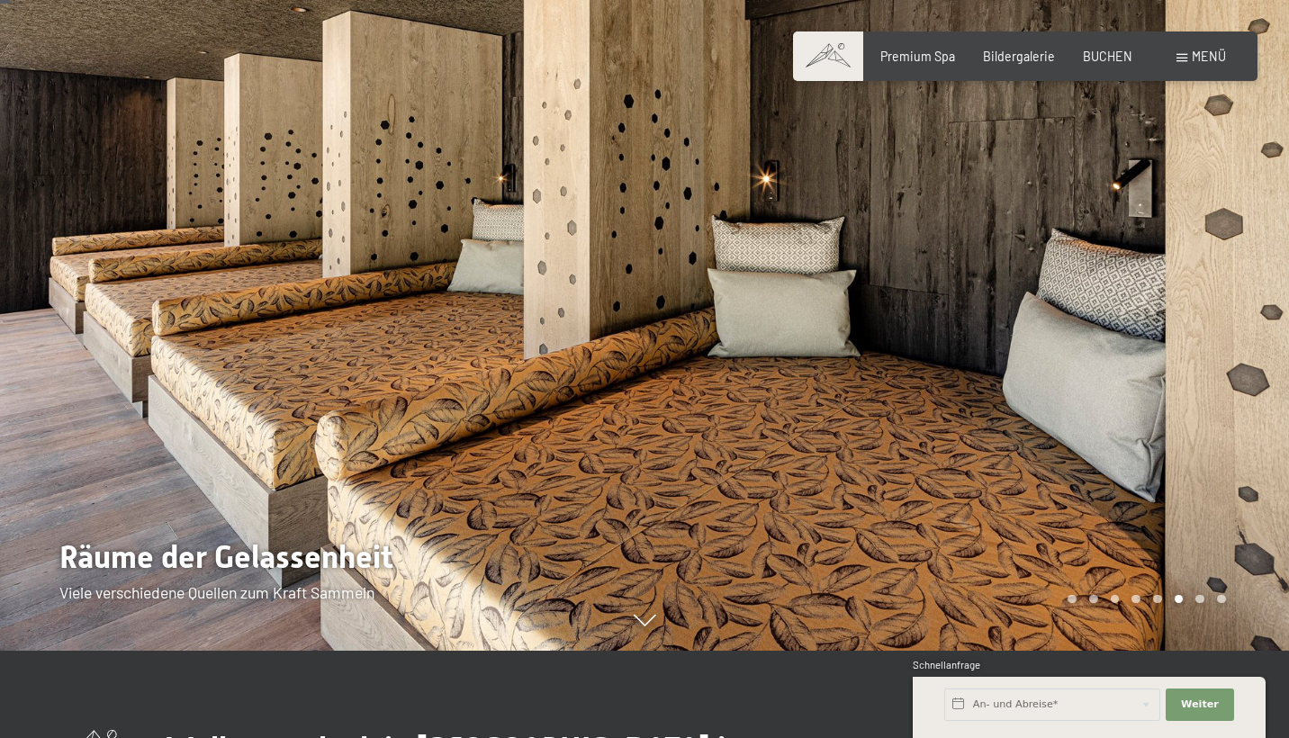
click at [1010, 296] on div at bounding box center [966, 282] width 644 height 738
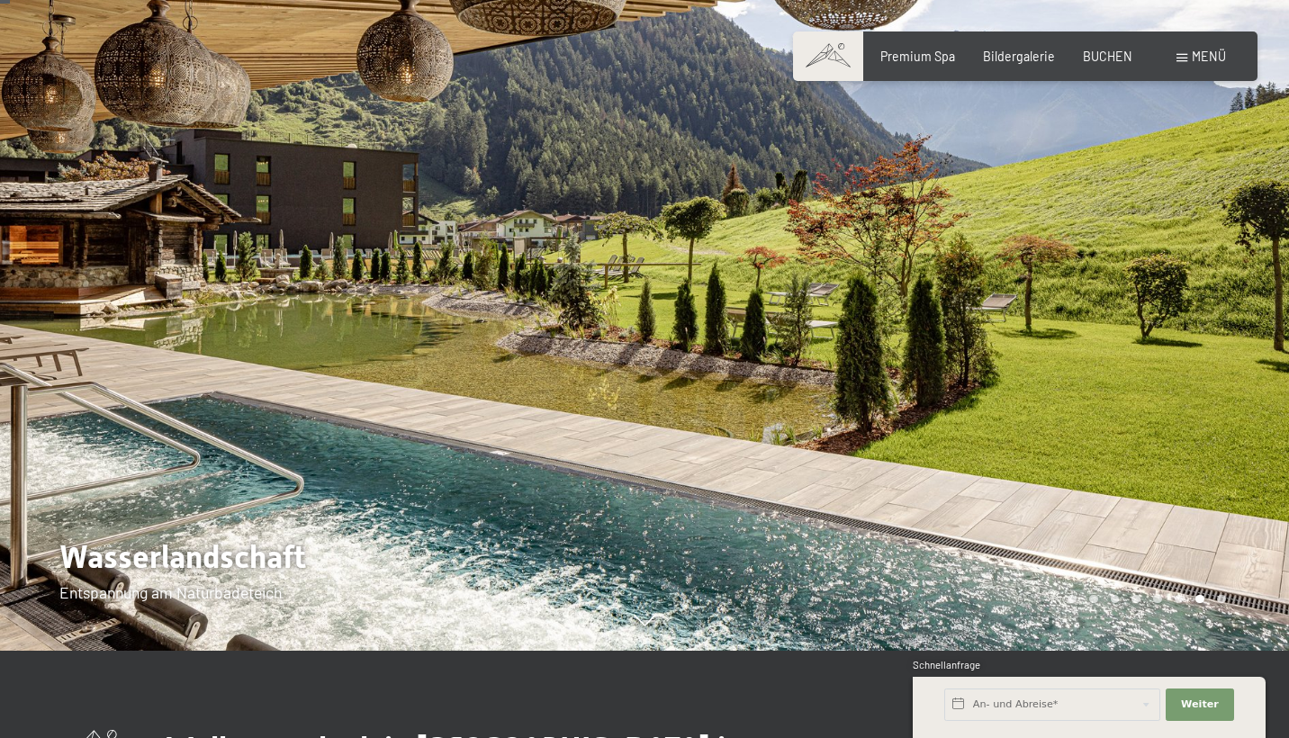
click at [1010, 296] on div at bounding box center [966, 282] width 644 height 738
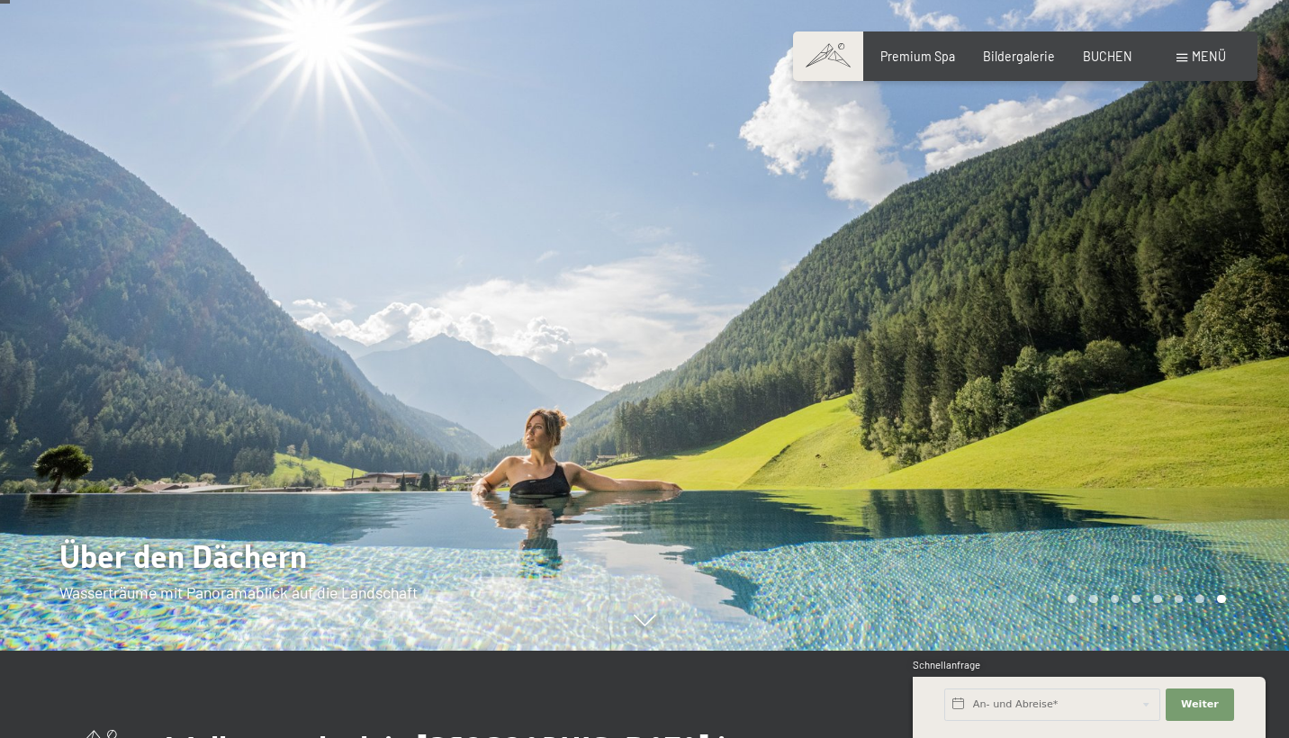
click at [1010, 296] on div at bounding box center [966, 282] width 644 height 738
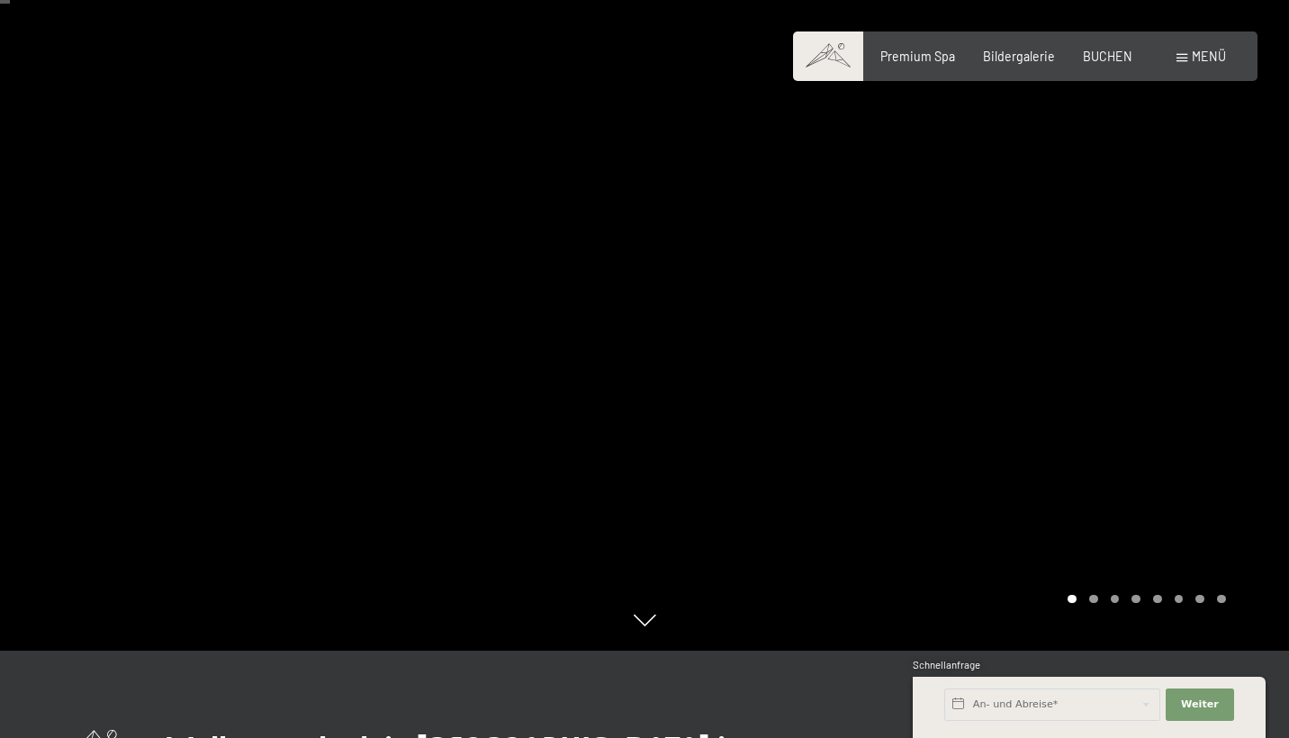
click at [1010, 296] on div at bounding box center [966, 282] width 644 height 738
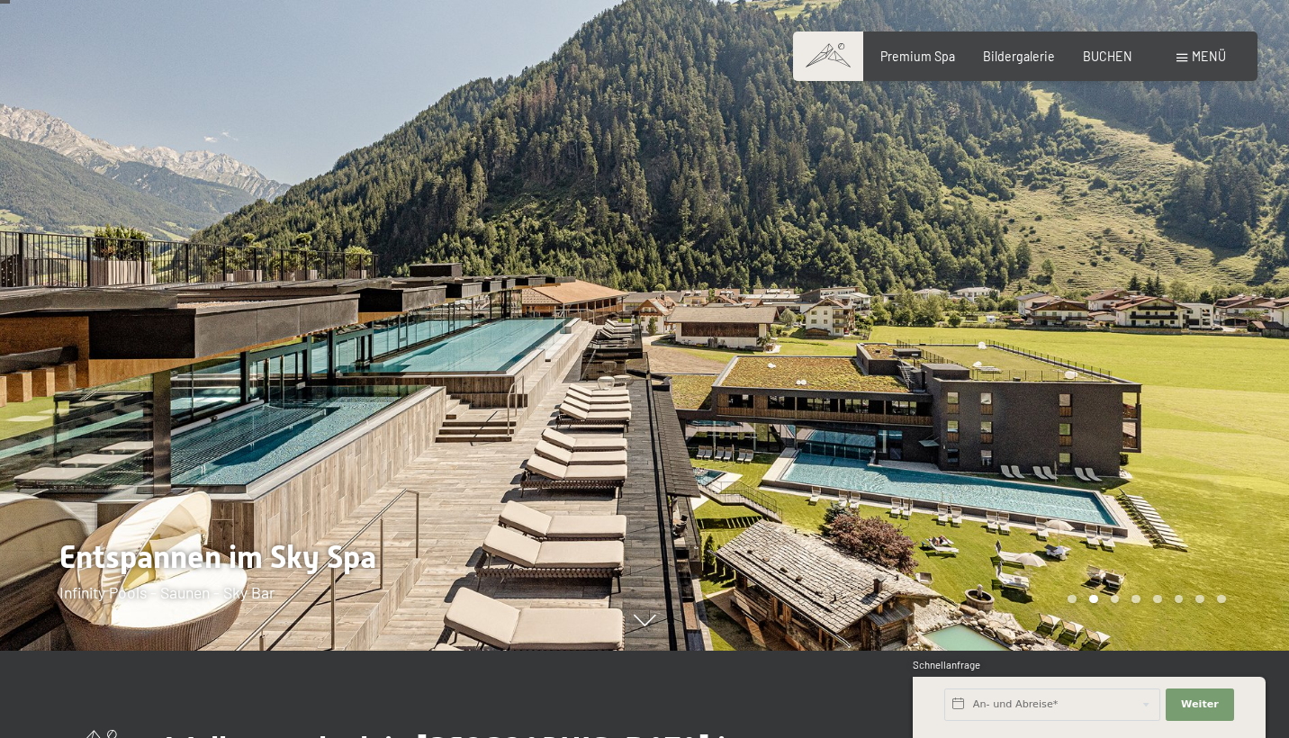
click at [1010, 296] on div at bounding box center [966, 282] width 644 height 738
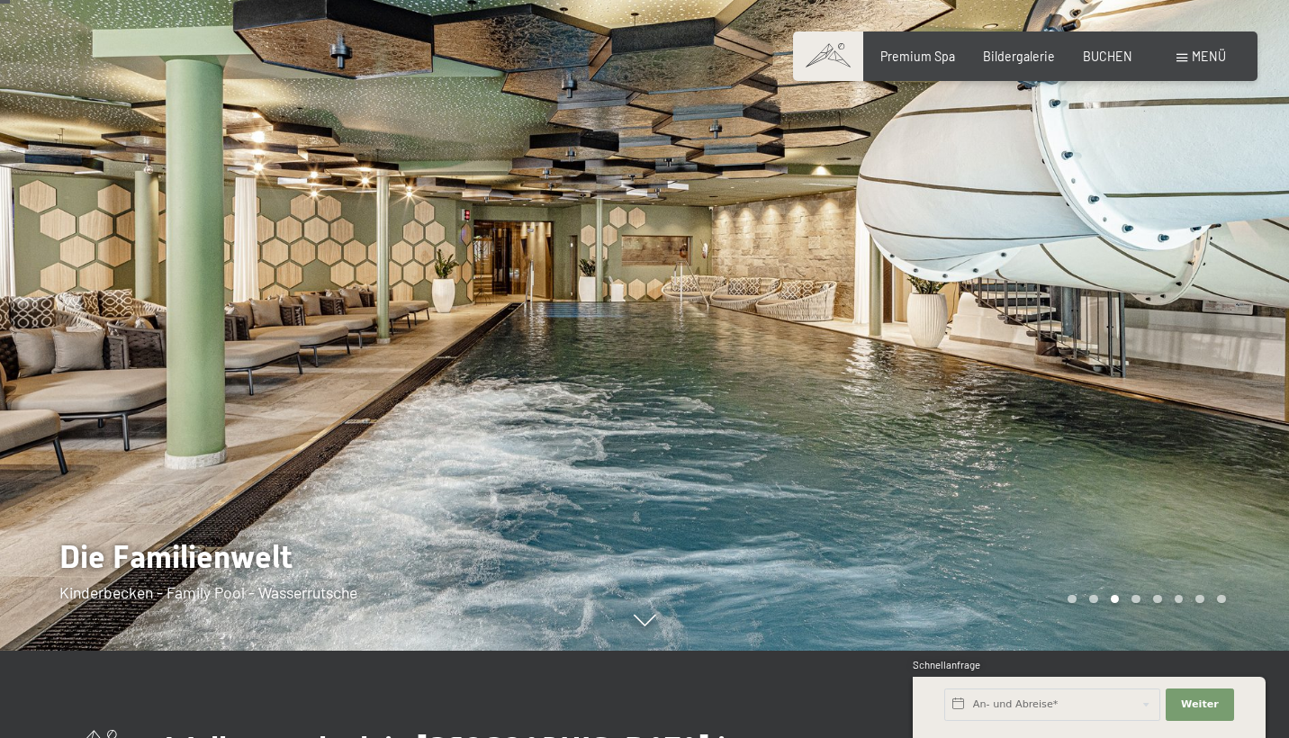
click at [1010, 296] on div at bounding box center [966, 282] width 644 height 738
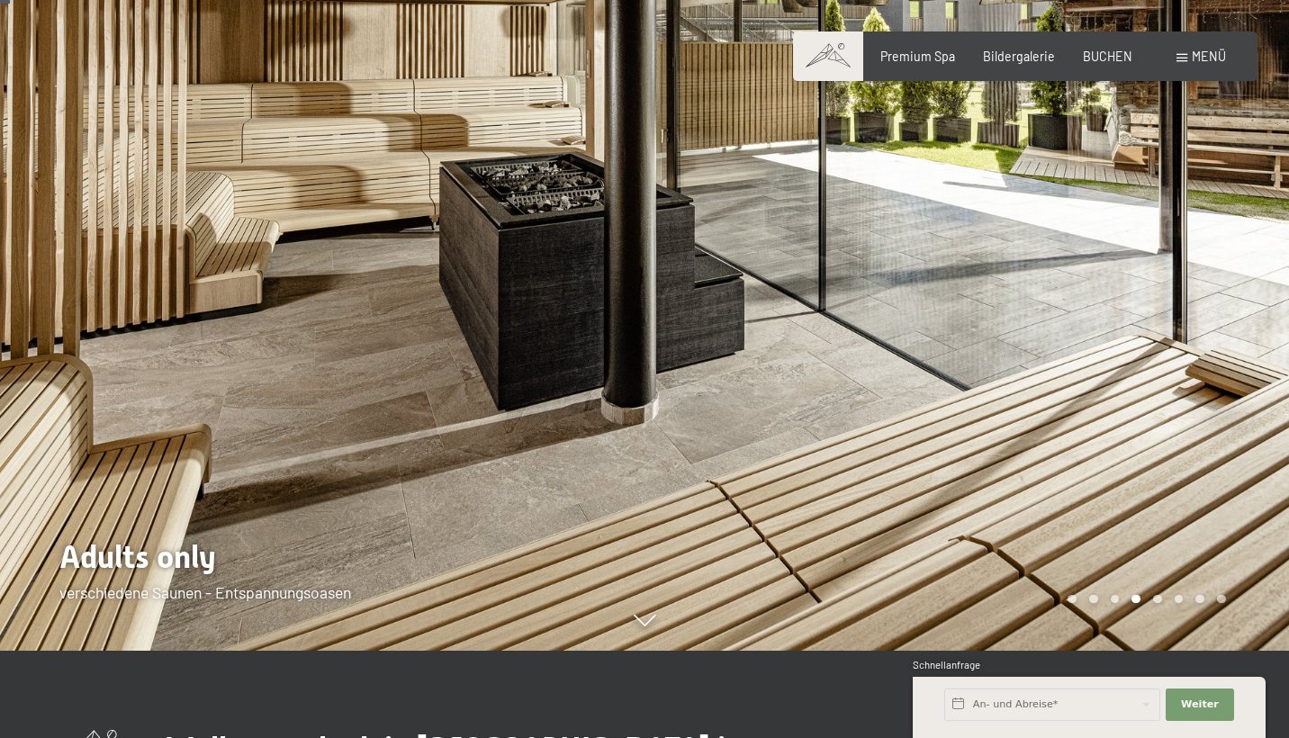
click at [1010, 296] on div at bounding box center [966, 282] width 644 height 738
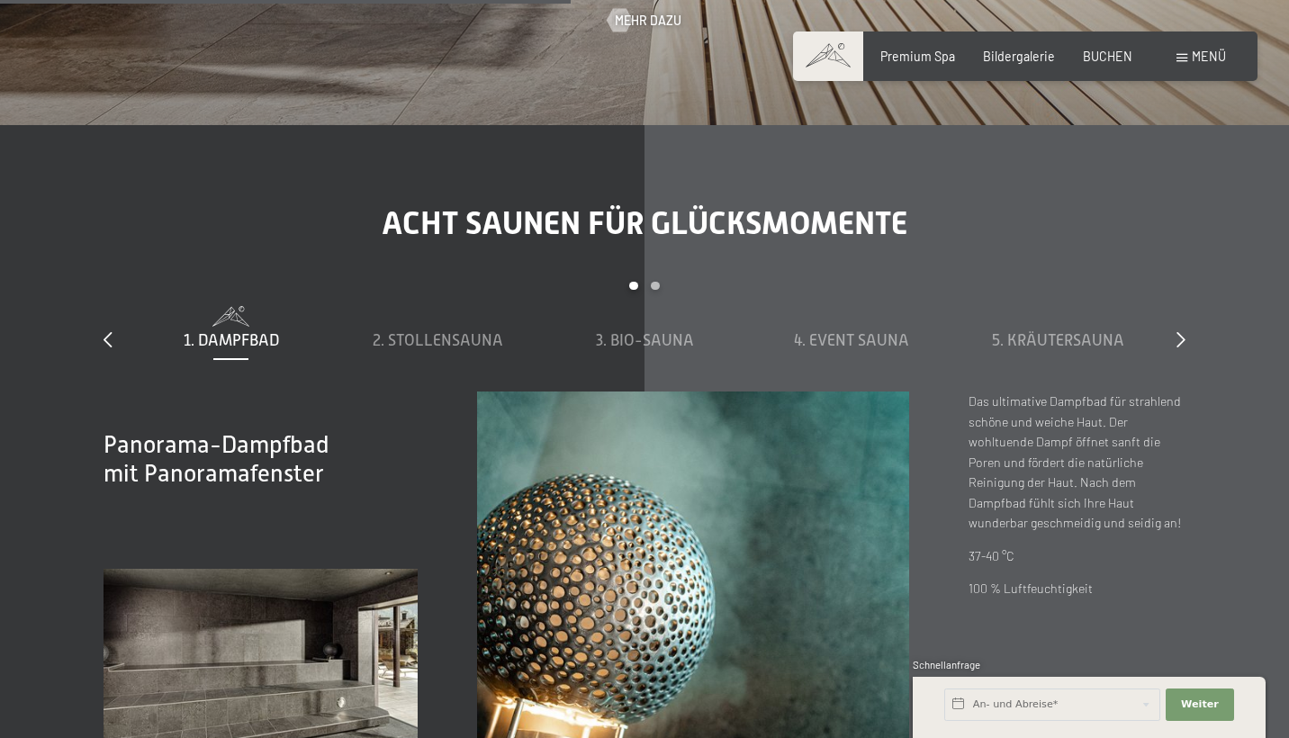
scroll to position [5011, 0]
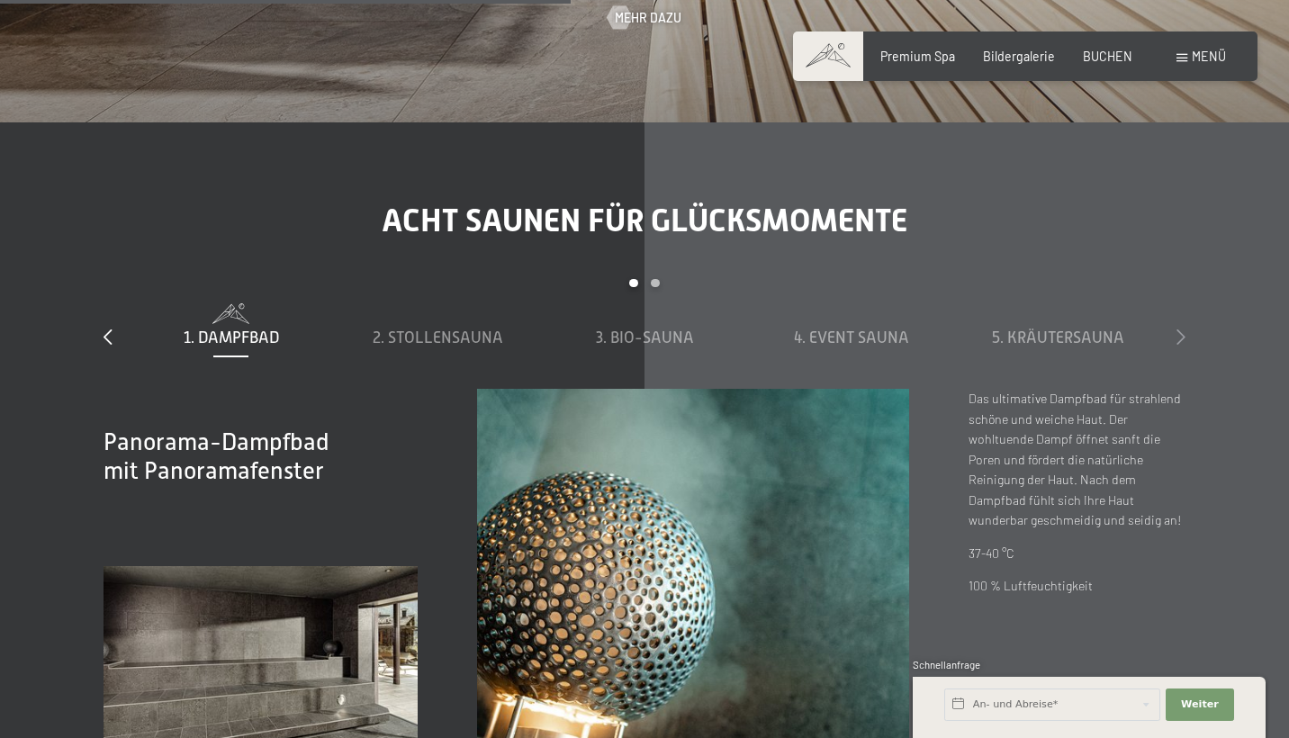
click at [1182, 328] on icon at bounding box center [1180, 336] width 9 height 16
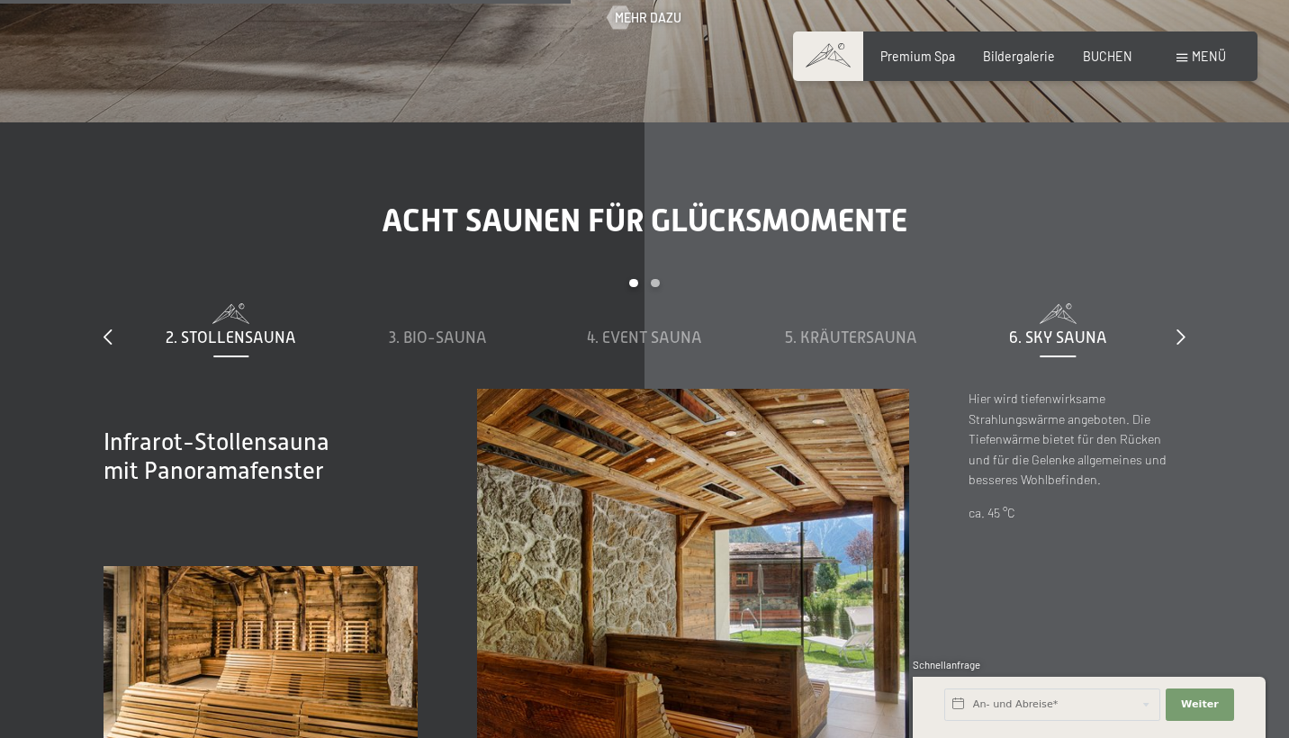
click at [1096, 328] on span "6. Sky Sauna" at bounding box center [1058, 337] width 98 height 18
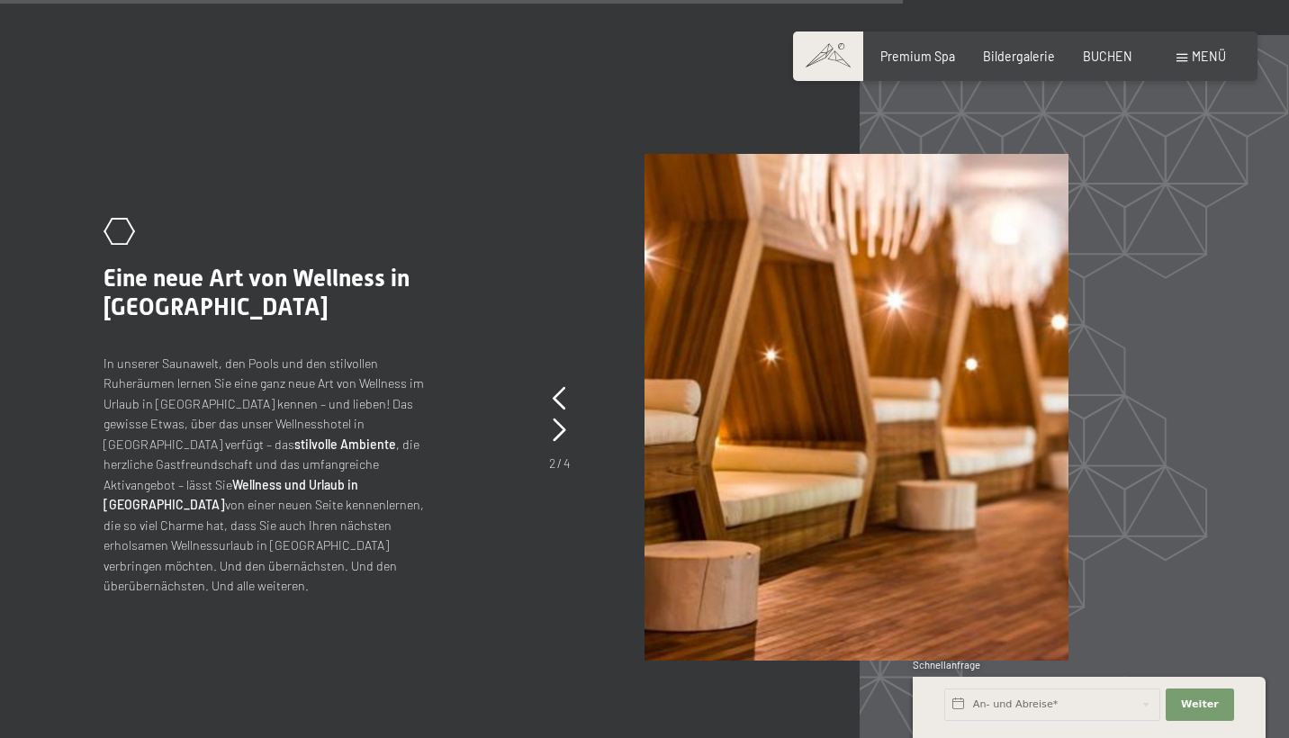
scroll to position [6830, 0]
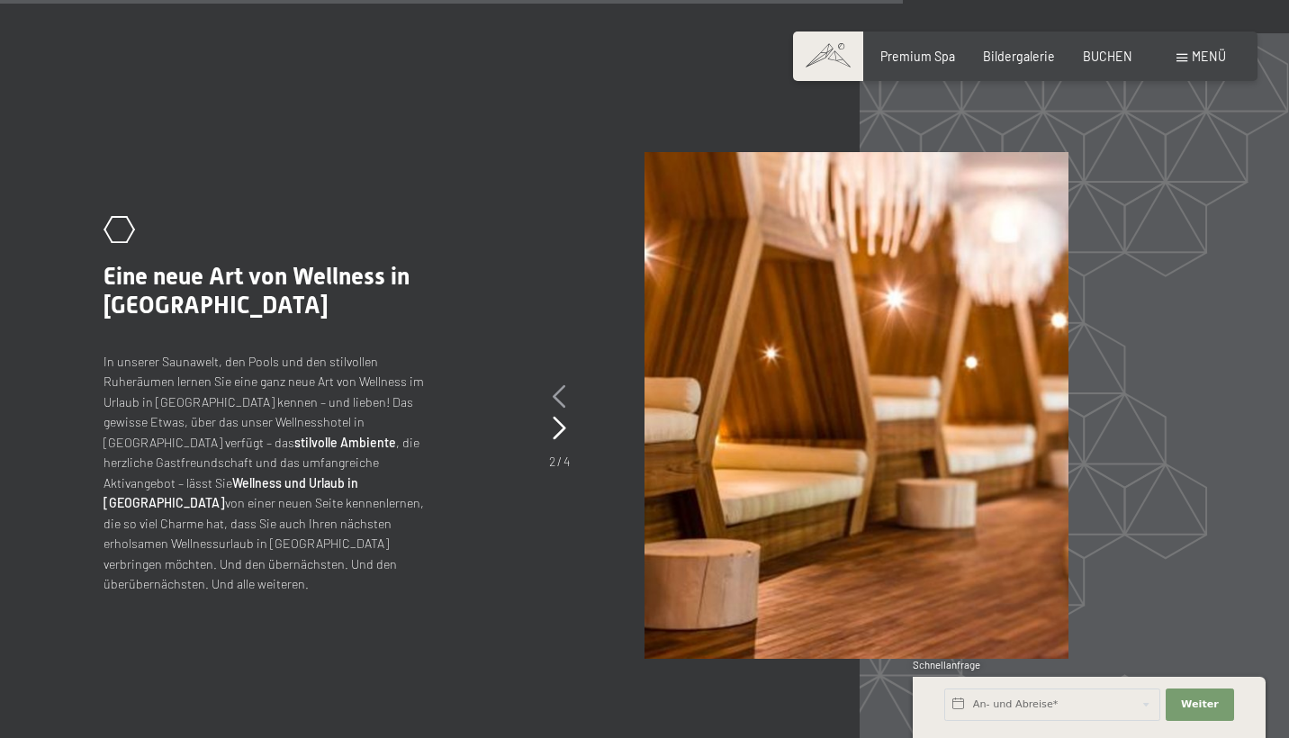
click at [561, 385] on icon at bounding box center [559, 396] width 13 height 23
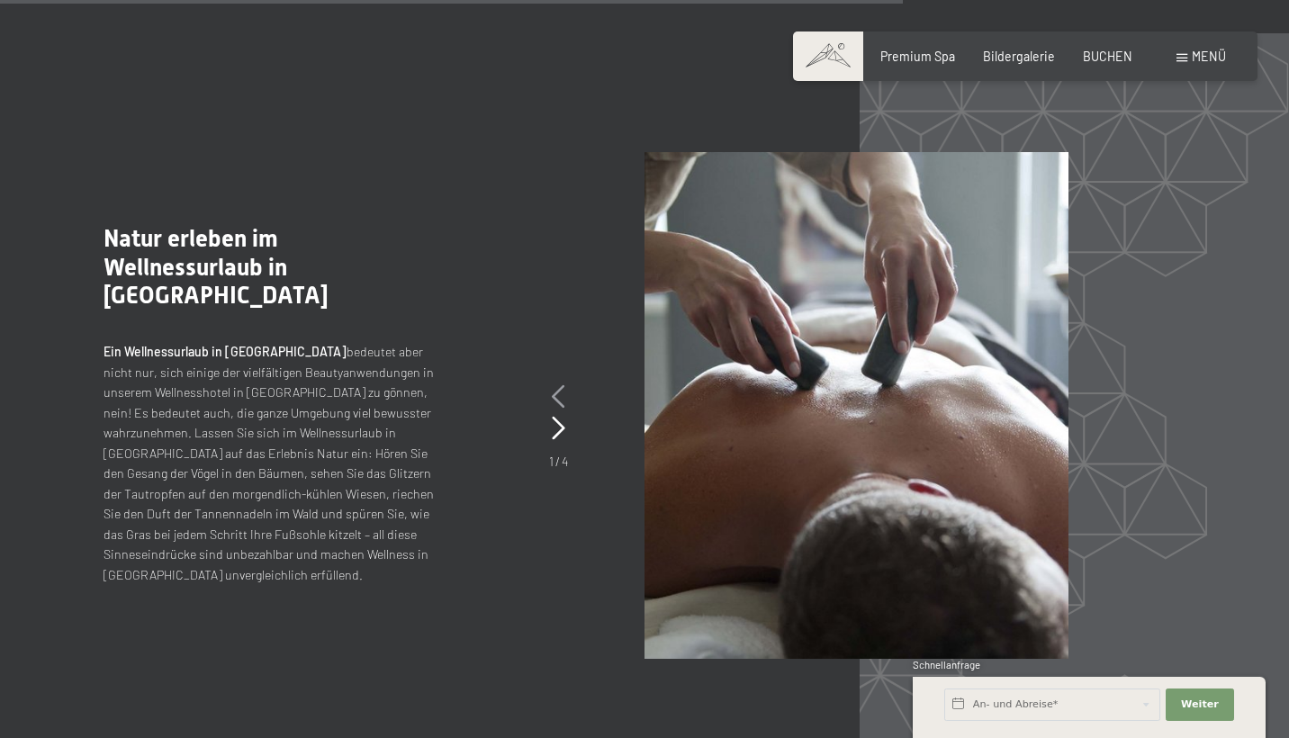
click at [561, 385] on icon at bounding box center [558, 396] width 13 height 23
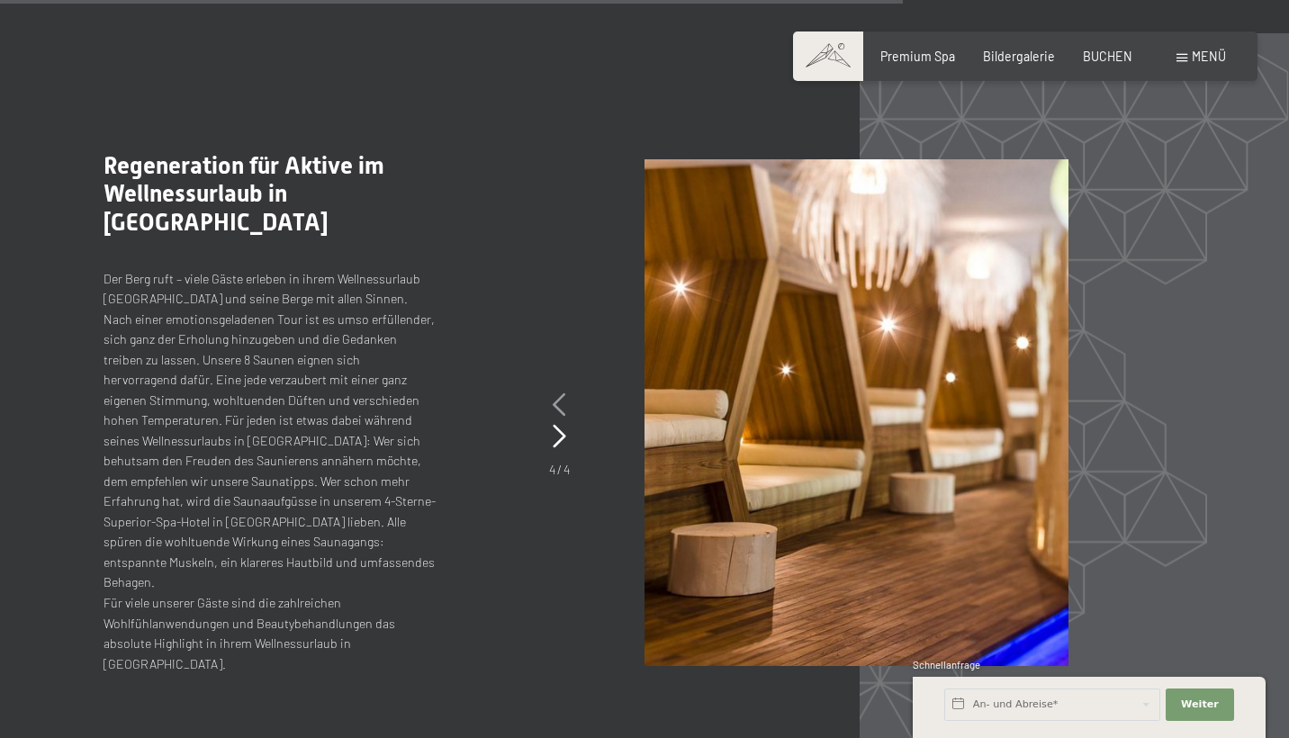
click at [561, 393] on icon at bounding box center [559, 404] width 13 height 23
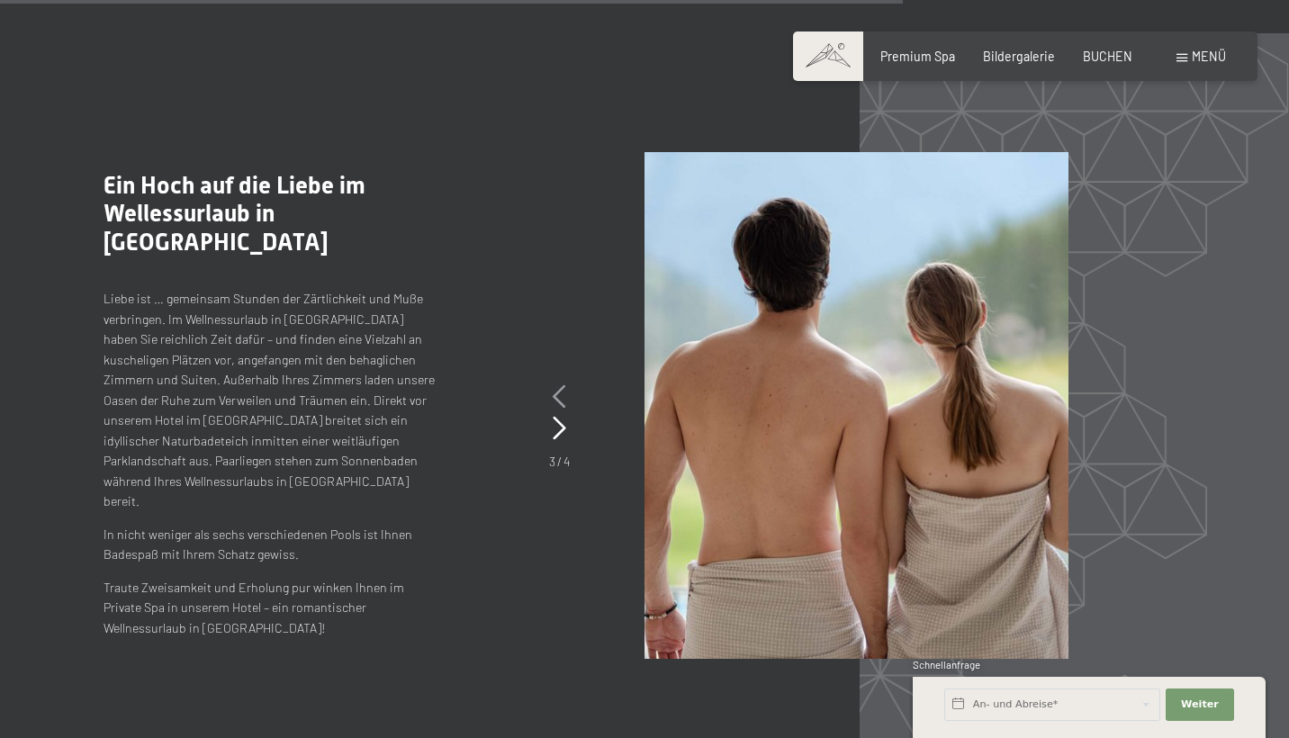
click at [561, 385] on icon at bounding box center [559, 396] width 13 height 23
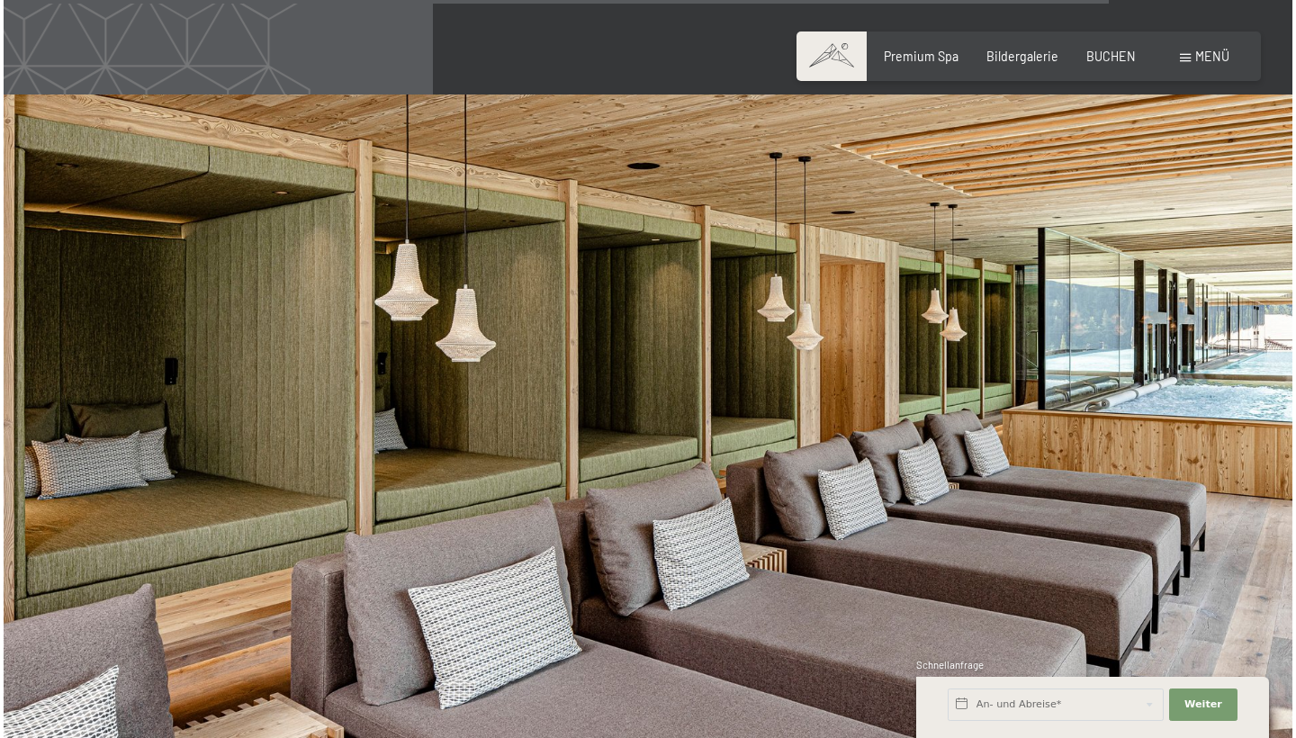
scroll to position [8353, 0]
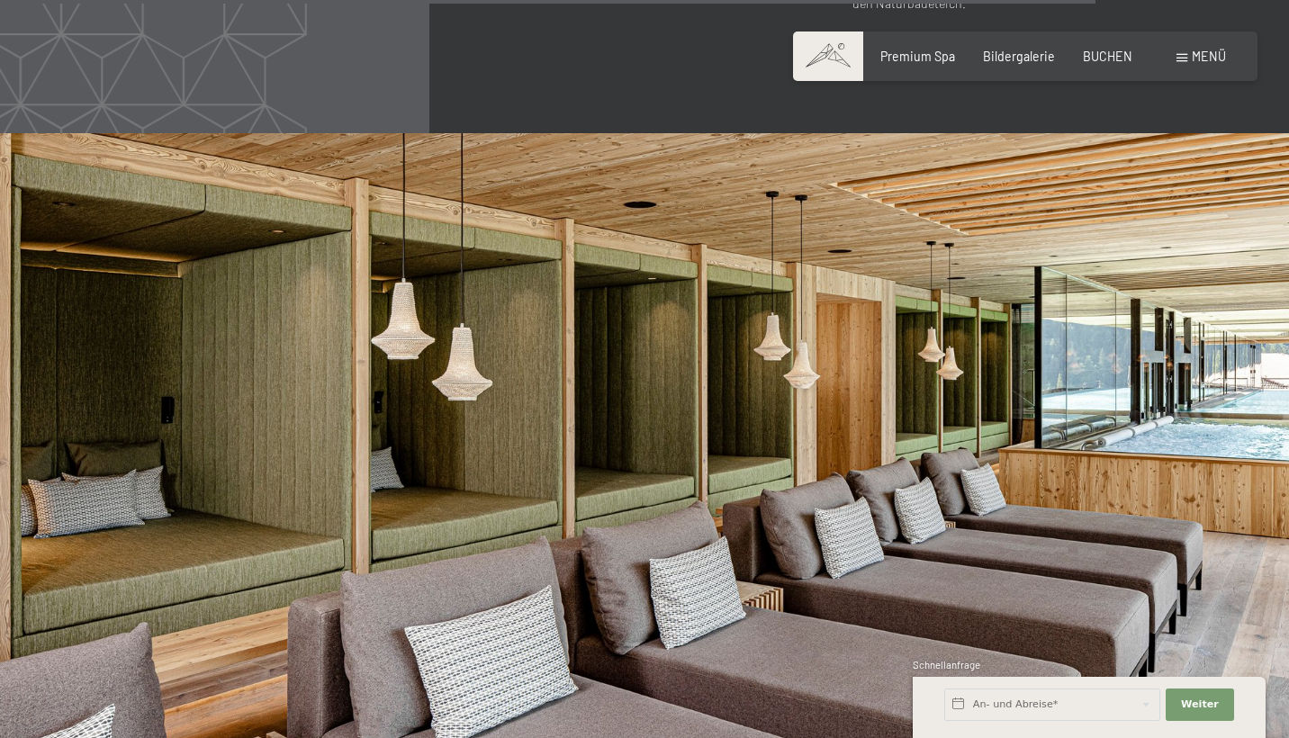
click at [1201, 48] on div "Buchen Anfragen Premium Spa Bildergalerie BUCHEN Menü DE IT EN Gutschein Bilder…" at bounding box center [1024, 57] width 400 height 18
click at [1201, 53] on span "Menü" at bounding box center [1209, 56] width 34 height 15
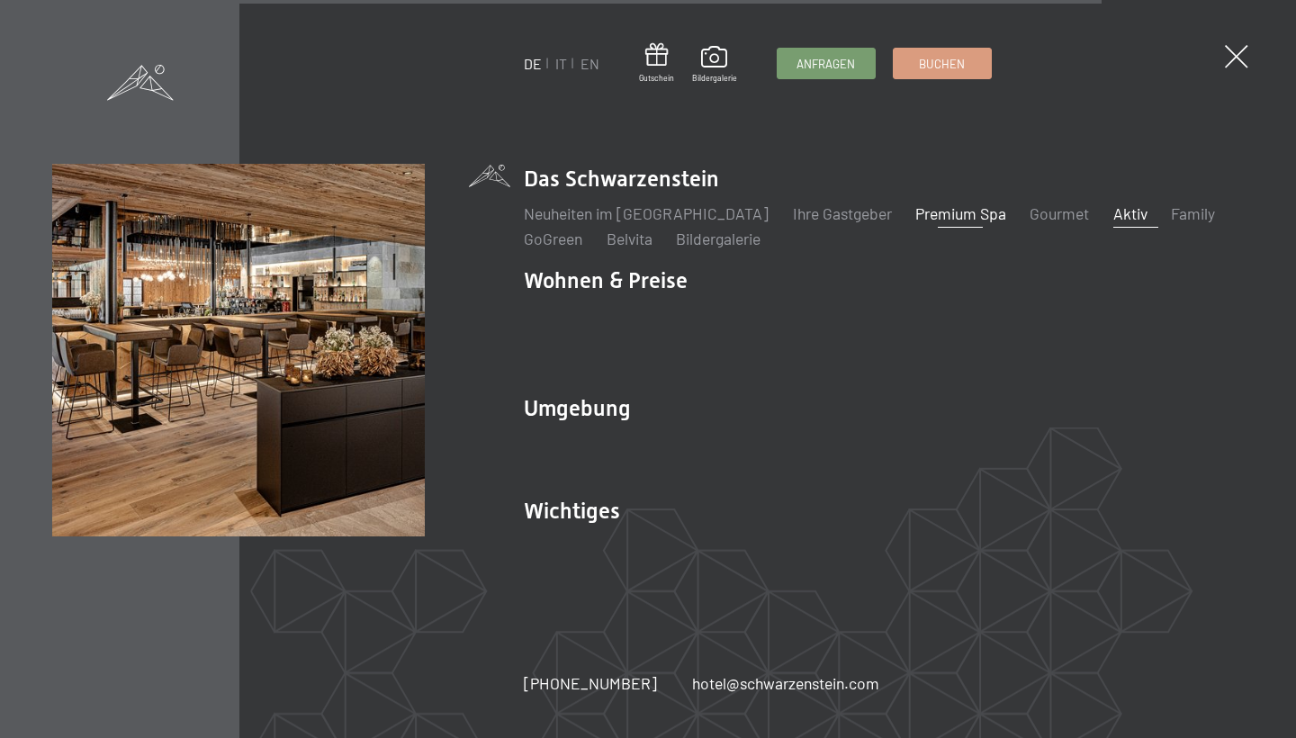
click at [1113, 223] on link "Aktiv" at bounding box center [1130, 213] width 34 height 20
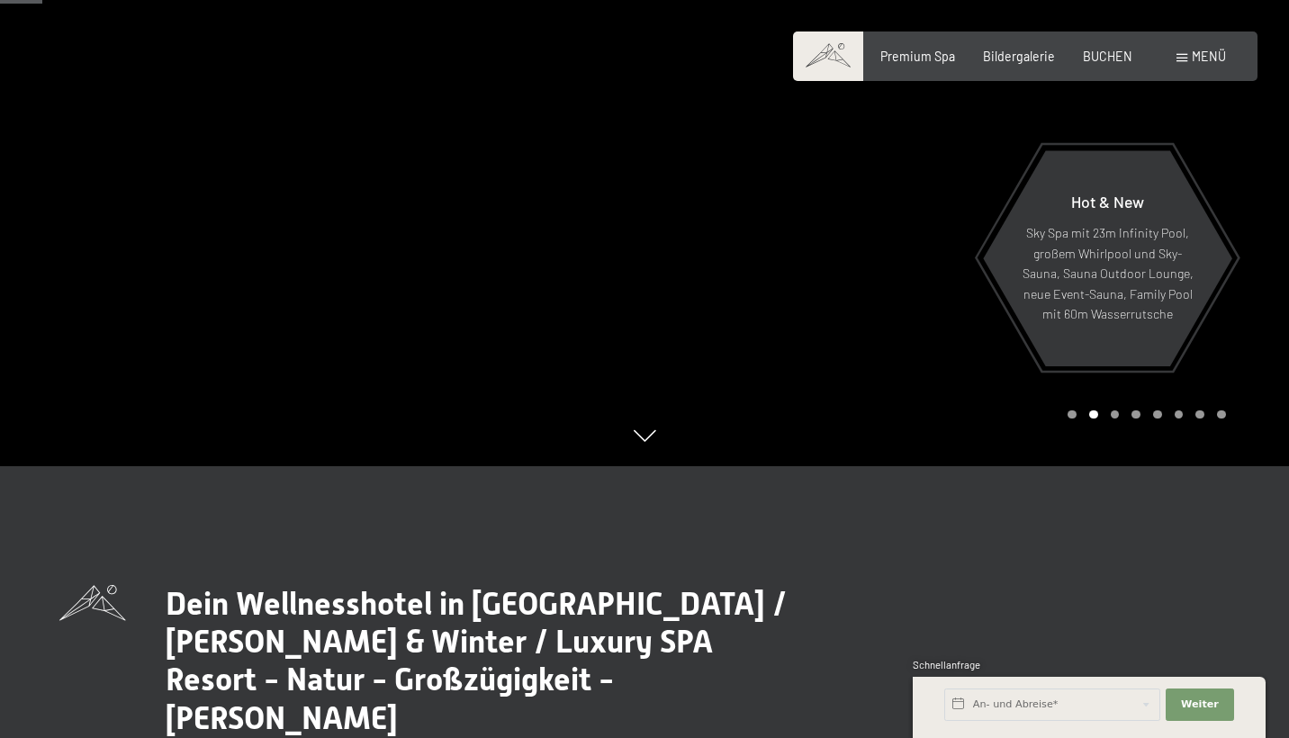
scroll to position [271, 0]
click at [1118, 391] on div at bounding box center [966, 98] width 644 height 738
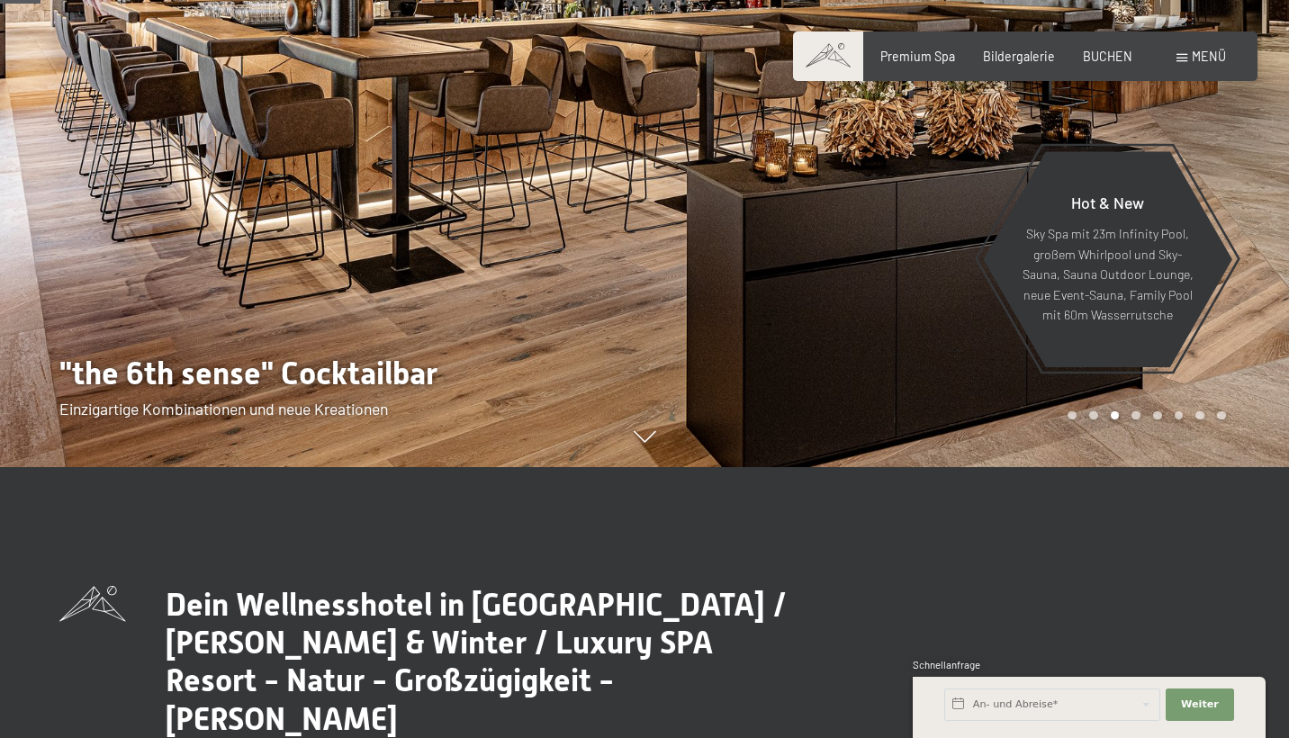
click at [1118, 391] on div at bounding box center [966, 98] width 644 height 738
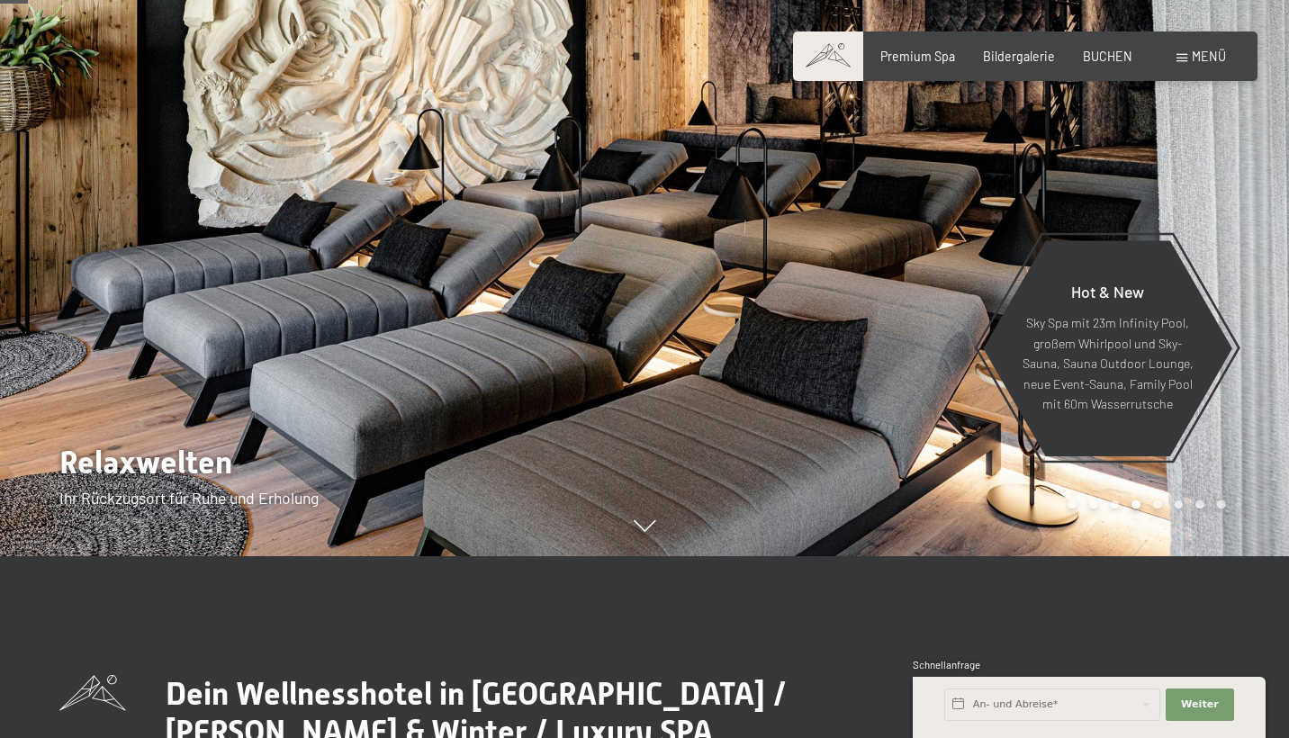
scroll to position [181, 0]
click at [1100, 200] on div at bounding box center [966, 188] width 644 height 738
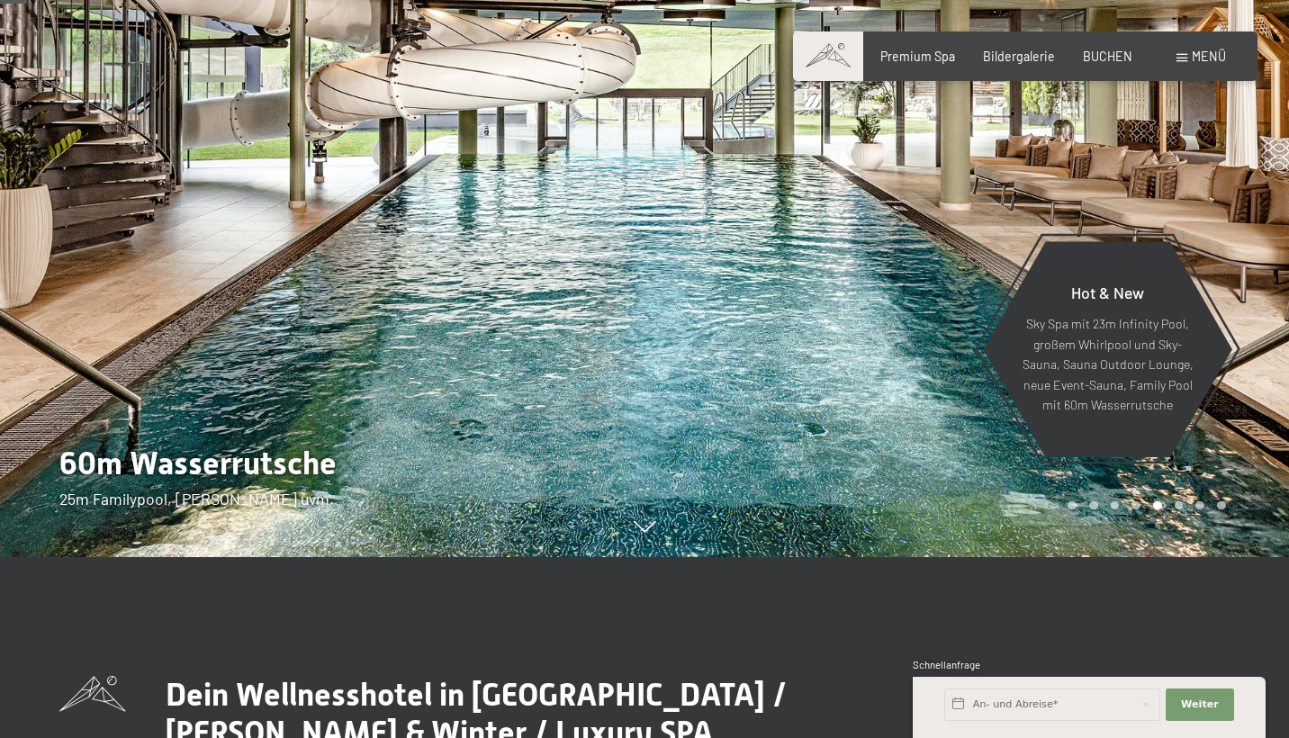
click at [1100, 200] on div at bounding box center [966, 188] width 644 height 738
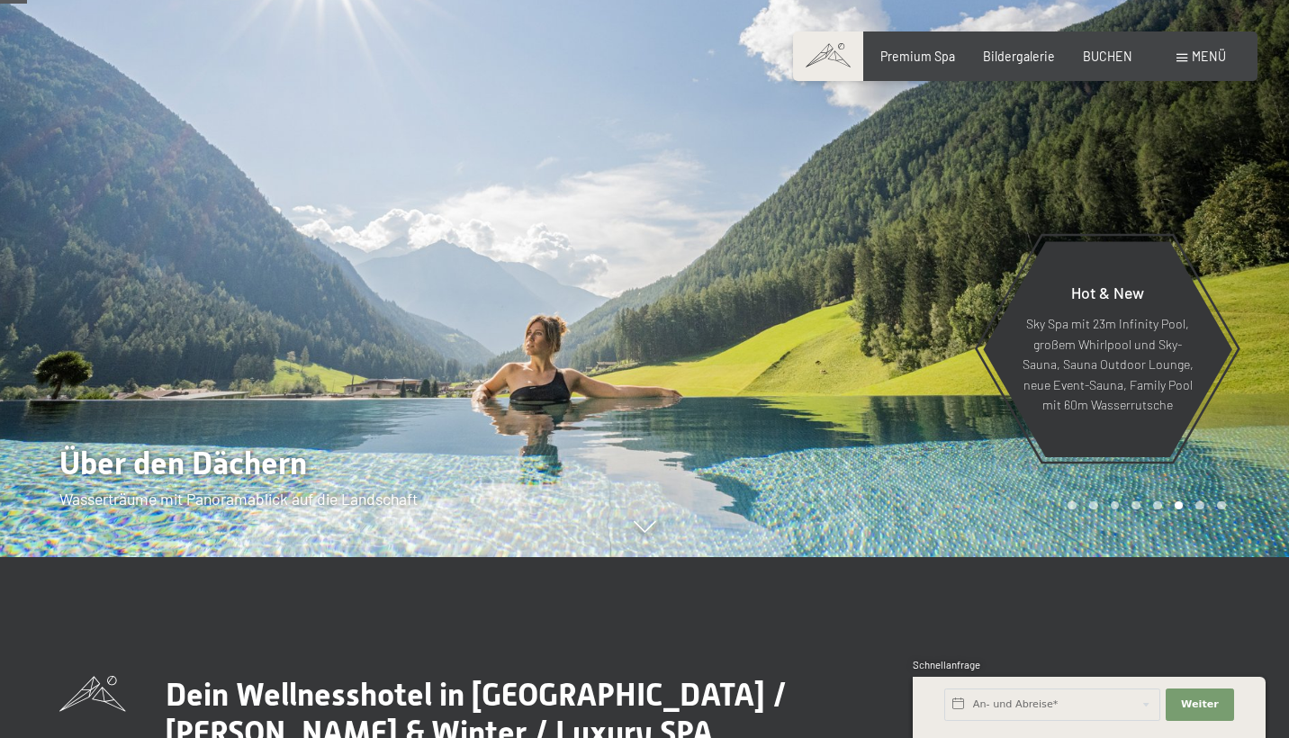
click at [1100, 200] on div at bounding box center [966, 188] width 644 height 738
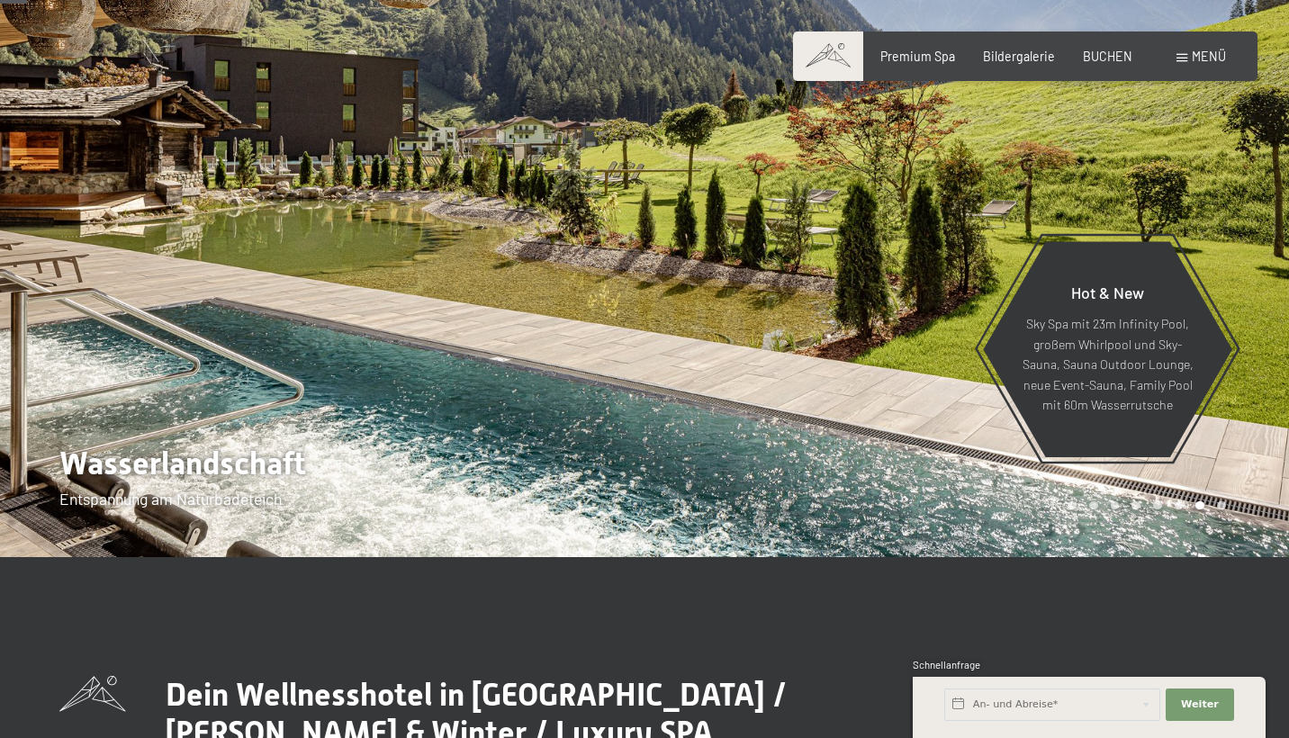
click at [1100, 200] on div at bounding box center [966, 188] width 644 height 738
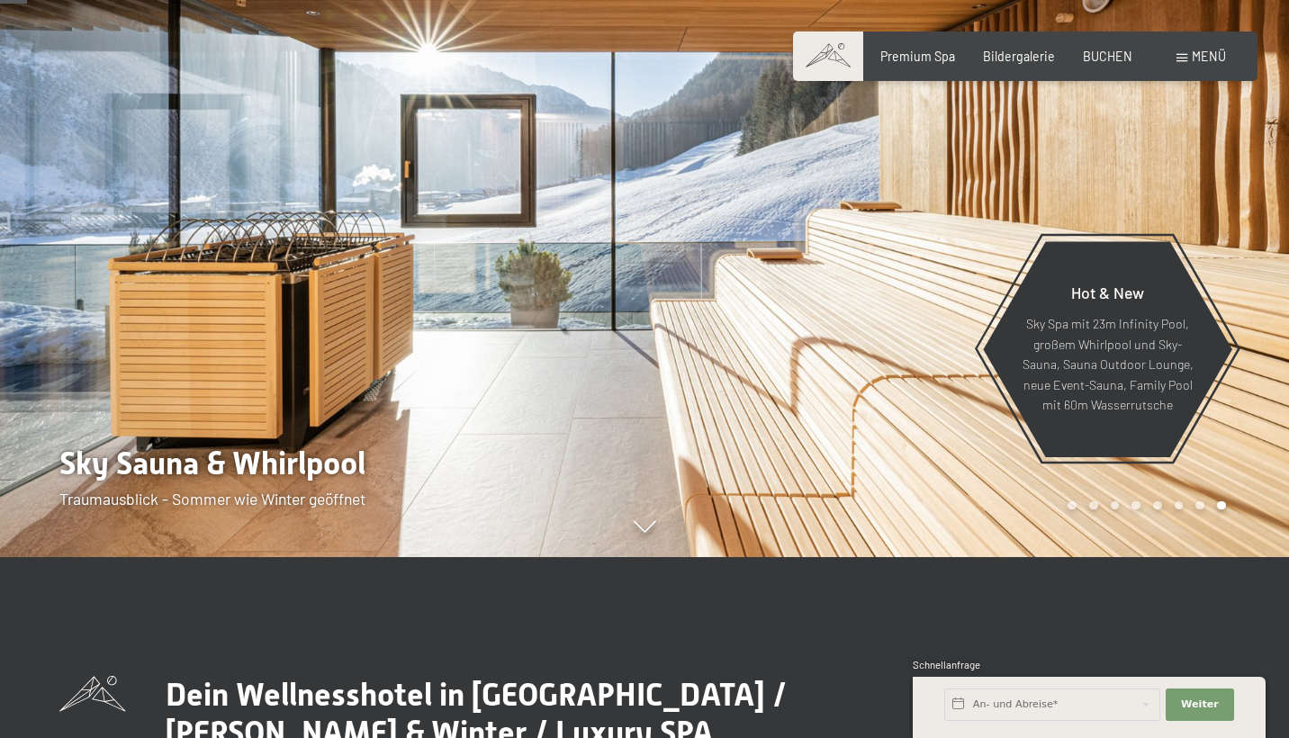
click at [1100, 200] on div at bounding box center [966, 188] width 644 height 738
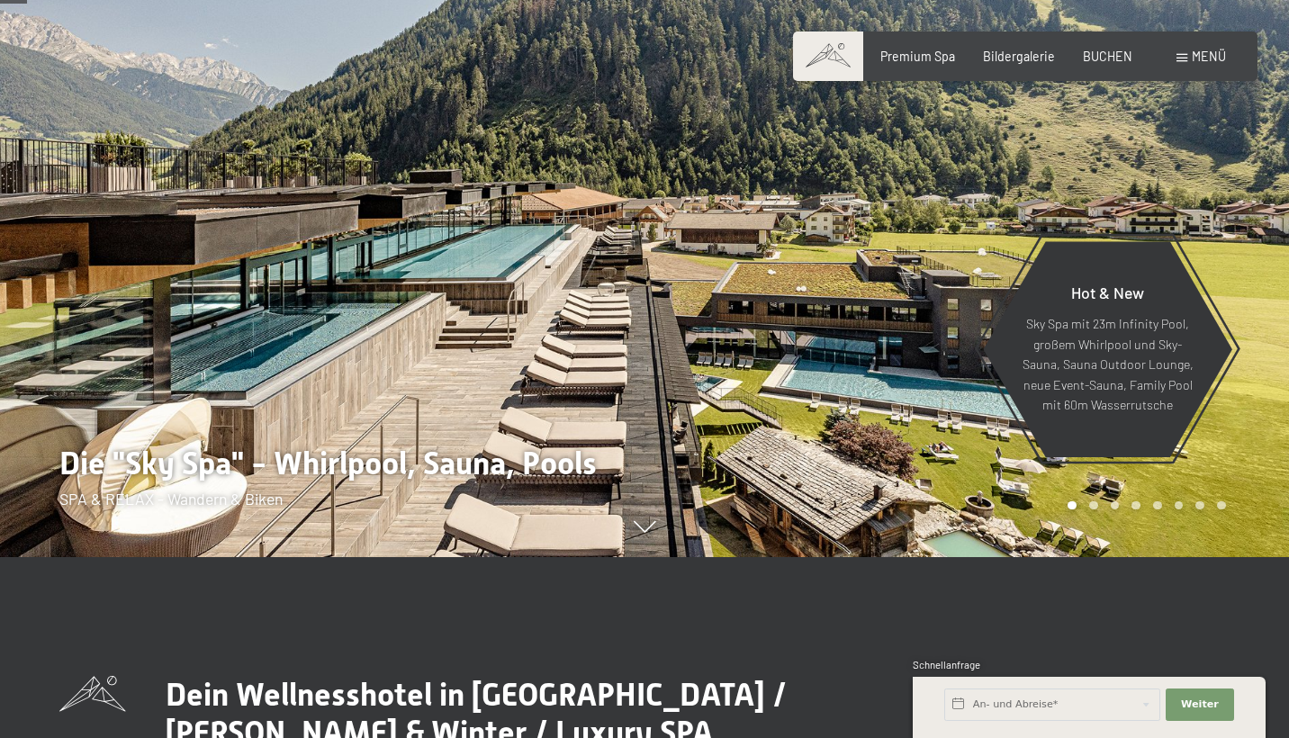
click at [1100, 200] on div at bounding box center [966, 188] width 644 height 738
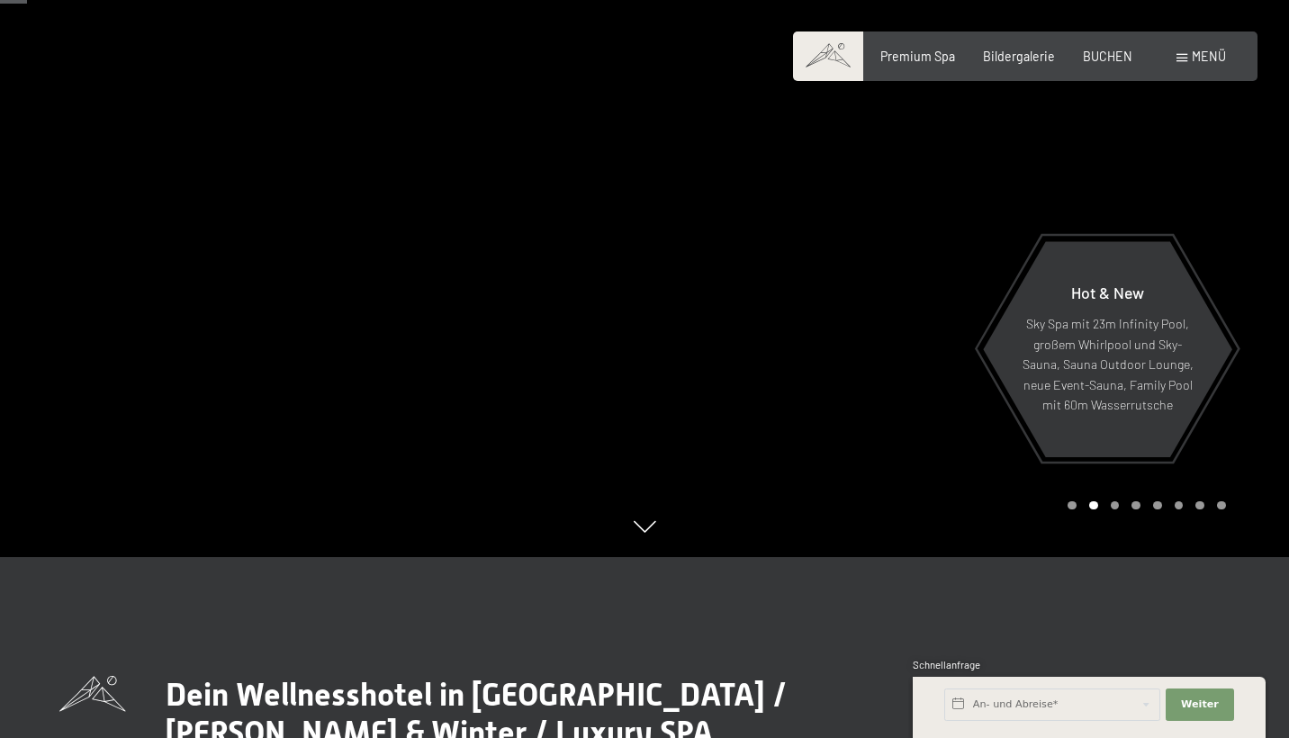
click at [1100, 200] on div at bounding box center [966, 188] width 644 height 738
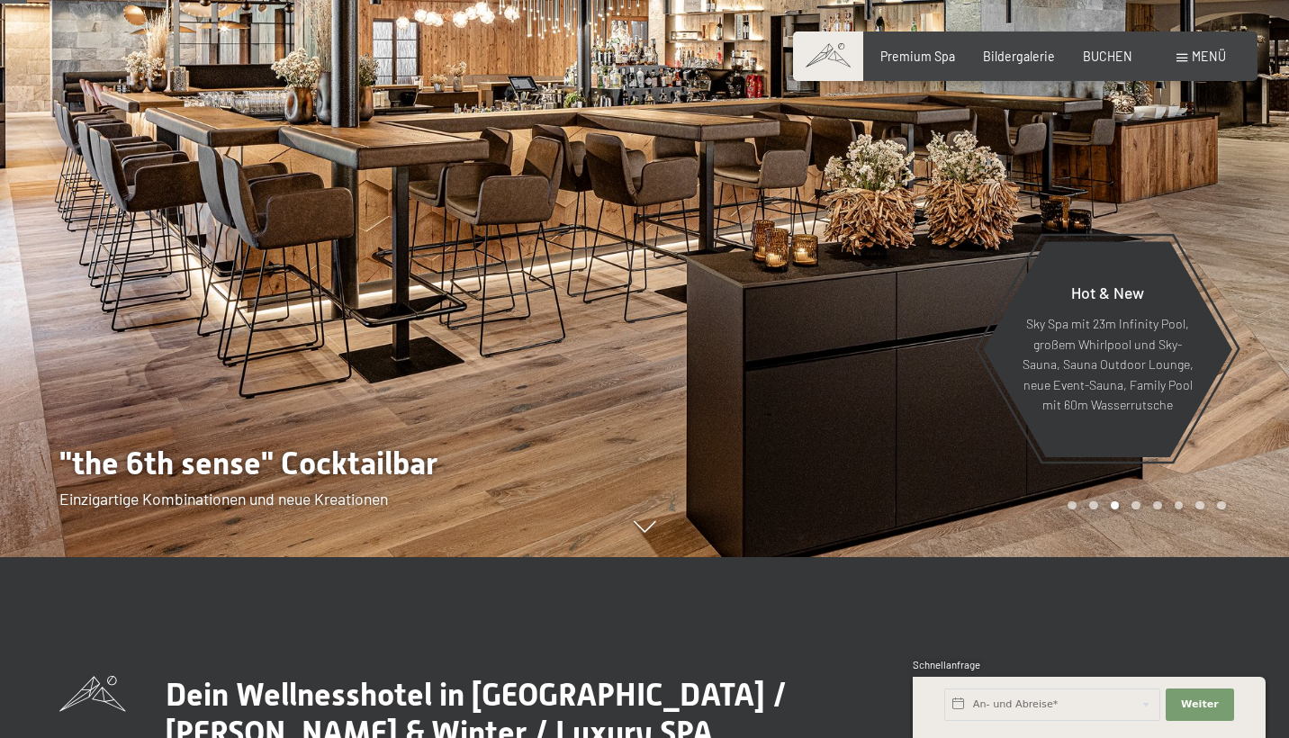
click at [1100, 200] on div at bounding box center [966, 188] width 644 height 738
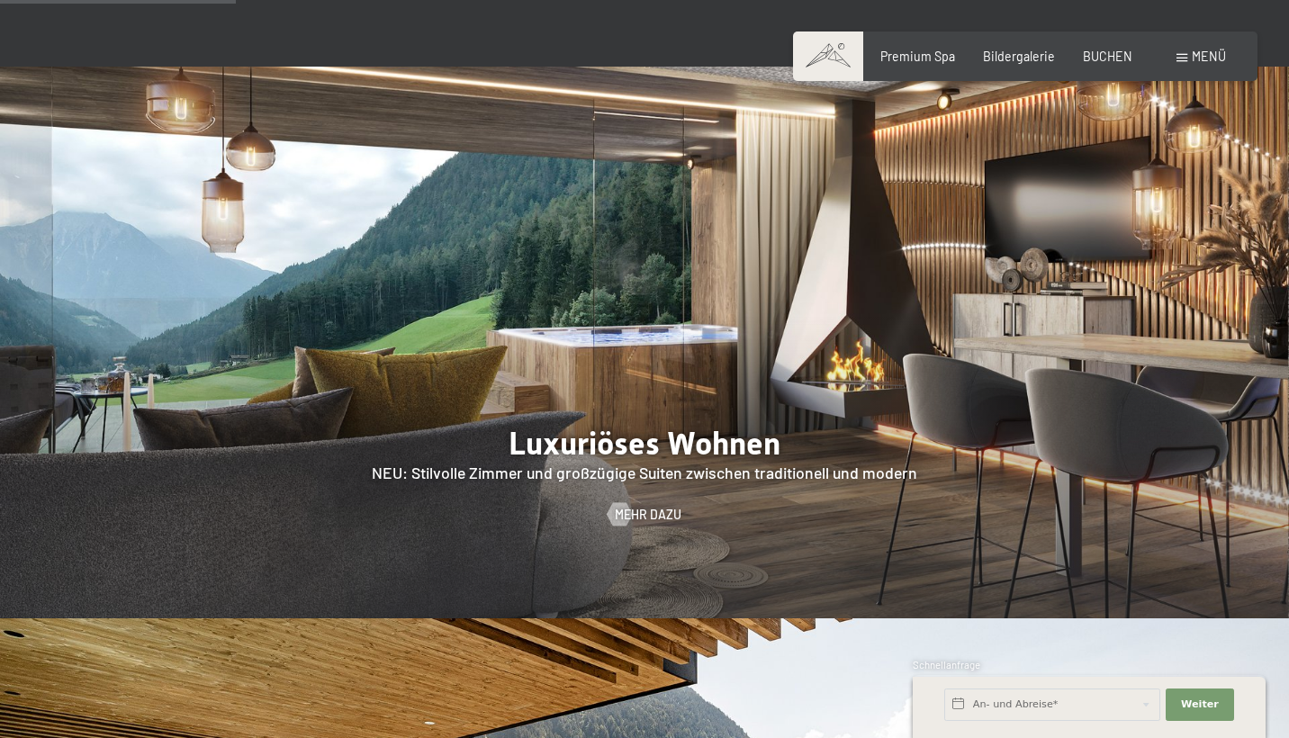
scroll to position [1562, 0]
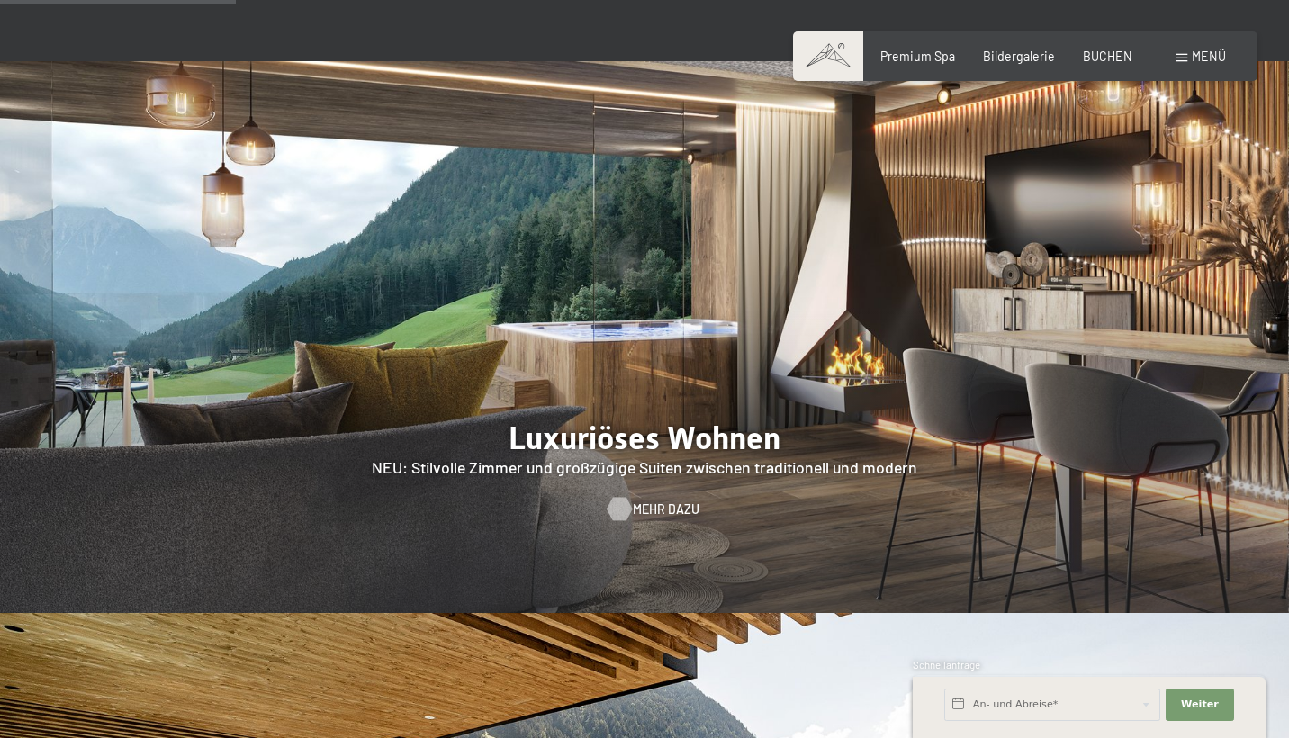
click at [655, 500] on span "Mehr dazu" at bounding box center [666, 509] width 67 height 18
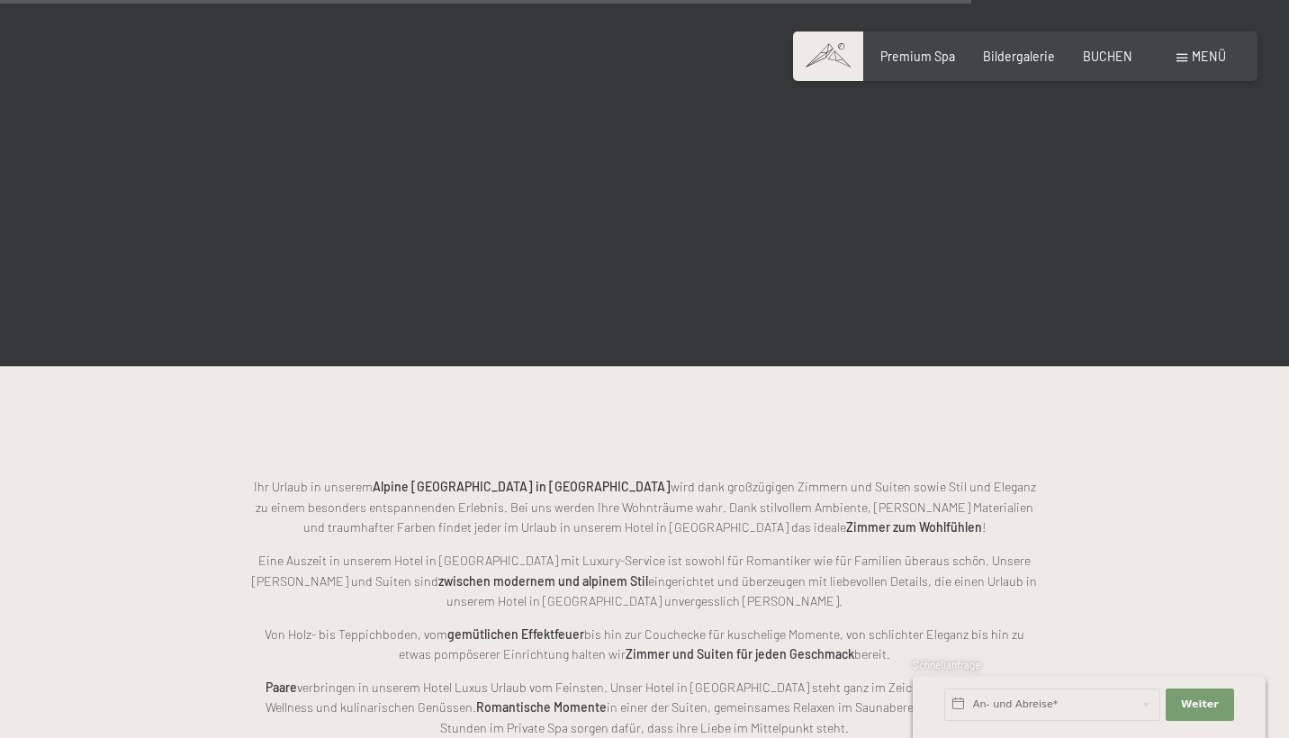
scroll to position [3723, 0]
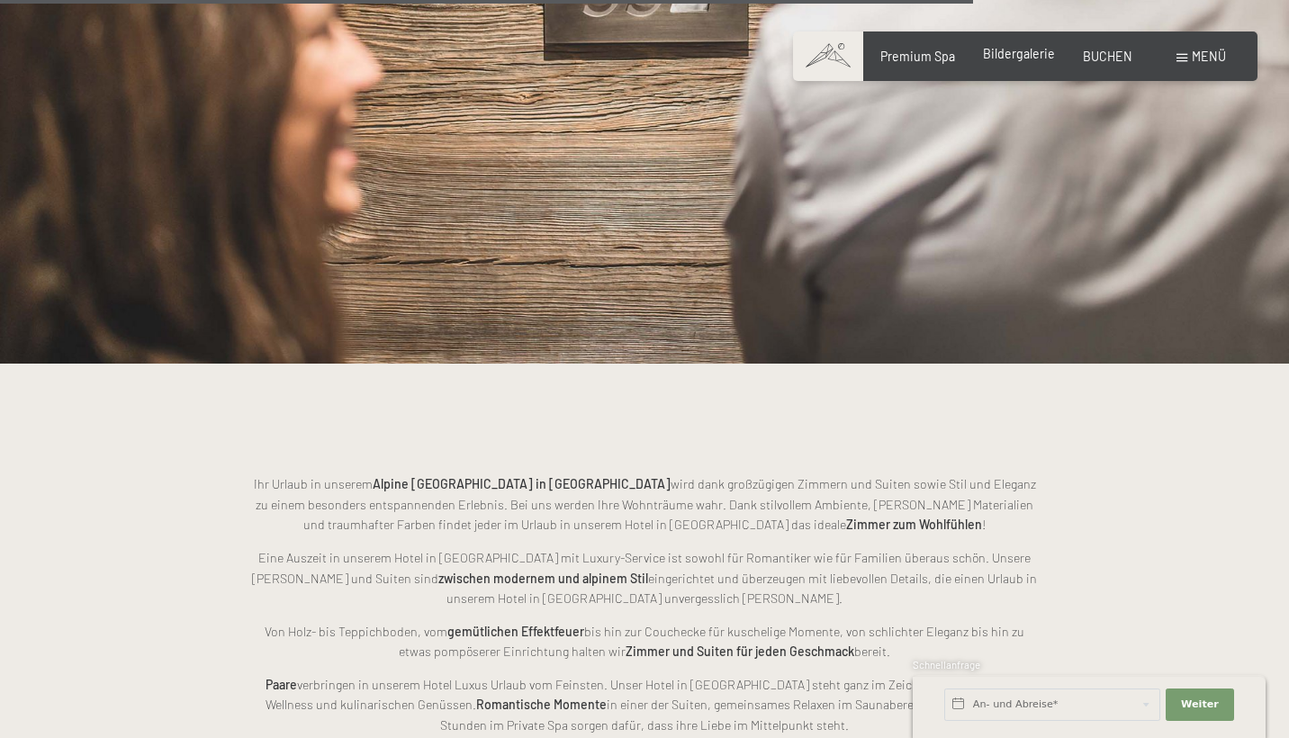
click at [1000, 56] on span "Bildergalerie" at bounding box center [1019, 53] width 72 height 15
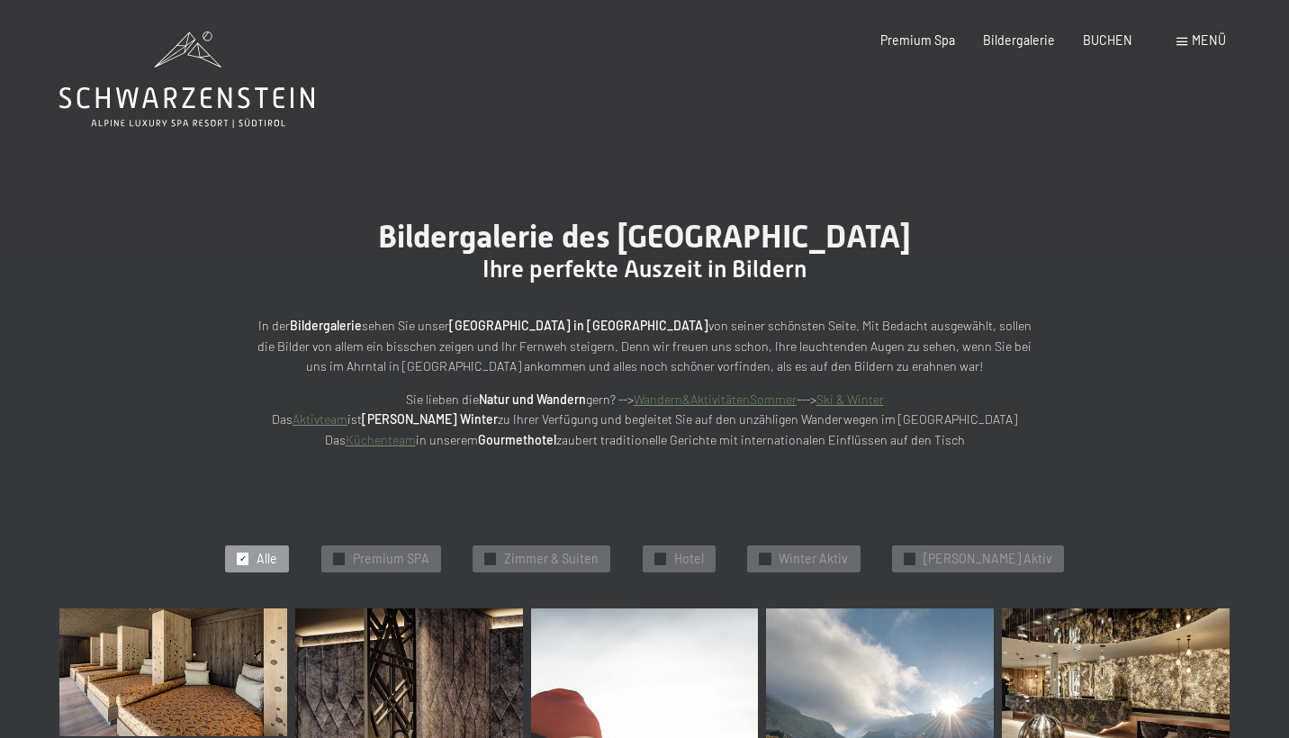
click at [922, 49] on div "Buchen Anfragen Premium Spa Bildergalerie BUCHEN Menü DE IT EN Gutschein Bilder…" at bounding box center [1024, 40] width 400 height 18
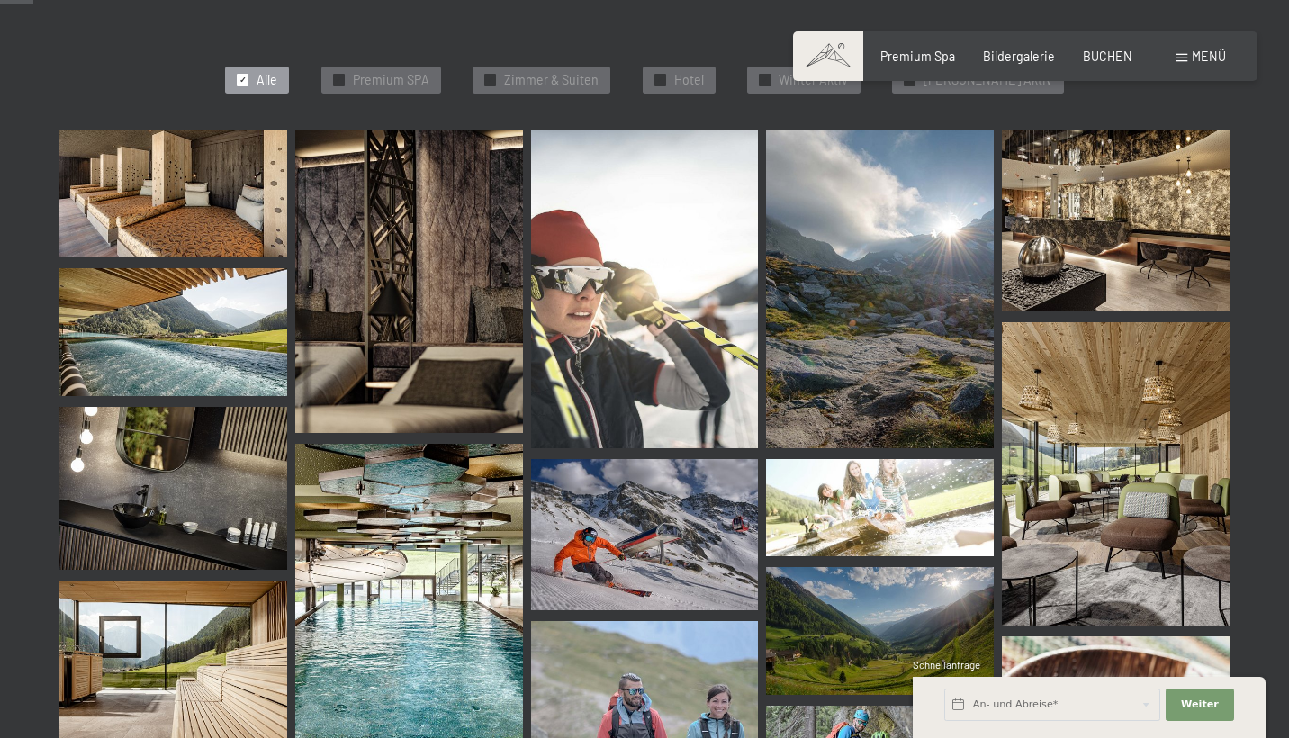
scroll to position [464, 0]
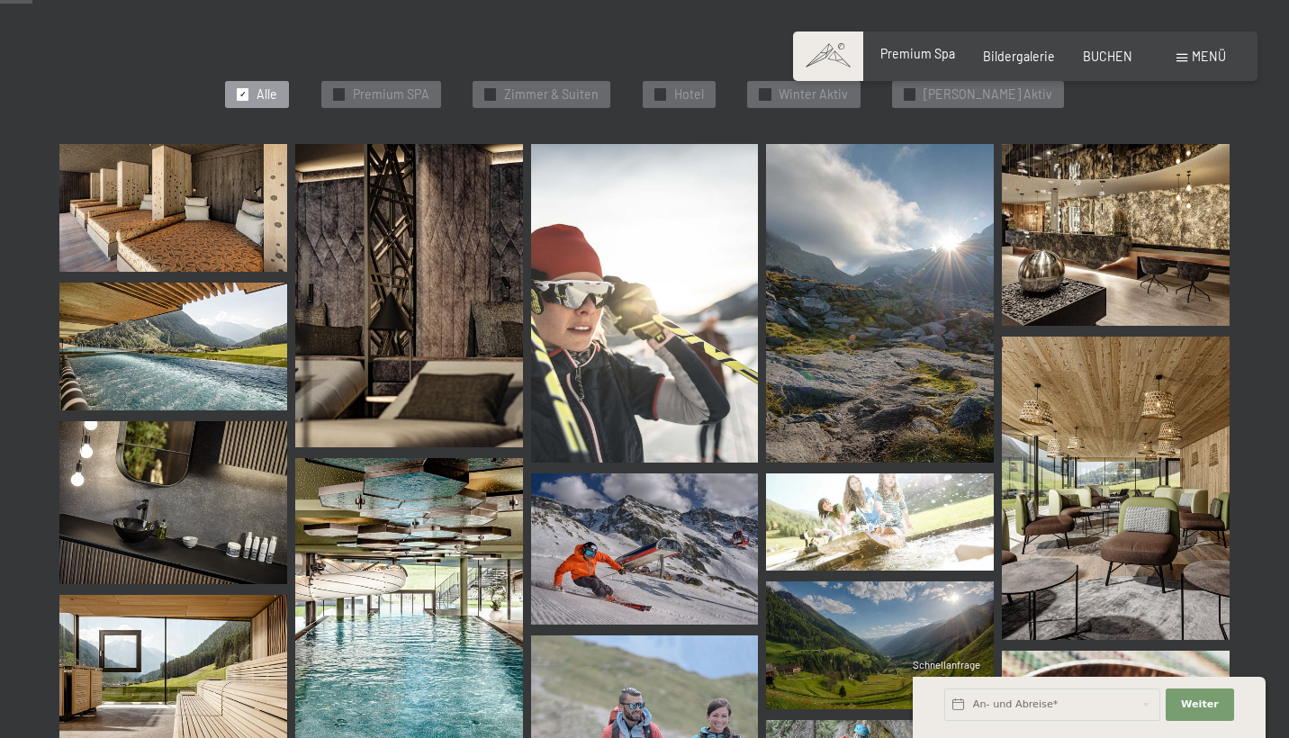
click at [895, 49] on span "Premium Spa" at bounding box center [917, 53] width 75 height 15
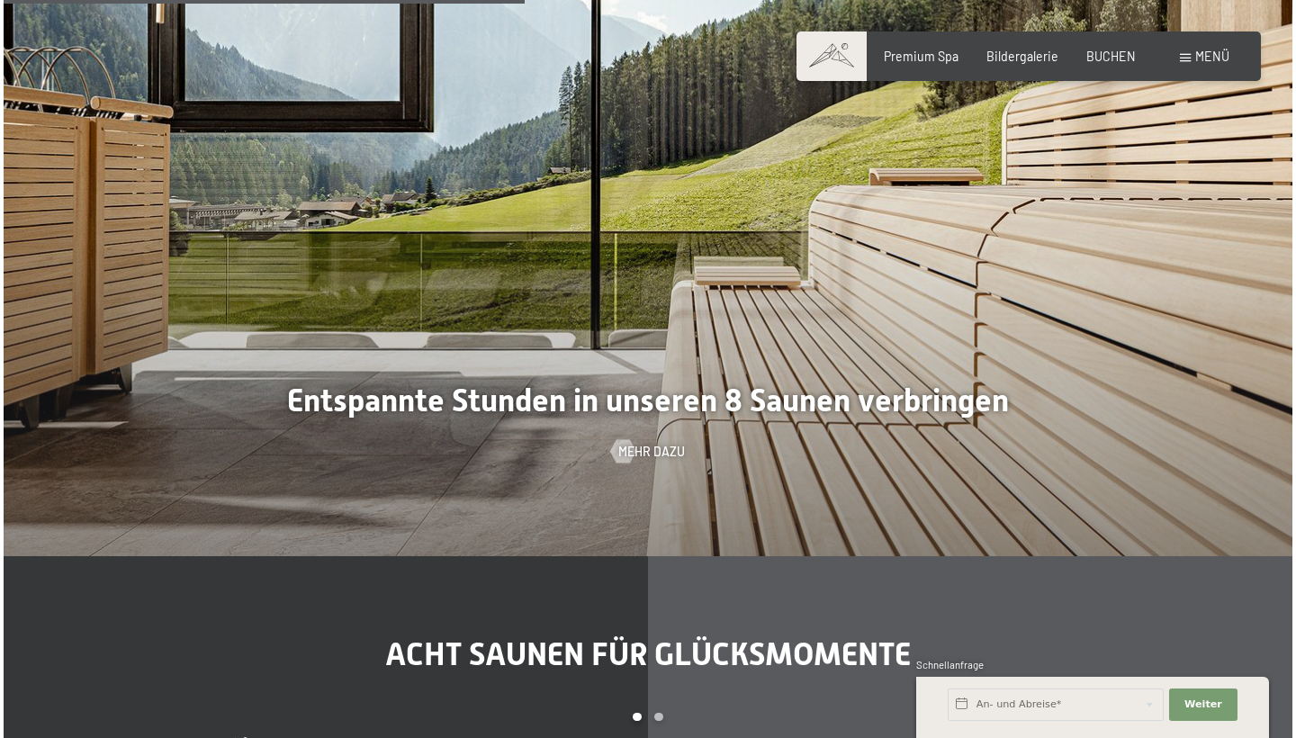
scroll to position [4581, 0]
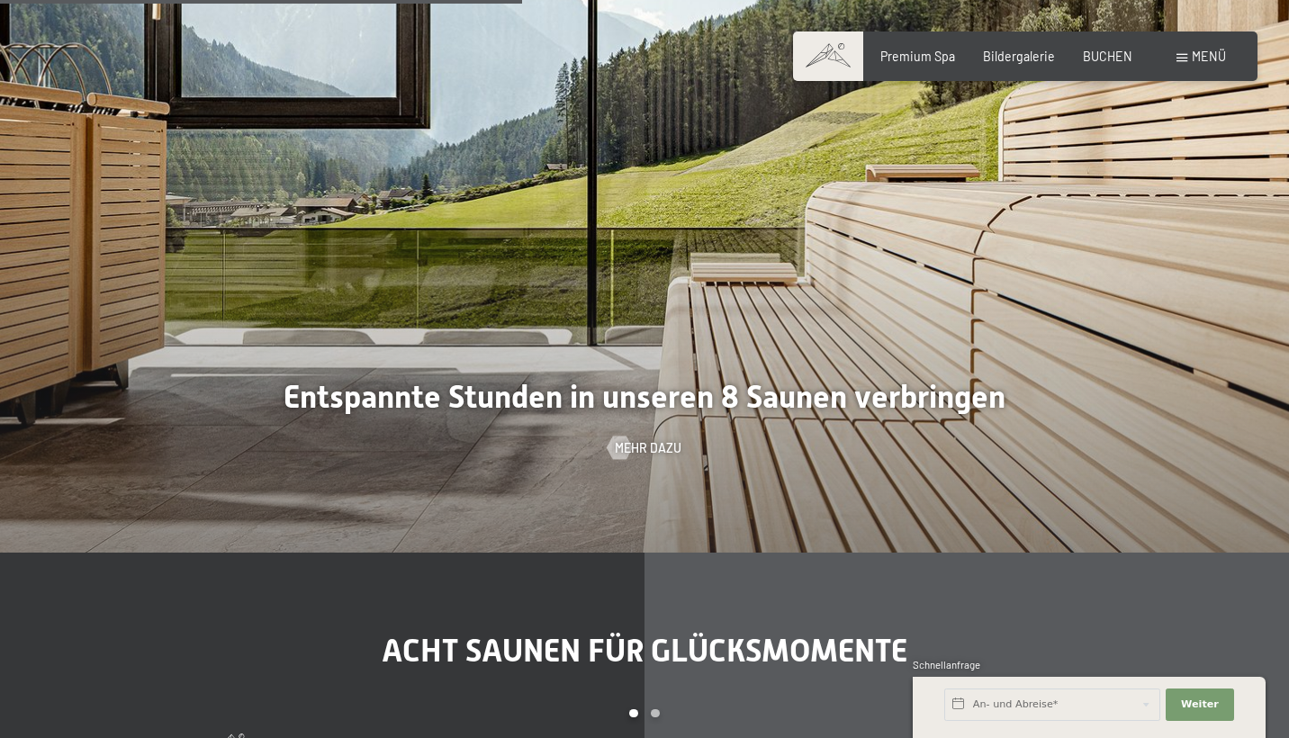
click at [1187, 60] on span at bounding box center [1181, 58] width 11 height 8
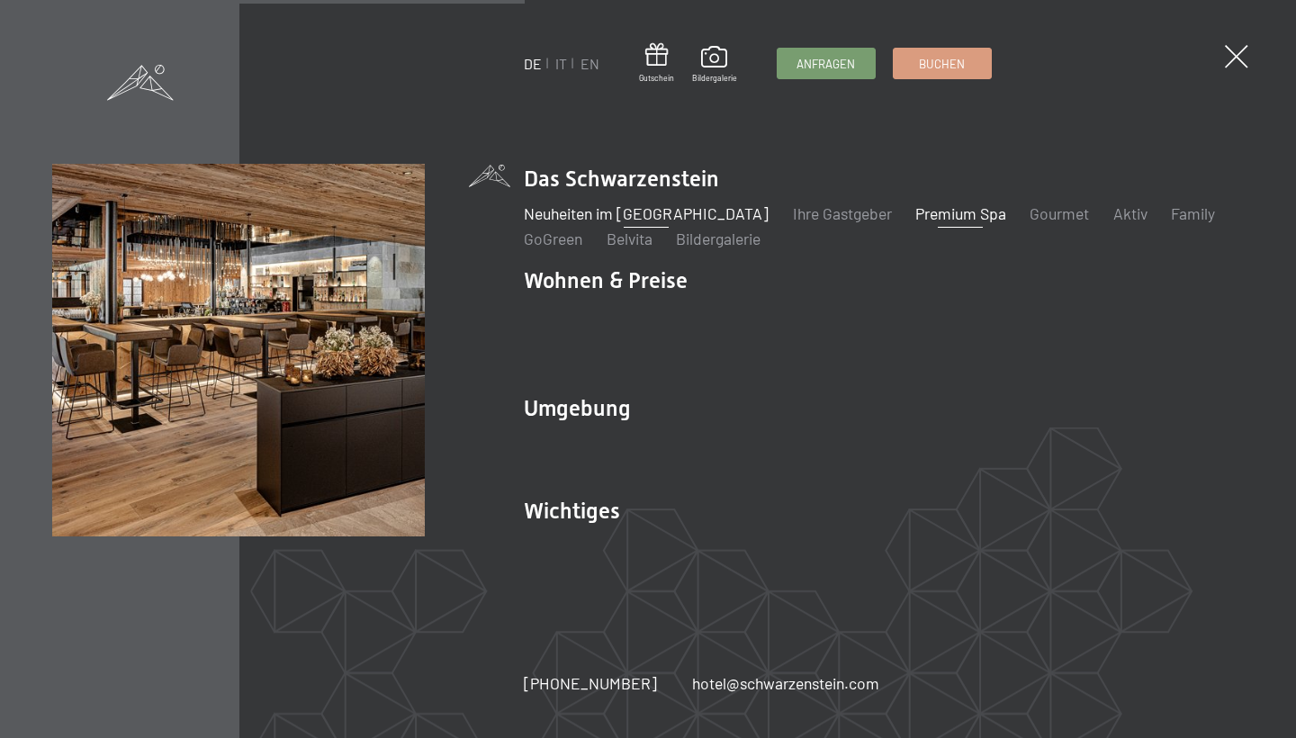
click at [623, 223] on link "Neuheiten im [GEOGRAPHIC_DATA]" at bounding box center [646, 213] width 245 height 20
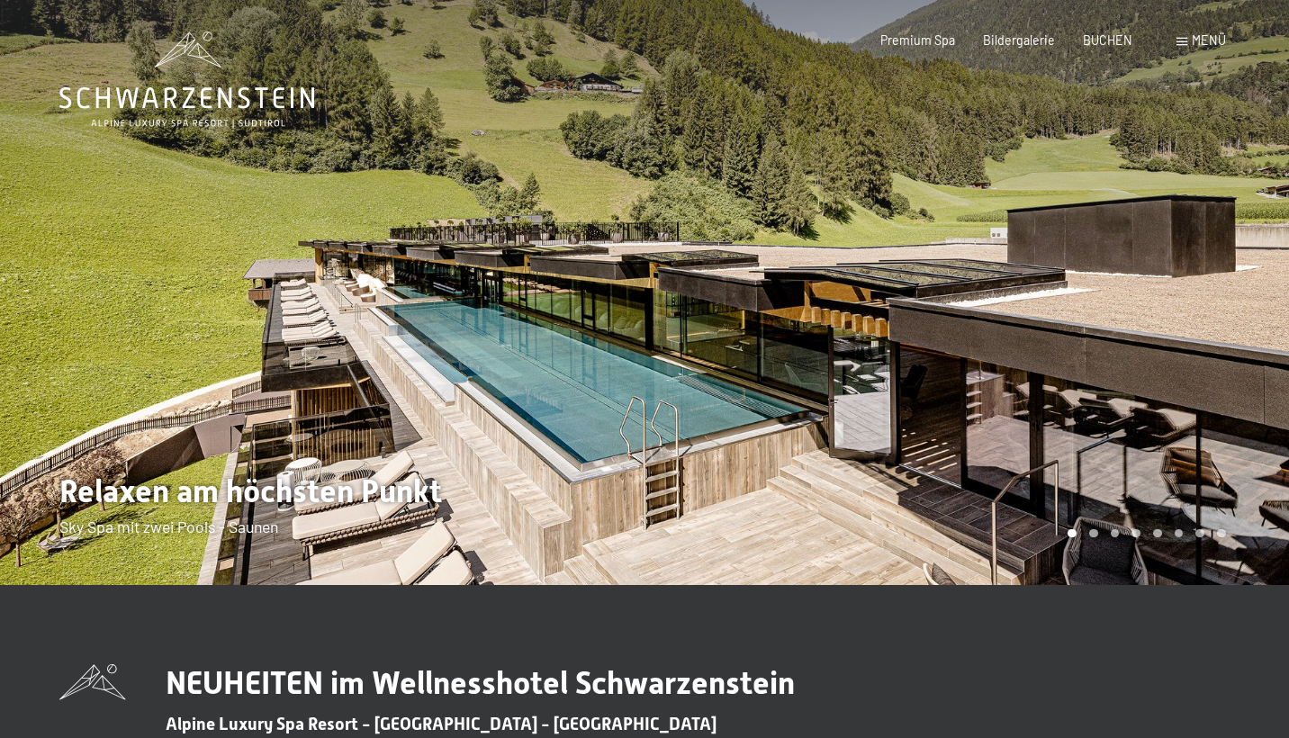
click at [829, 353] on div at bounding box center [966, 292] width 644 height 585
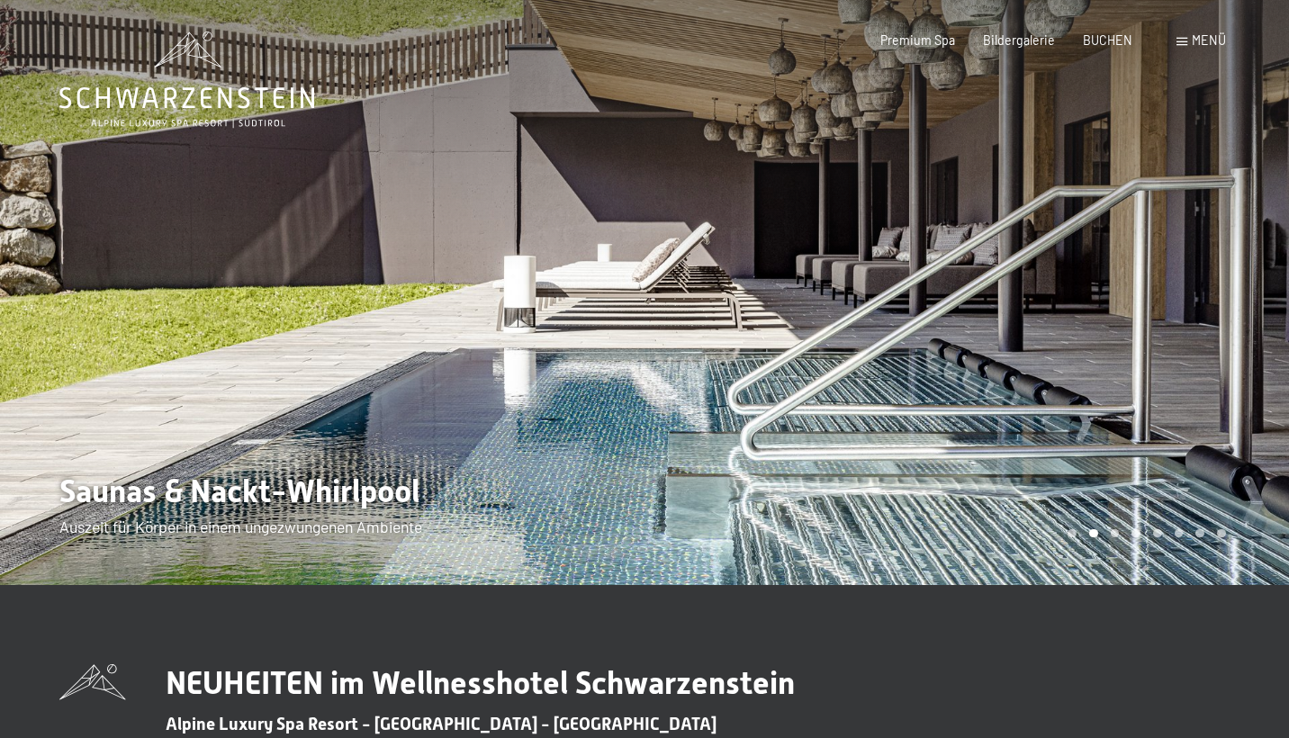
click at [829, 353] on div at bounding box center [966, 292] width 644 height 585
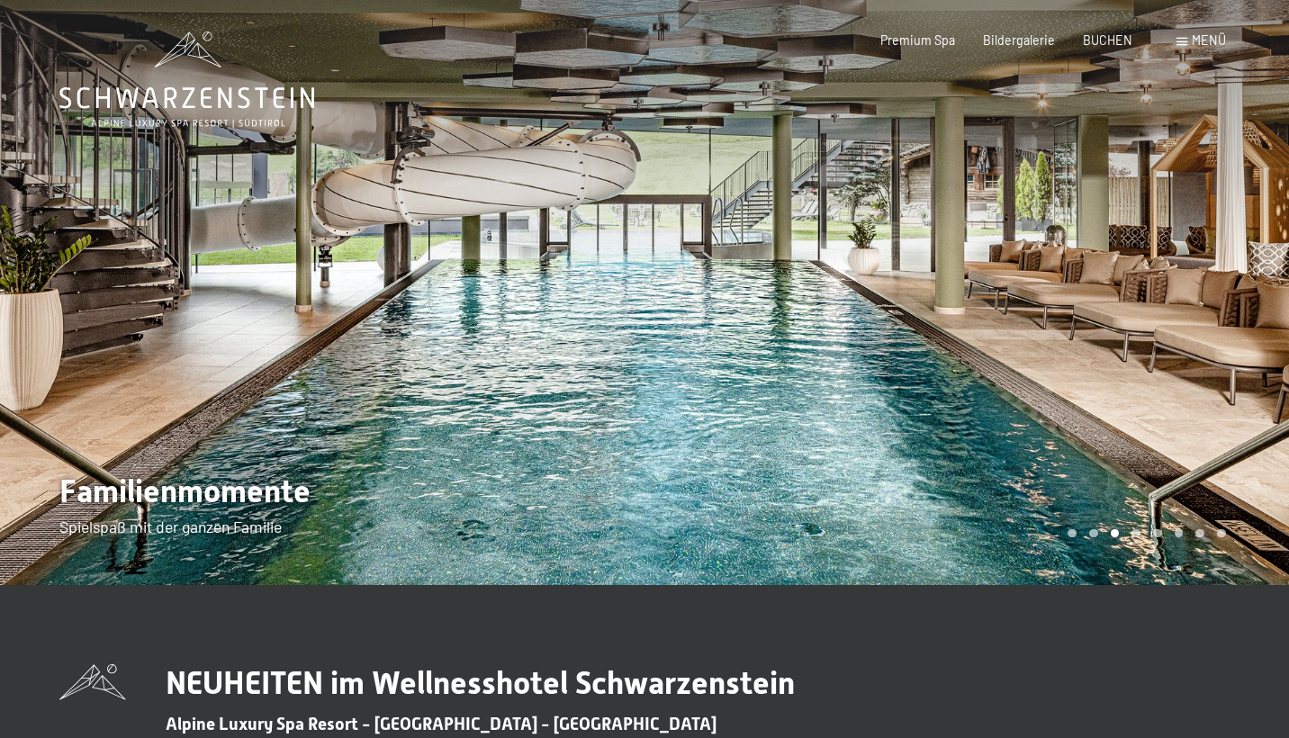
click at [829, 353] on div at bounding box center [966, 292] width 644 height 585
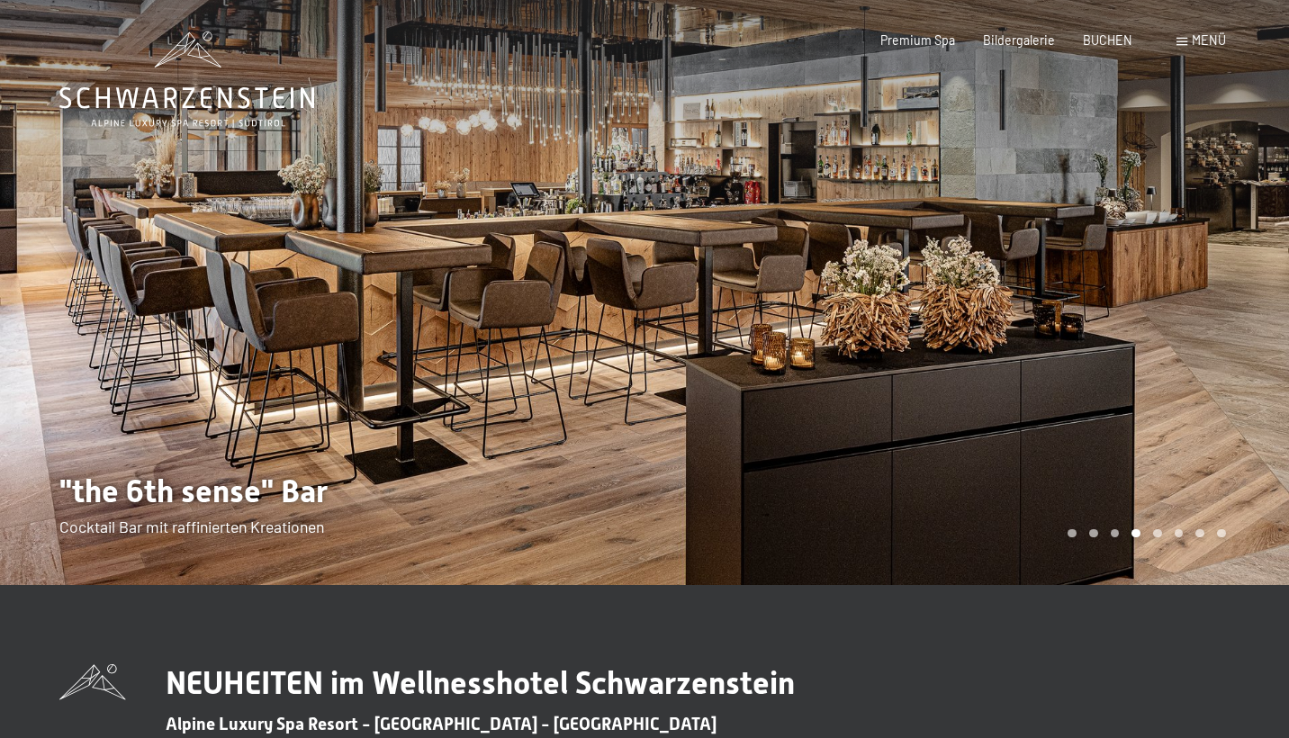
click at [829, 353] on div at bounding box center [966, 292] width 644 height 585
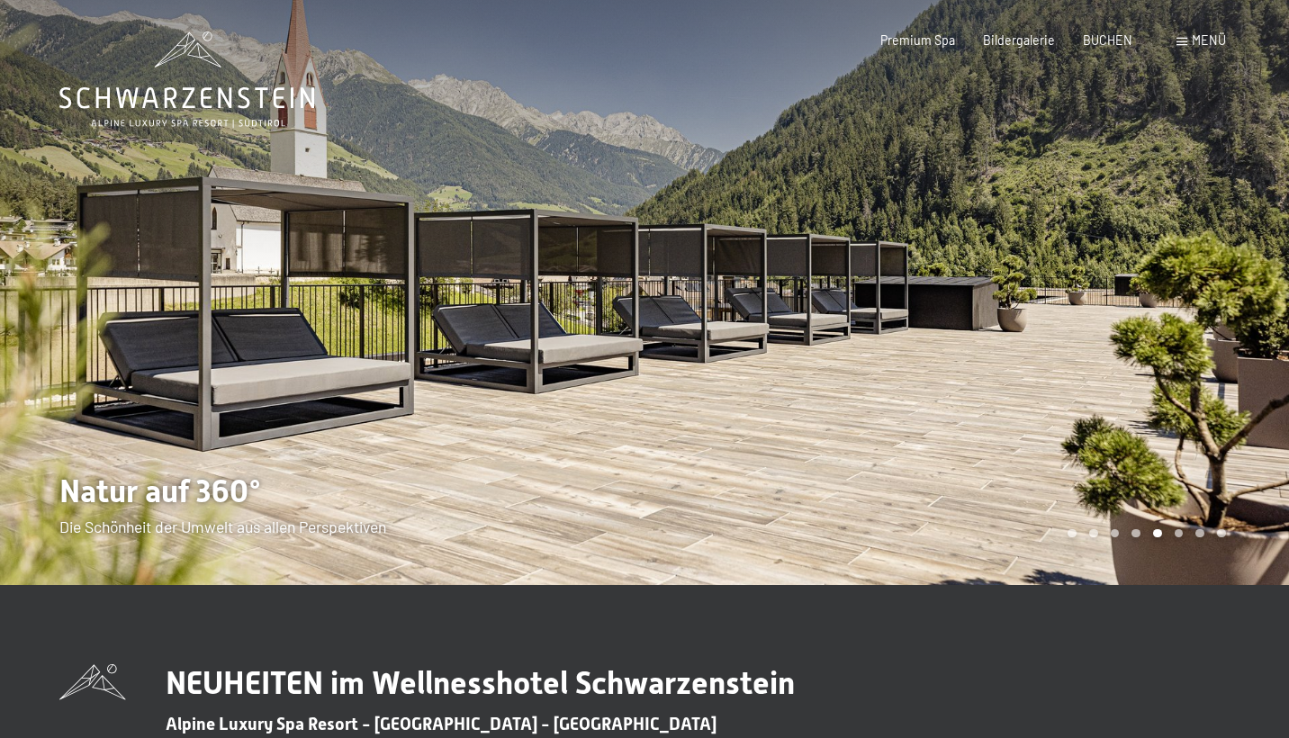
click at [829, 353] on div at bounding box center [966, 292] width 644 height 585
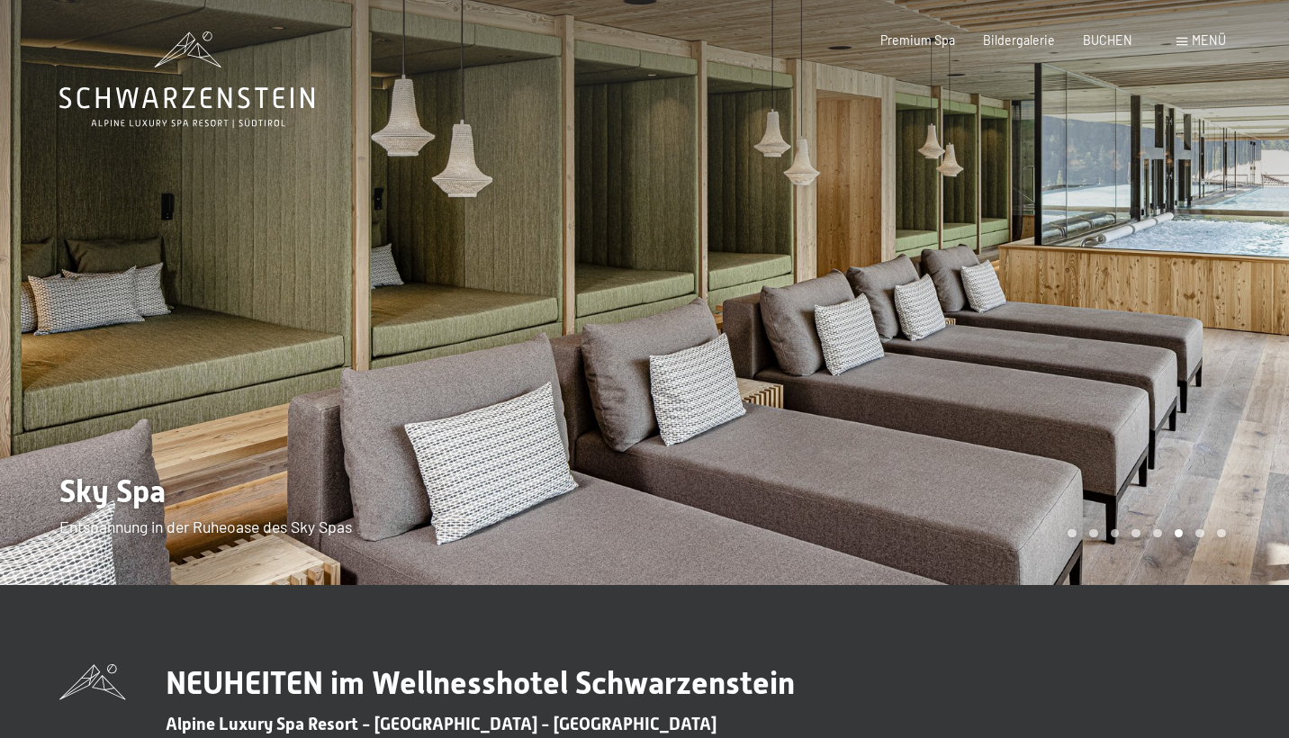
click at [829, 353] on div at bounding box center [966, 292] width 644 height 585
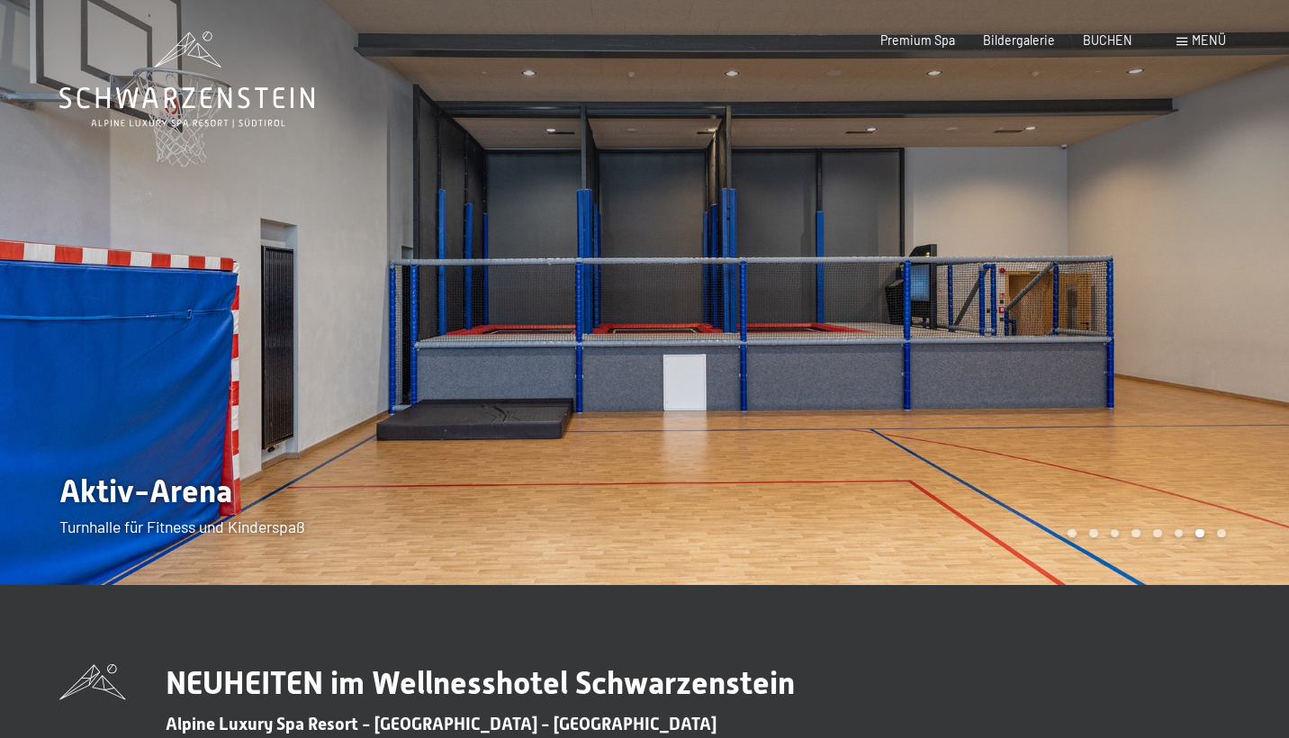
click at [829, 353] on div at bounding box center [966, 292] width 644 height 585
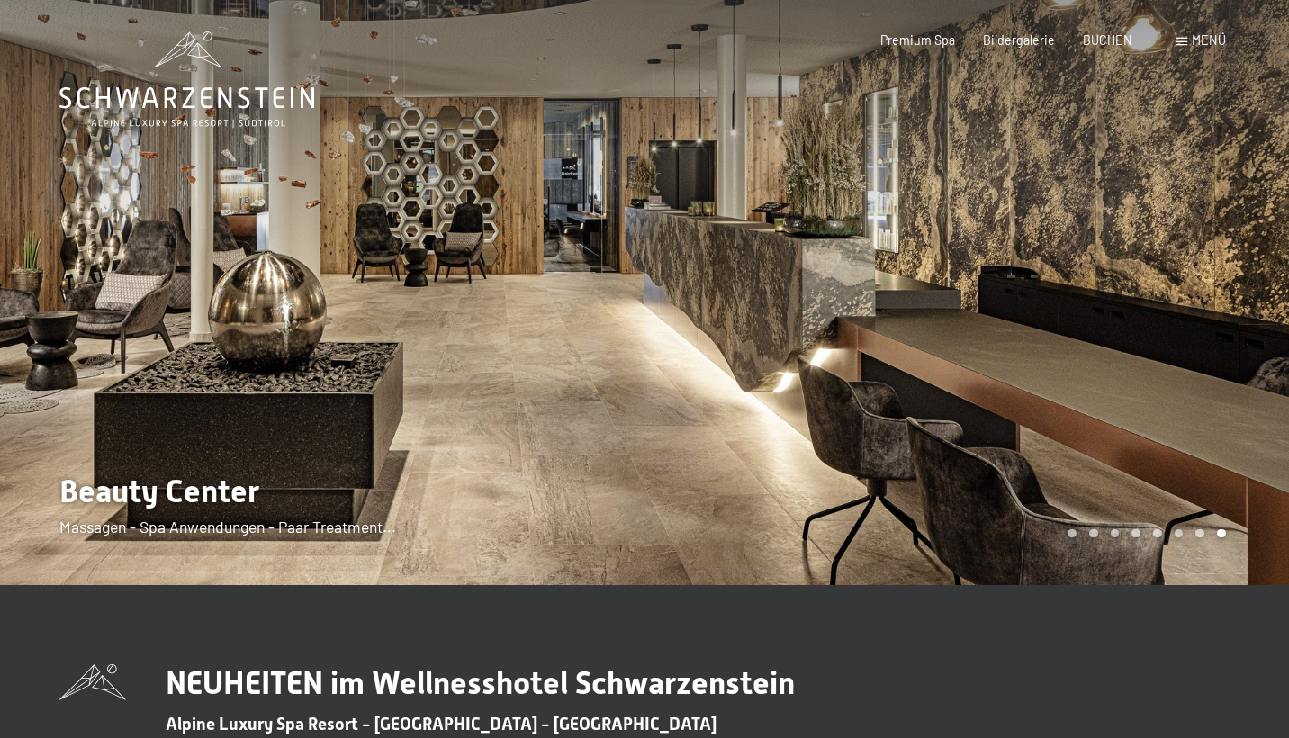
click at [829, 353] on div at bounding box center [966, 292] width 644 height 585
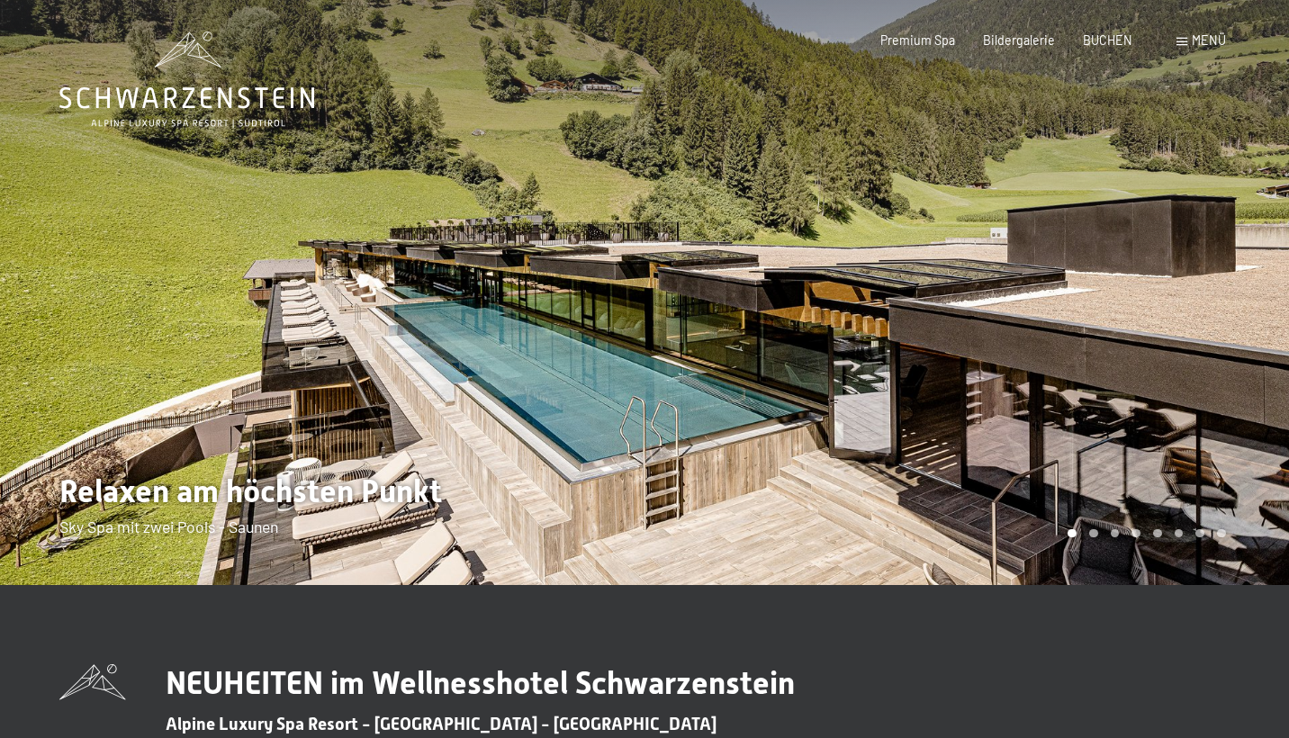
click at [829, 353] on div at bounding box center [966, 292] width 644 height 585
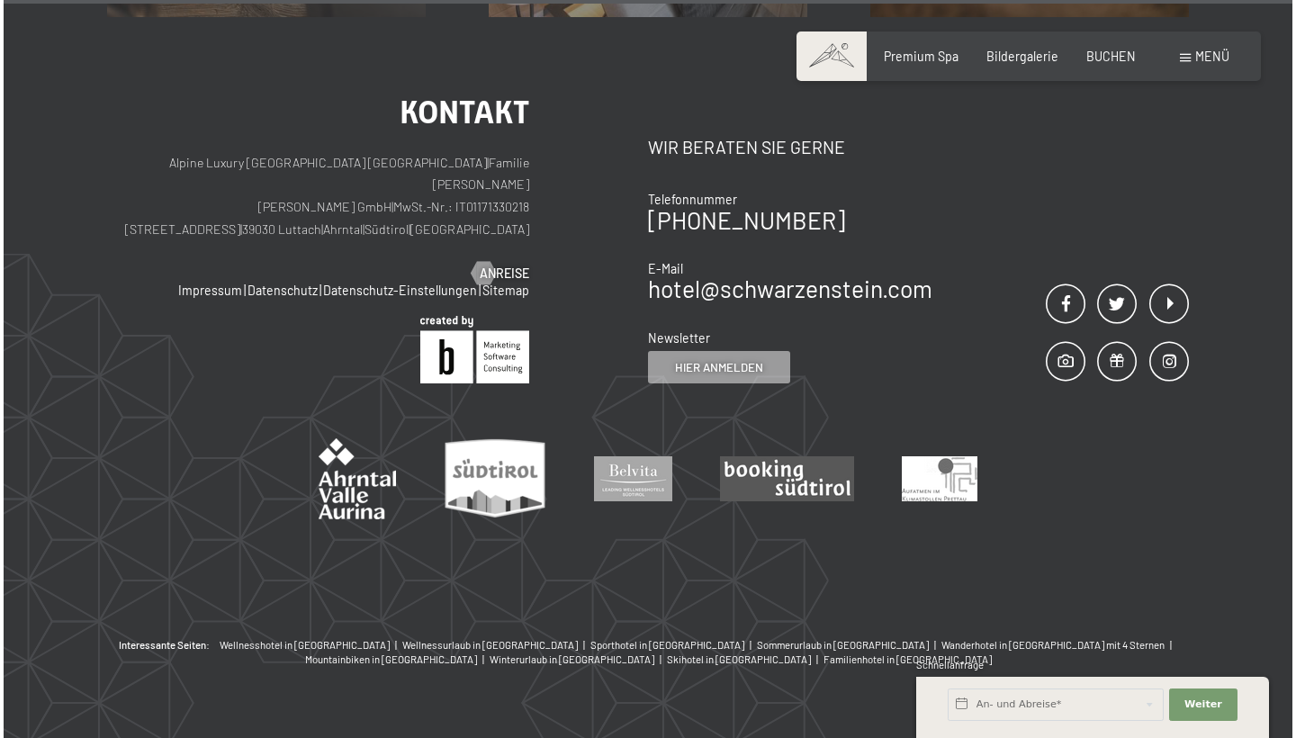
scroll to position [6125, 0]
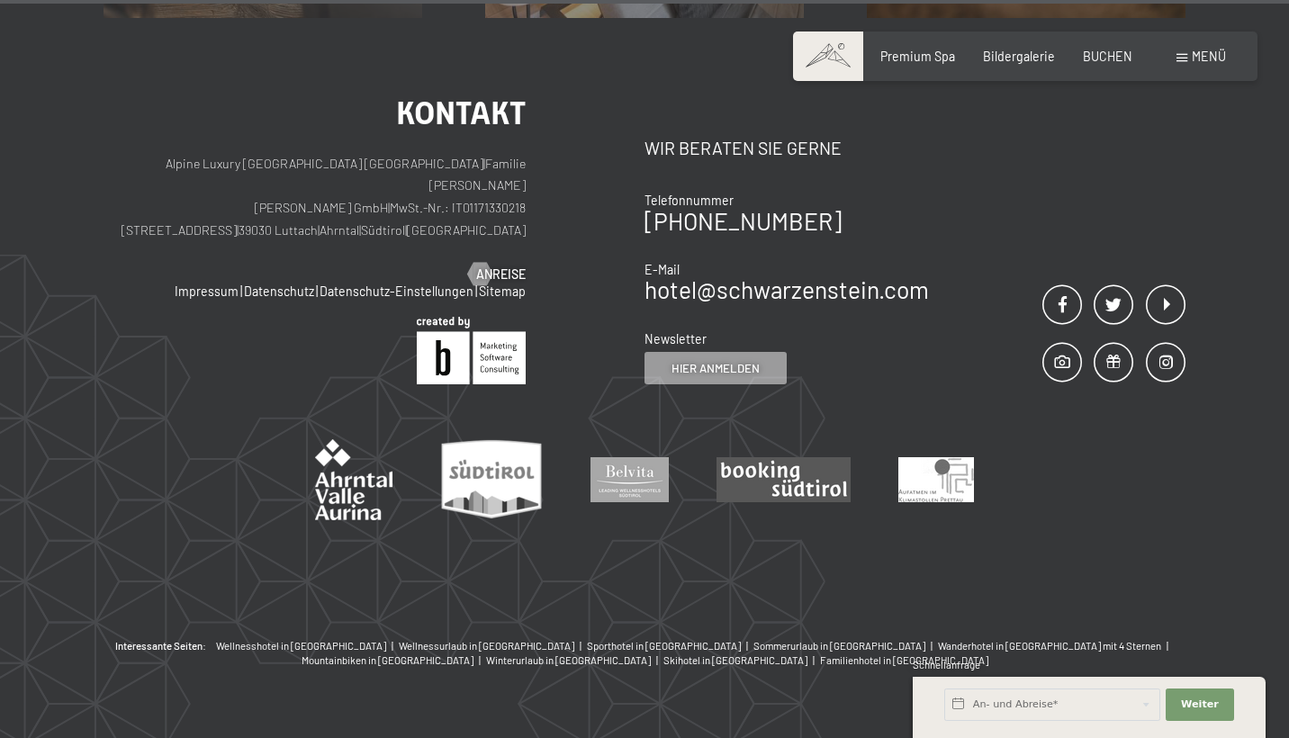
click at [1208, 55] on span "Menü" at bounding box center [1209, 56] width 34 height 15
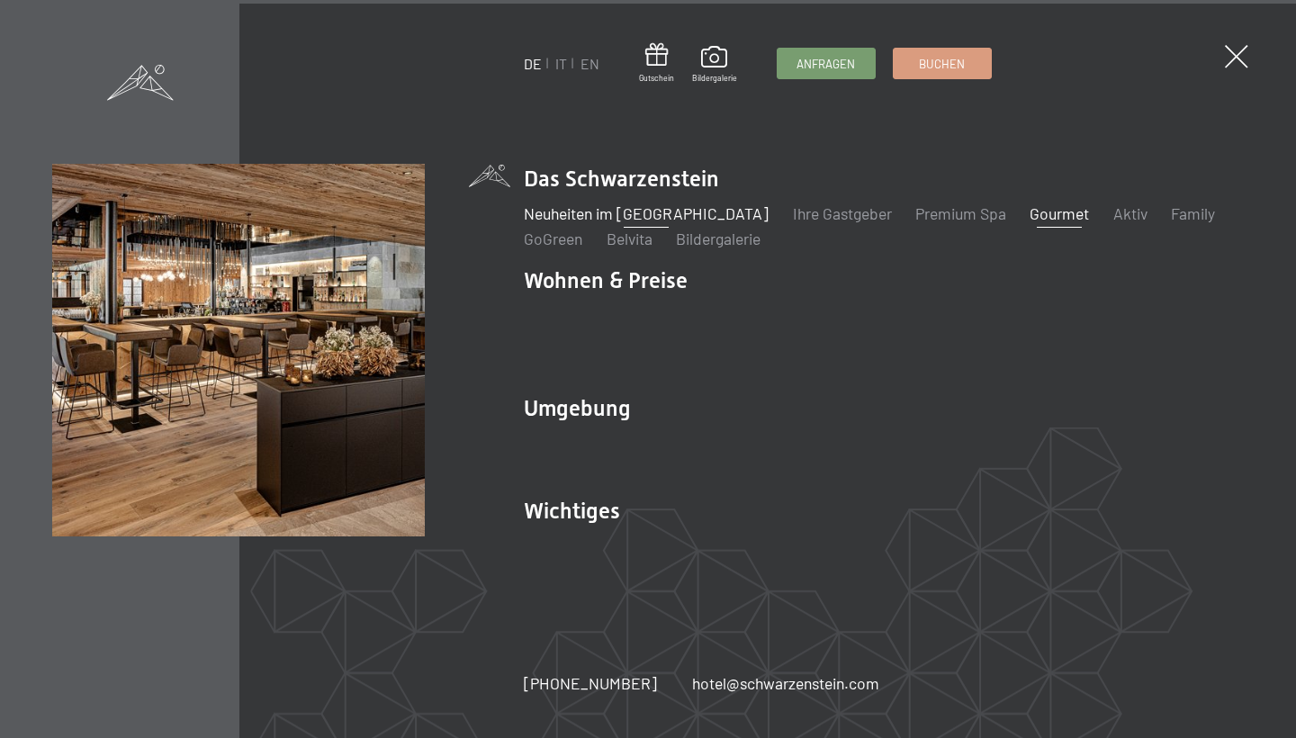
click at [1039, 223] on link "Gourmet" at bounding box center [1059, 213] width 59 height 20
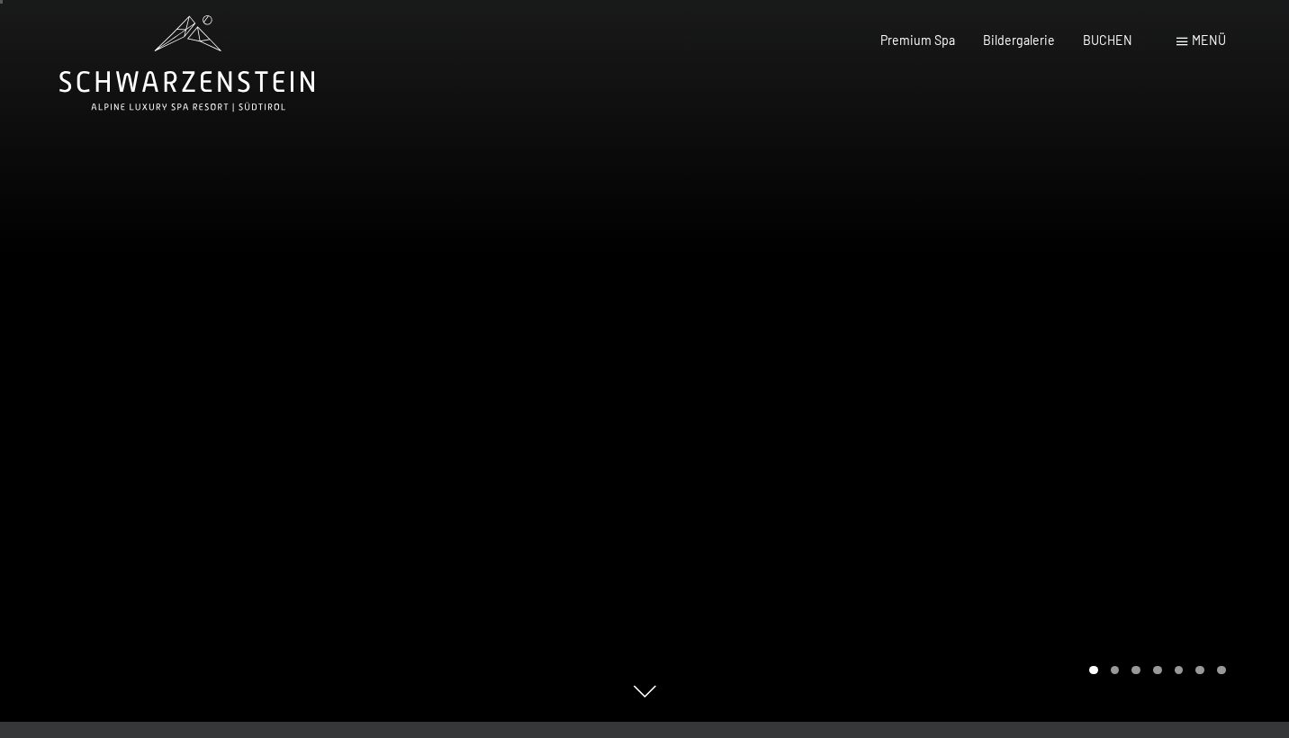
scroll to position [8, 0]
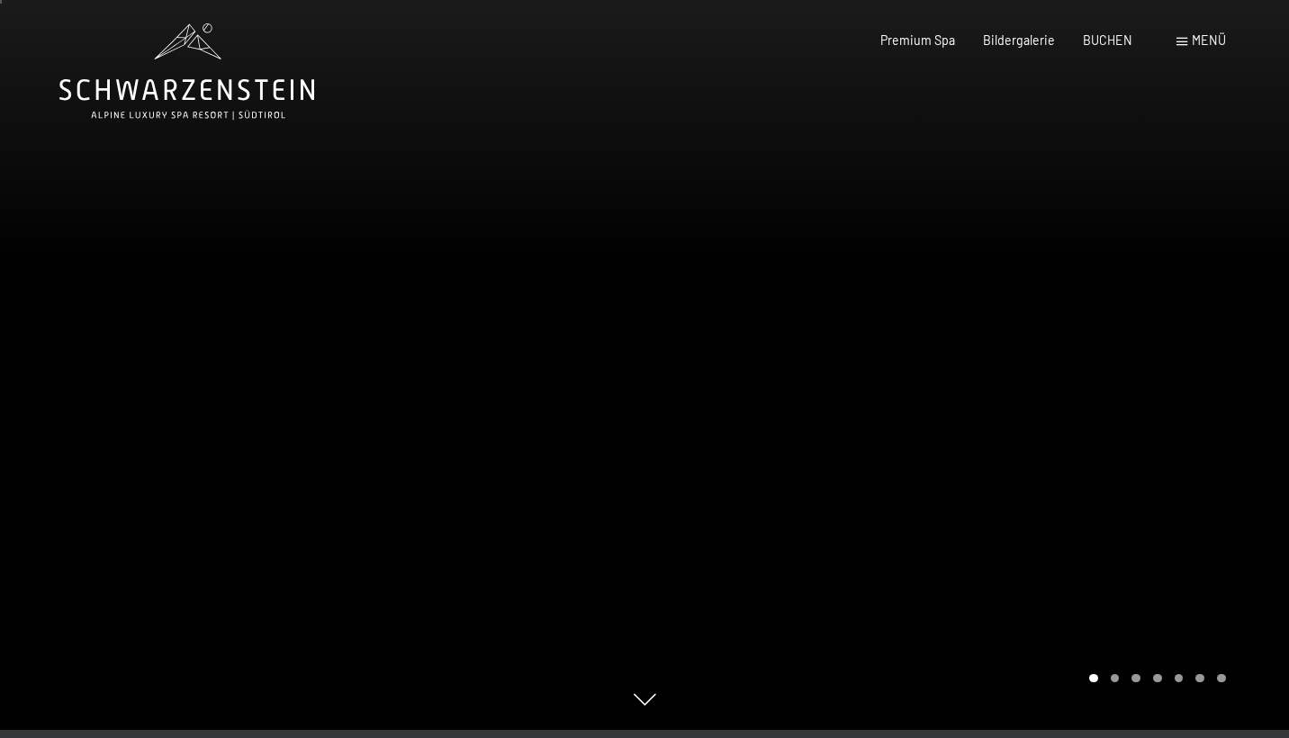
click at [1027, 241] on div at bounding box center [966, 361] width 644 height 738
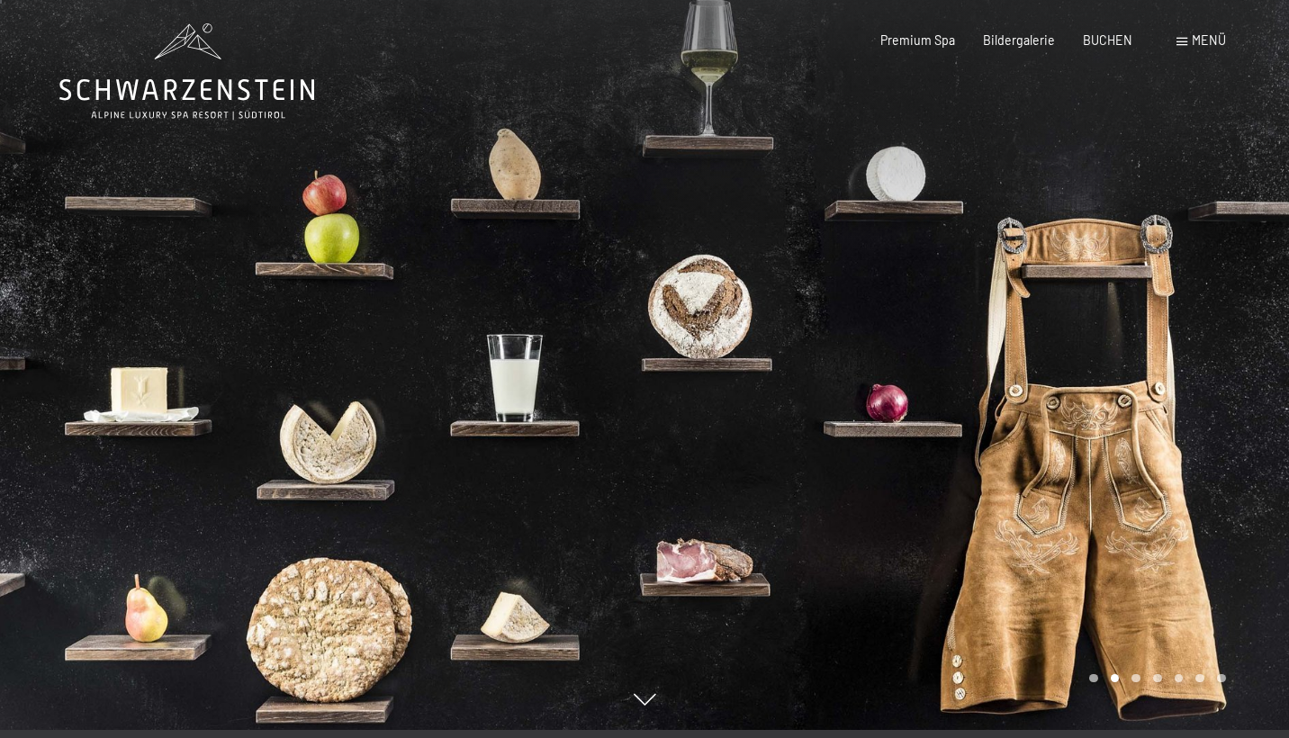
click at [1027, 241] on div at bounding box center [966, 361] width 644 height 738
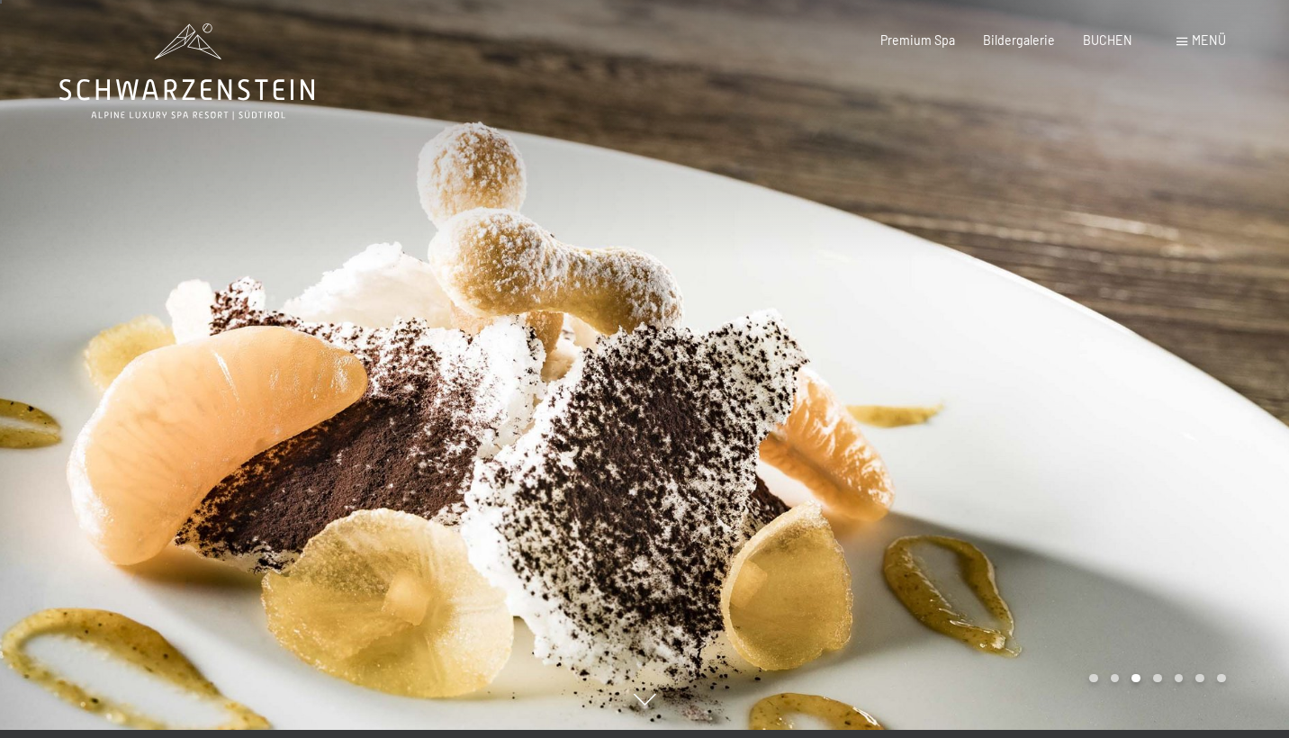
click at [1027, 241] on div at bounding box center [966, 361] width 644 height 738
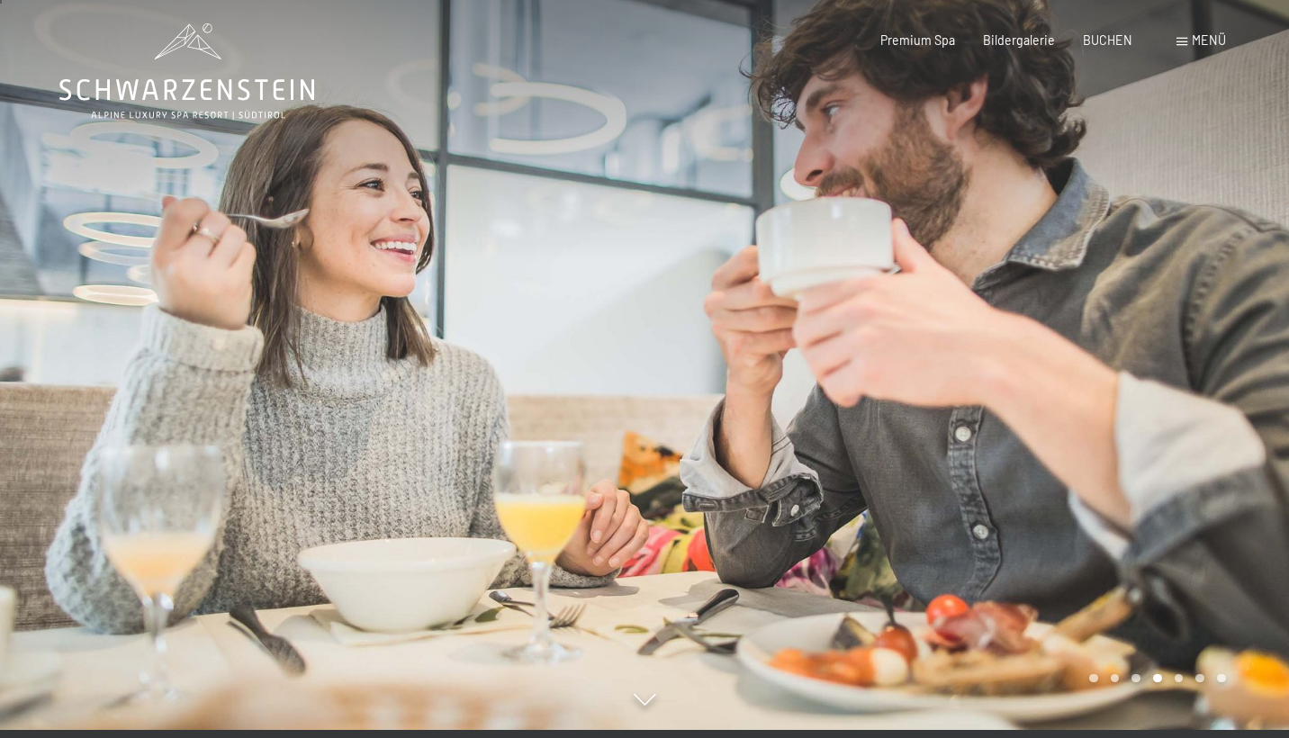
click at [1027, 241] on div at bounding box center [966, 361] width 644 height 738
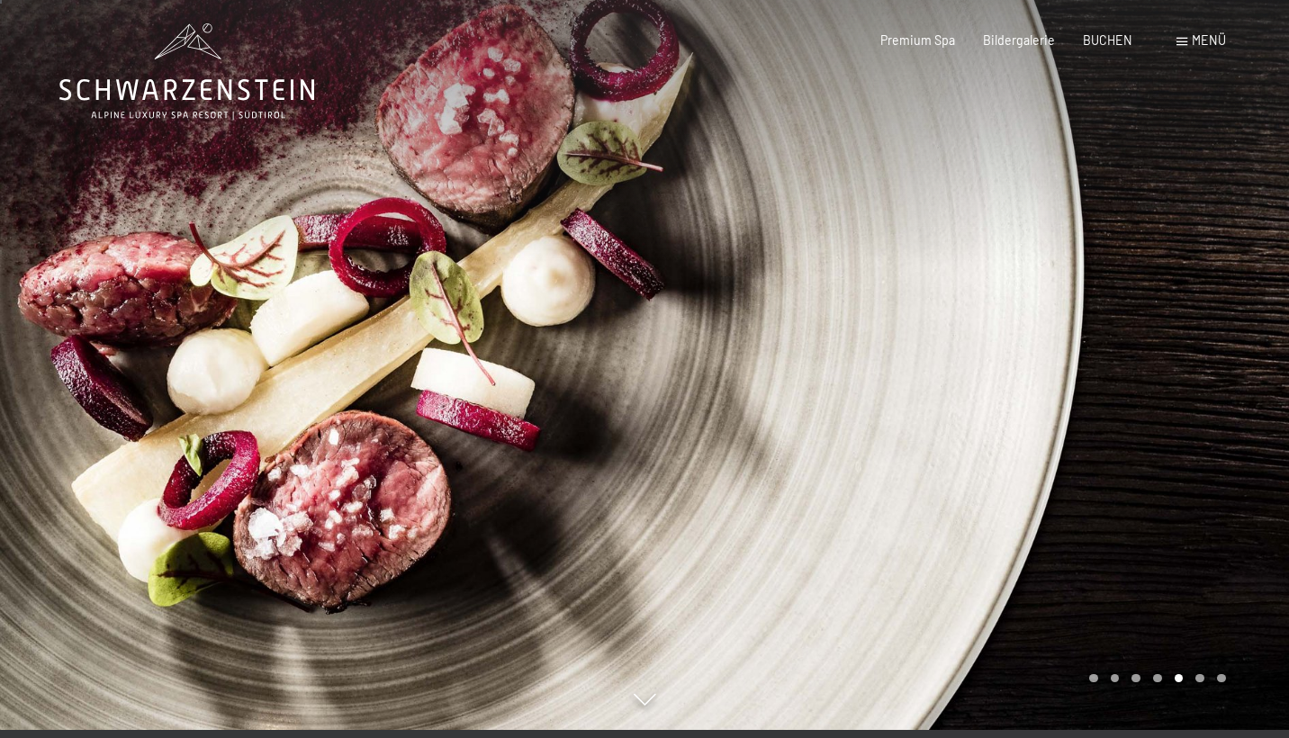
click at [1027, 241] on div at bounding box center [966, 361] width 644 height 738
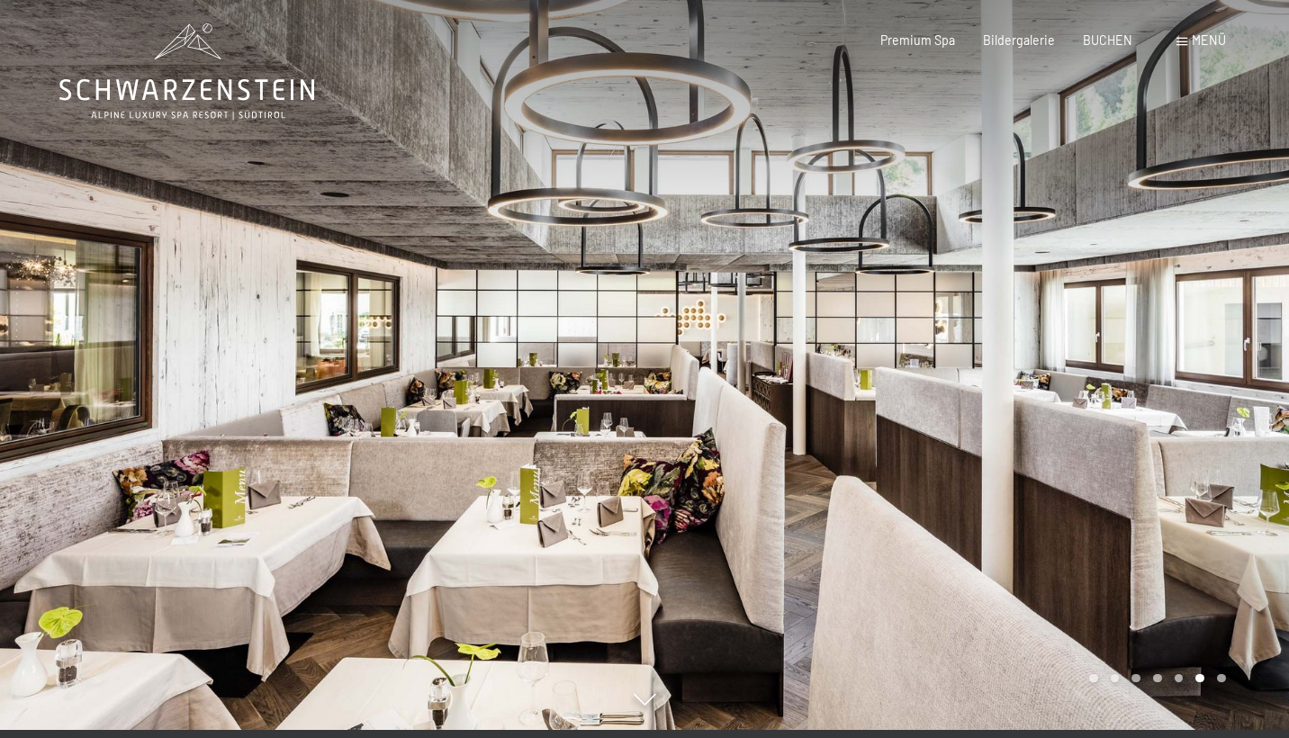
click at [1027, 241] on div at bounding box center [966, 361] width 644 height 738
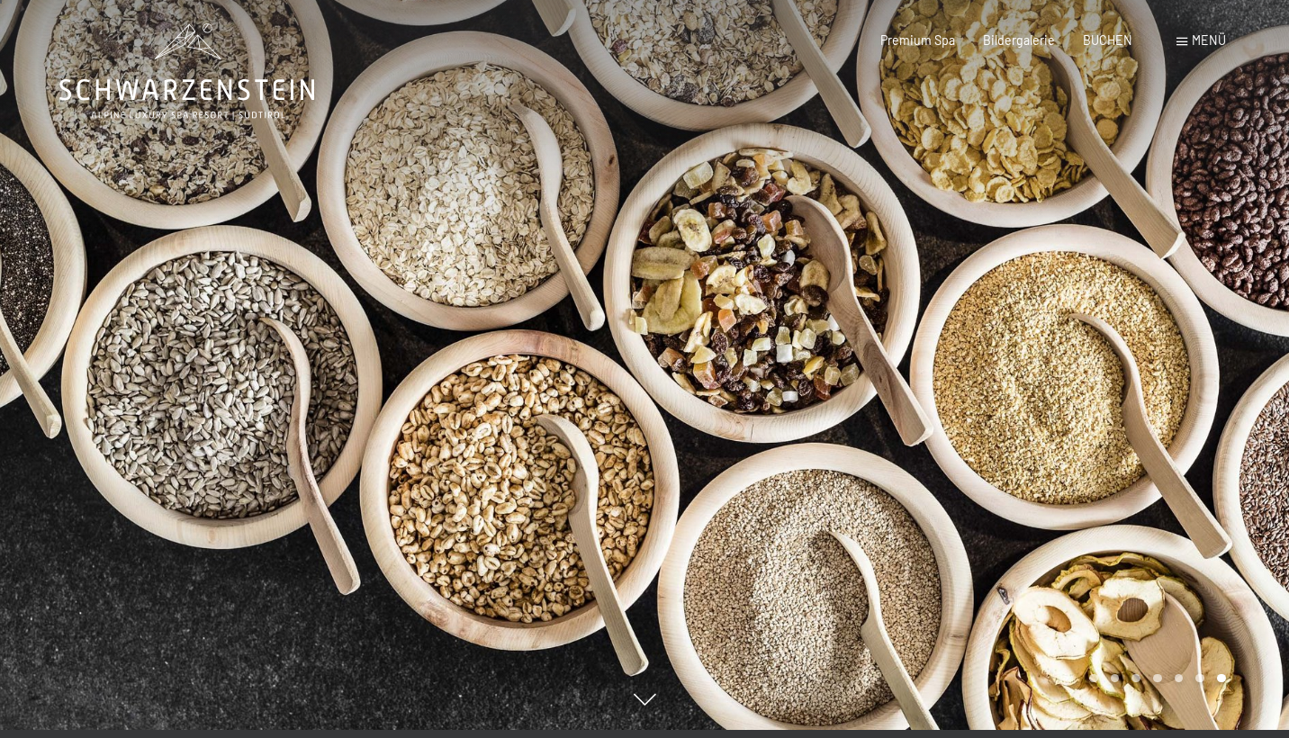
click at [1027, 241] on div at bounding box center [966, 361] width 644 height 738
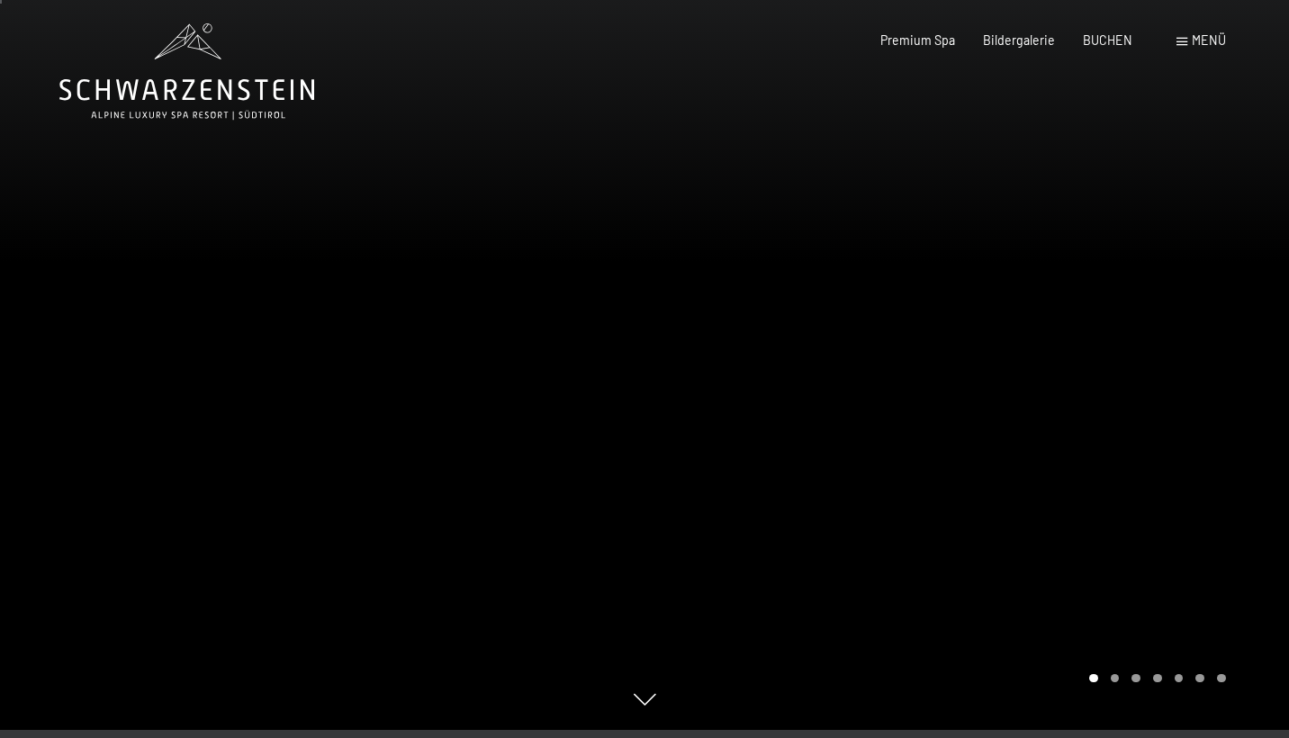
click at [1027, 241] on div at bounding box center [966, 361] width 644 height 738
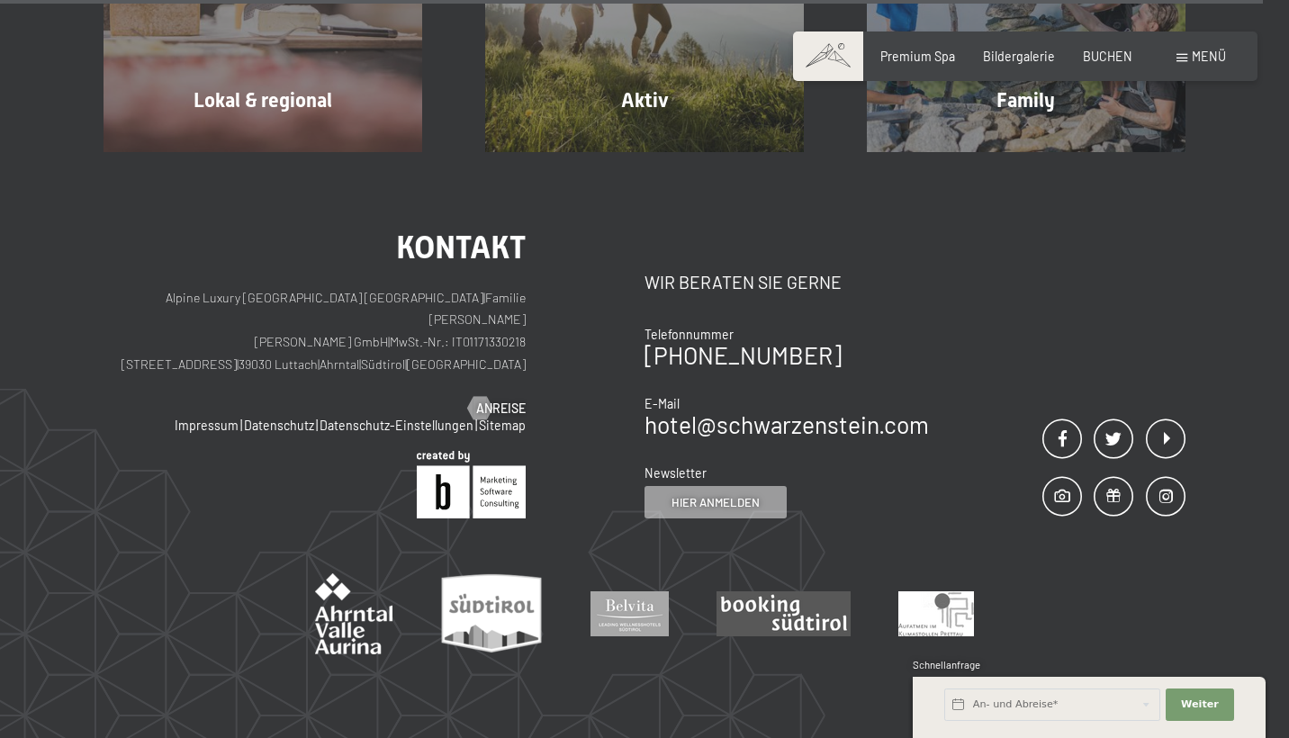
scroll to position [5704, 0]
